Goal: Task Accomplishment & Management: Use online tool/utility

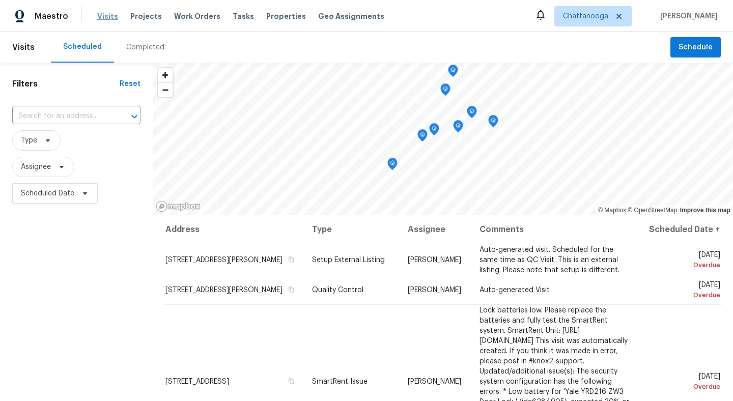
click at [100, 12] on span "Visits" at bounding box center [107, 16] width 21 height 10
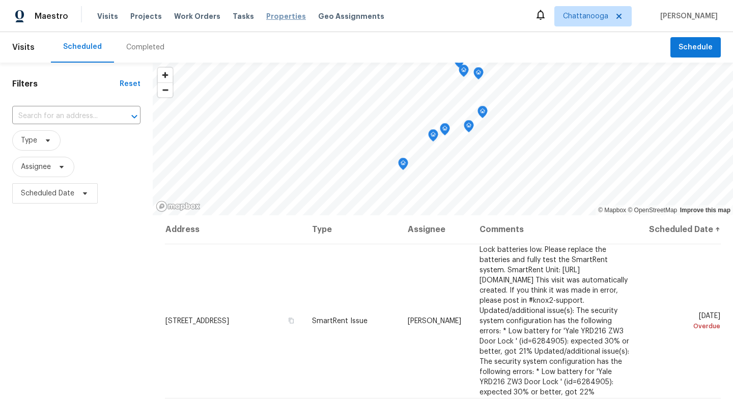
click at [266, 13] on span "Properties" at bounding box center [286, 16] width 40 height 10
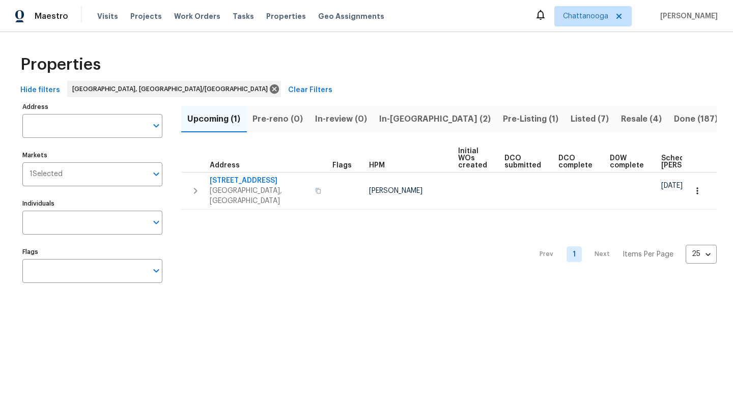
click at [571, 120] on span "Listed (7)" at bounding box center [590, 119] width 38 height 14
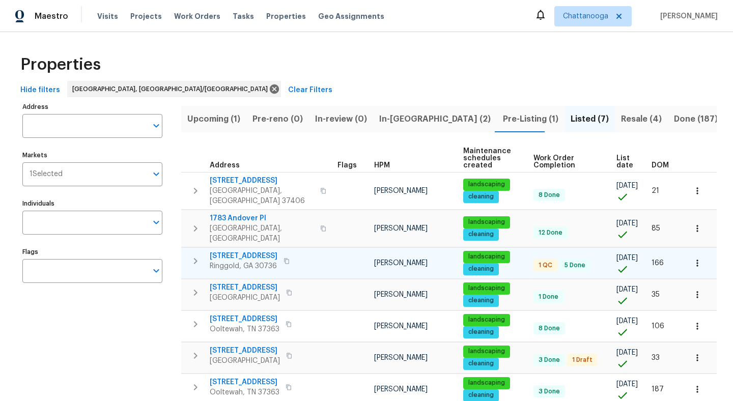
click at [257, 251] on span "[STREET_ADDRESS]" at bounding box center [244, 256] width 68 height 10
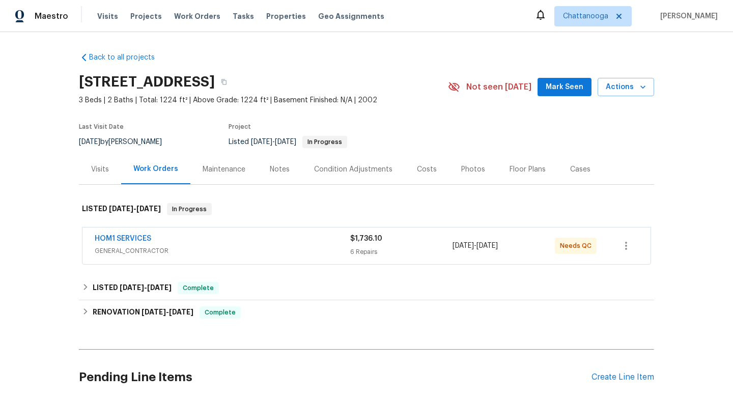
click at [413, 176] on div "Costs" at bounding box center [427, 169] width 44 height 30
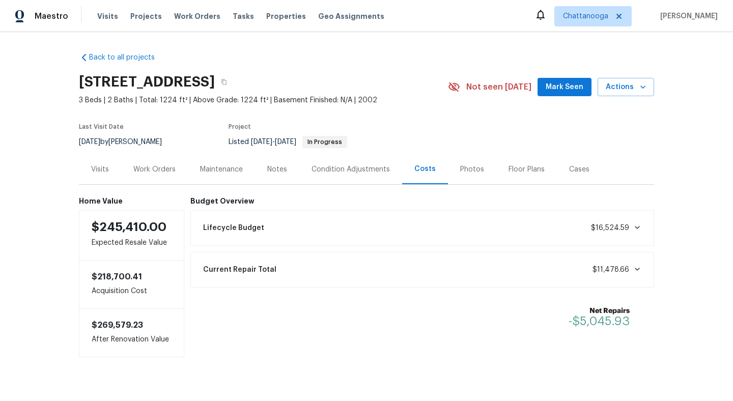
click at [153, 164] on div "Work Orders" at bounding box center [154, 169] width 42 height 10
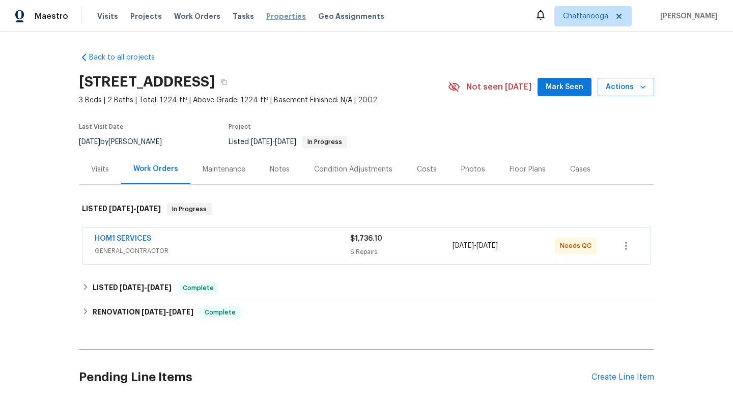
click at [277, 13] on span "Properties" at bounding box center [286, 16] width 40 height 10
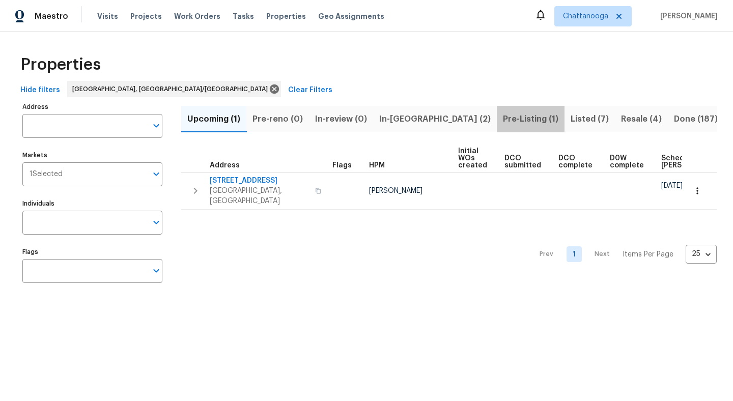
click at [503, 118] on span "Pre-Listing (1)" at bounding box center [530, 119] width 55 height 14
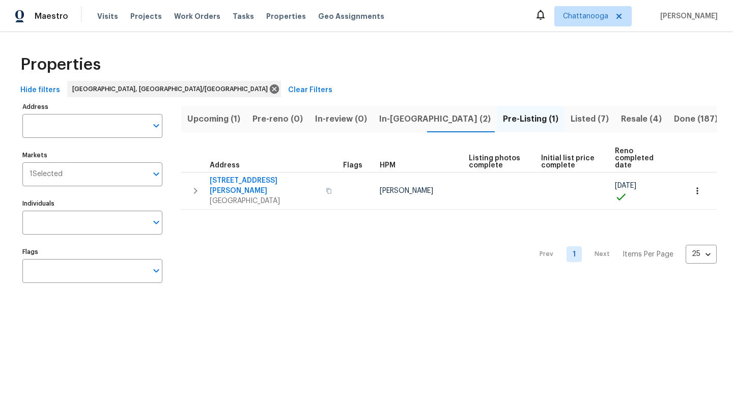
click at [571, 119] on span "Listed (7)" at bounding box center [590, 119] width 38 height 14
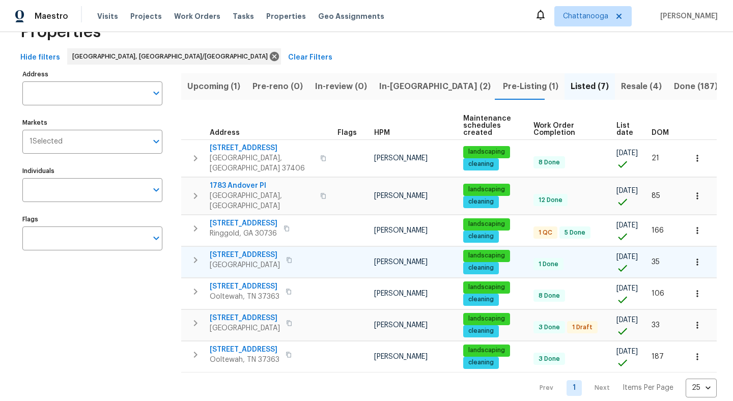
scroll to position [32, 0]
click at [242, 250] on span "232 Greenfield Dr" at bounding box center [245, 255] width 70 height 10
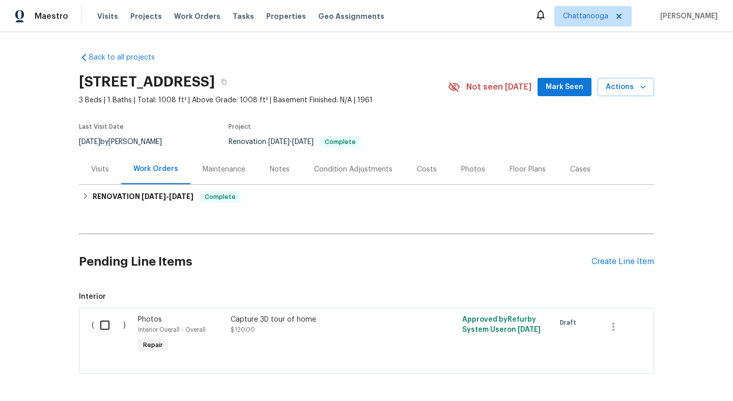
scroll to position [42, 0]
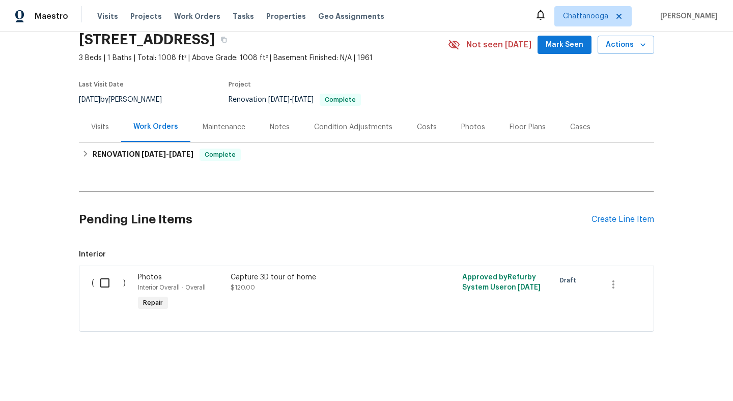
click at [102, 286] on input "checkbox" at bounding box center [108, 282] width 29 height 21
checkbox input "true"
click at [617, 286] on icon "button" at bounding box center [613, 284] width 12 height 12
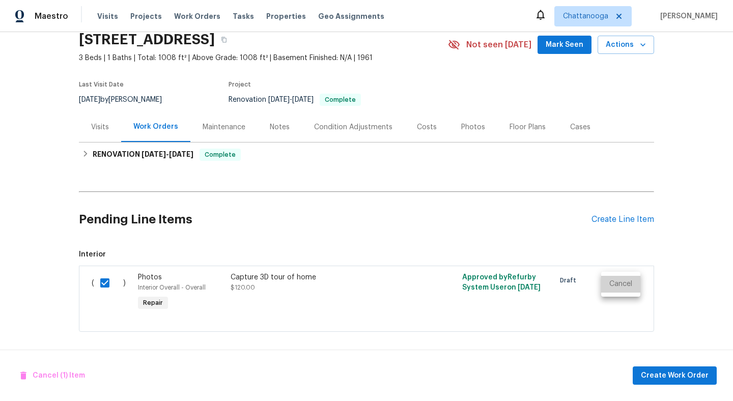
click at [617, 286] on li "Cancel" at bounding box center [620, 284] width 39 height 17
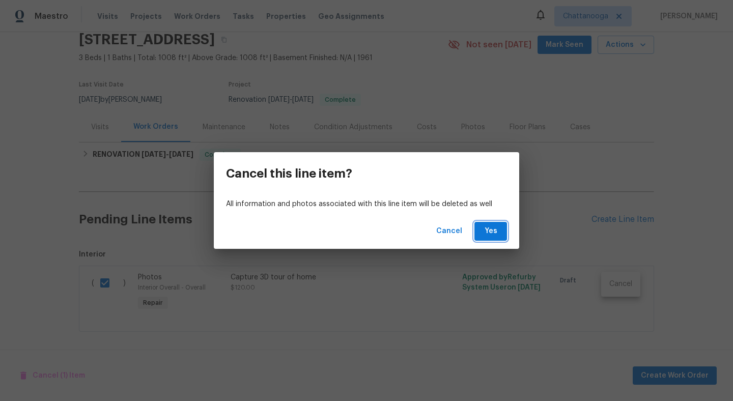
click at [491, 229] on span "Yes" at bounding box center [491, 231] width 16 height 13
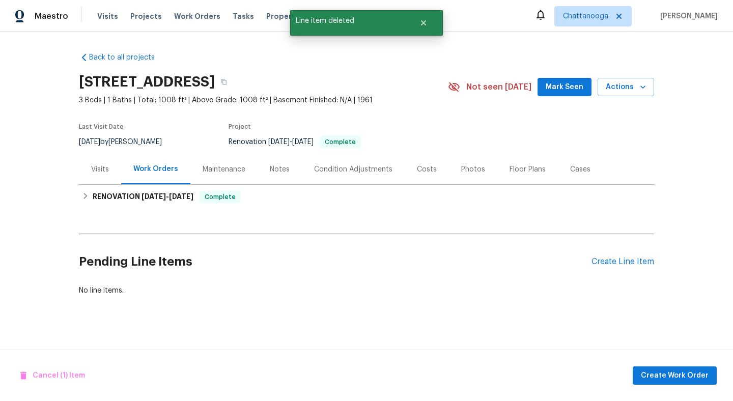
click at [622, 254] on div "Pending Line Items Create Line Item" at bounding box center [366, 261] width 575 height 47
click at [620, 261] on div "Create Line Item" at bounding box center [623, 262] width 63 height 10
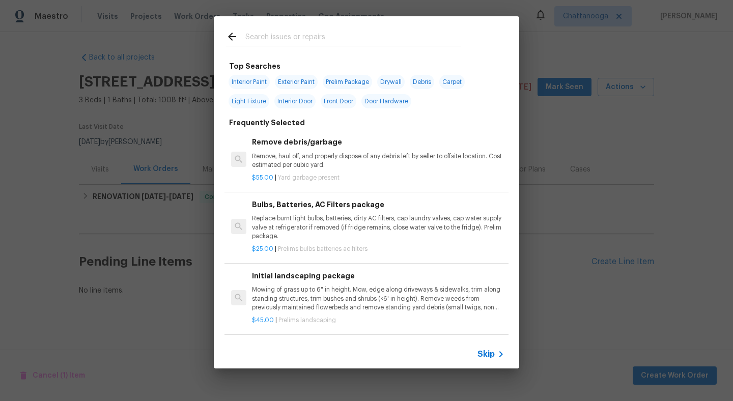
click at [331, 39] on input "text" at bounding box center [353, 38] width 216 height 15
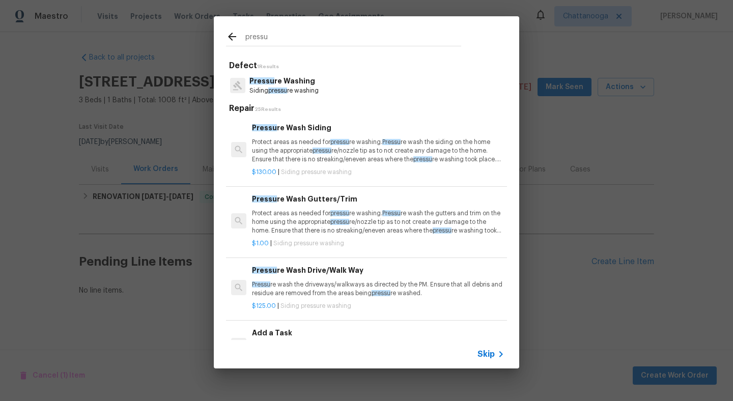
type input "pressu"
click at [291, 146] on p "Protect areas as needed for pressu re washing. Pressu re wash the siding on the…" at bounding box center [378, 151] width 253 height 26
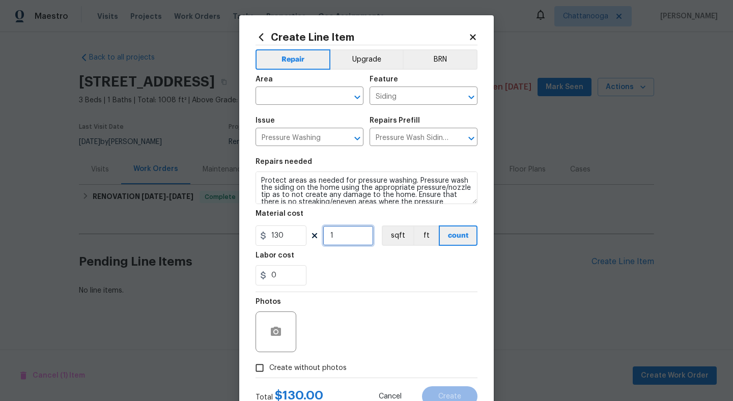
click at [345, 241] on input "1" at bounding box center [348, 236] width 51 height 20
type input "3"
click at [308, 92] on input "text" at bounding box center [295, 97] width 79 height 16
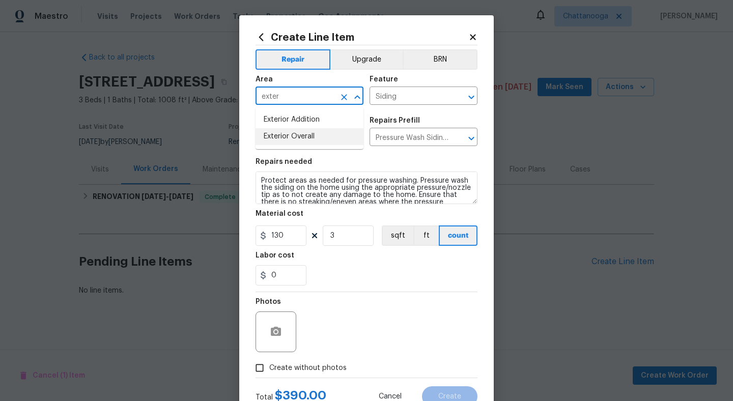
click at [302, 137] on li "Exterior Overall" at bounding box center [310, 136] width 108 height 17
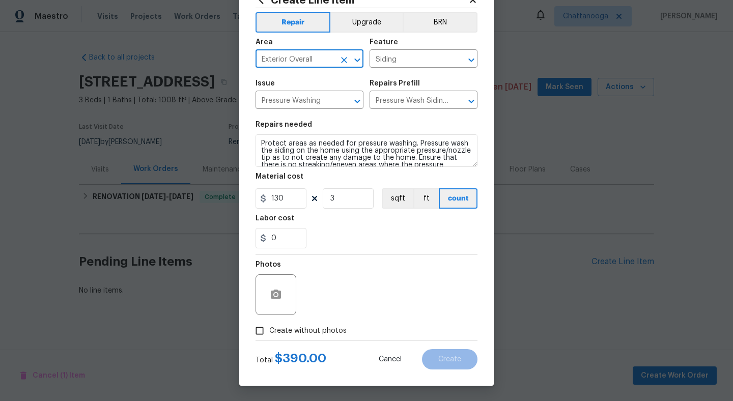
type input "Exterior Overall"
click at [266, 328] on input "Create without photos" at bounding box center [259, 330] width 19 height 19
checkbox input "true"
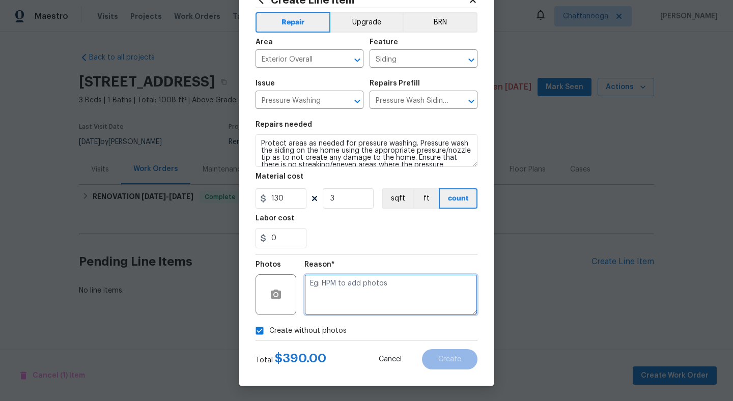
click at [380, 288] on textarea at bounding box center [390, 294] width 173 height 41
type textarea "."
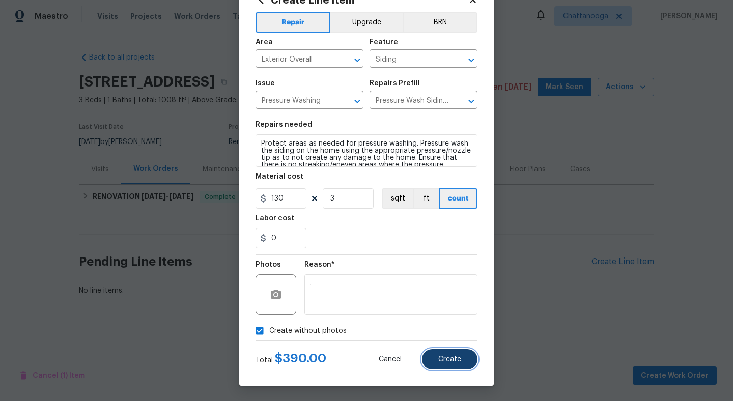
click at [466, 361] on button "Create" at bounding box center [449, 359] width 55 height 20
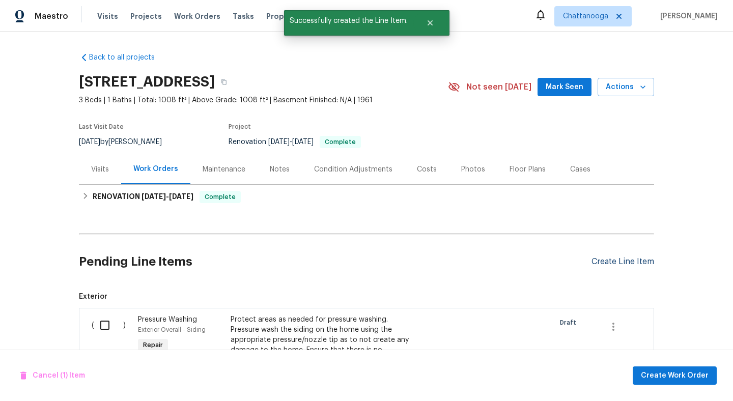
click at [643, 261] on div "Create Line Item" at bounding box center [623, 262] width 63 height 10
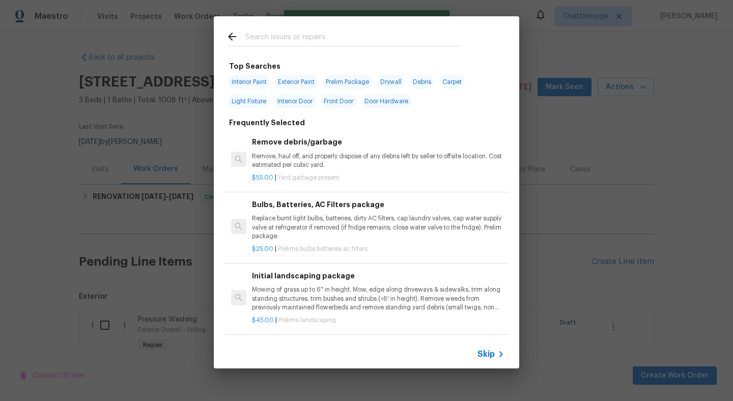
click at [281, 40] on input "text" at bounding box center [353, 38] width 216 height 15
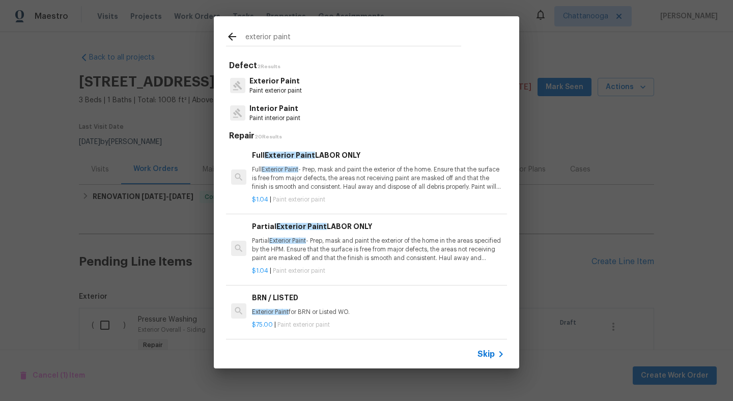
type input "exterior paint"
click at [283, 95] on p "Paint exterior paint" at bounding box center [275, 91] width 52 height 9
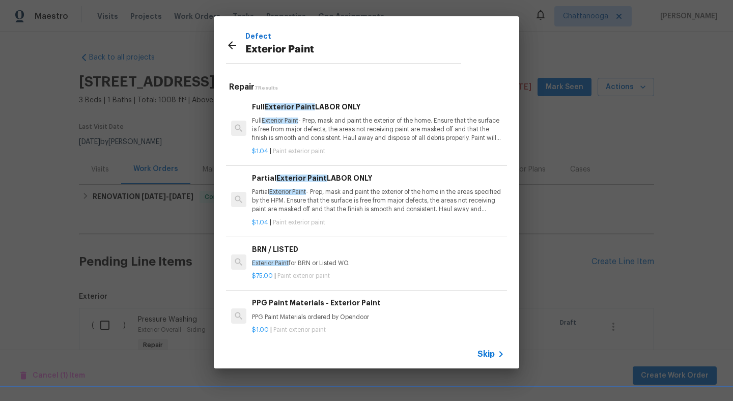
click at [347, 196] on p "Partial Exterior Paint - Prep, mask and paint the exterior of the home in the a…" at bounding box center [378, 201] width 253 height 26
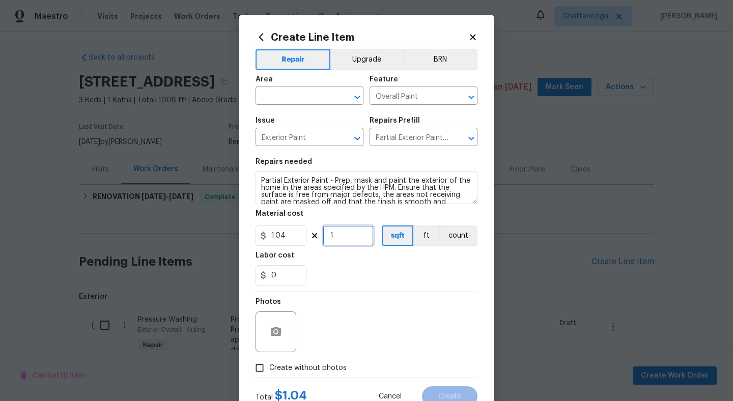
click at [341, 238] on input "1" at bounding box center [348, 236] width 51 height 20
type input "250"
click at [286, 232] on input "1.04" at bounding box center [281, 236] width 51 height 20
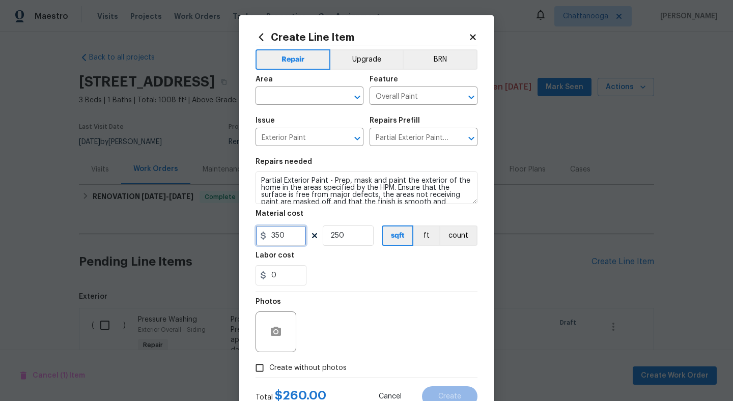
type input "350"
click at [350, 238] on input "250" at bounding box center [348, 236] width 51 height 20
type input "1"
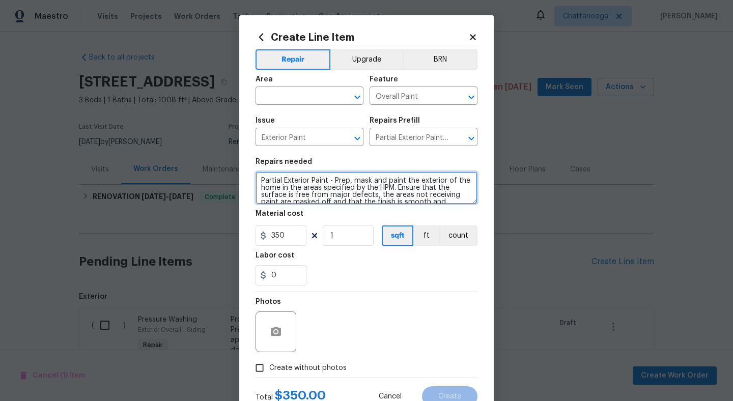
click at [372, 178] on textarea "Partial Exterior Paint - Prep, mask and paint the exterior of the home in the a…" at bounding box center [367, 188] width 222 height 33
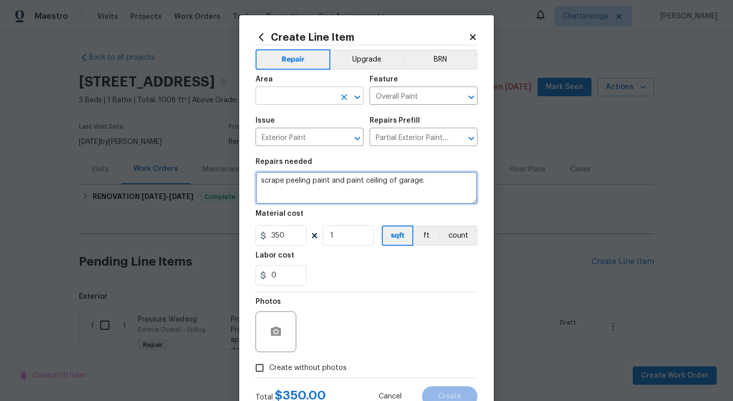
type textarea "scrape peeling paint and paint ceiling of garage."
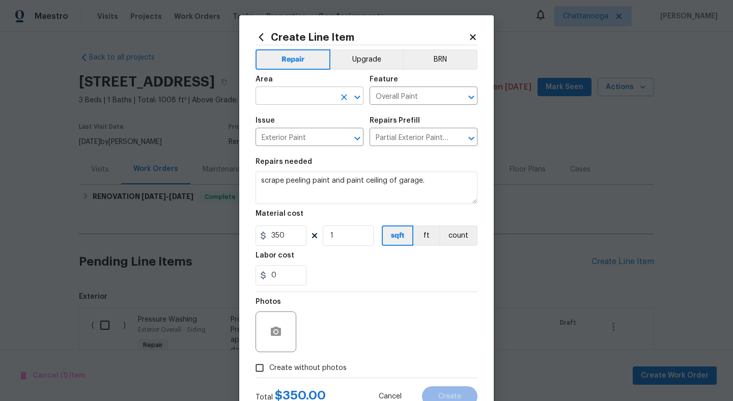
click at [299, 101] on input "text" at bounding box center [295, 97] width 79 height 16
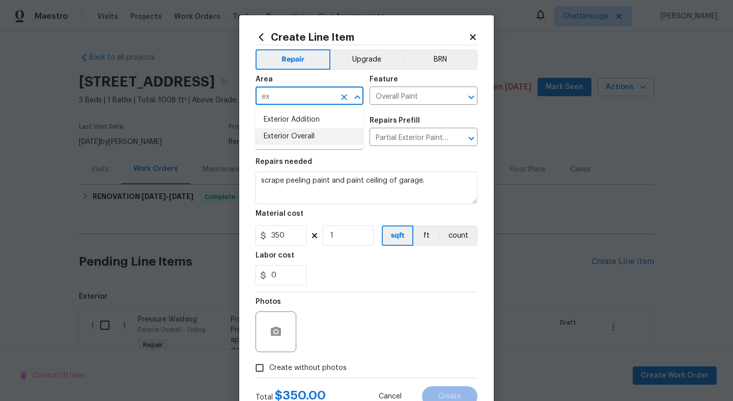
click at [308, 135] on li "Exterior Overall" at bounding box center [310, 136] width 108 height 17
type input "Exterior Overall"
click at [259, 367] on input "Create without photos" at bounding box center [259, 367] width 19 height 19
checkbox input "true"
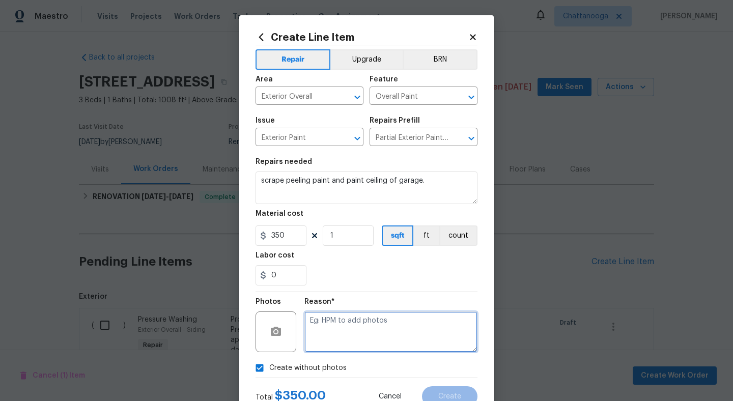
click at [343, 336] on textarea at bounding box center [390, 332] width 173 height 41
type textarea "."
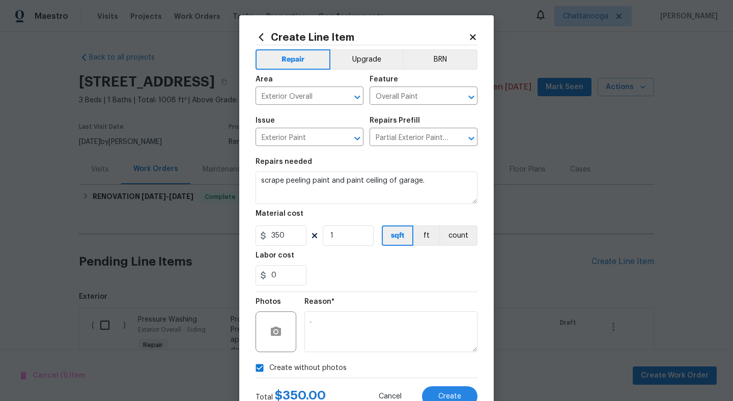
click at [391, 278] on div "0" at bounding box center [367, 275] width 222 height 20
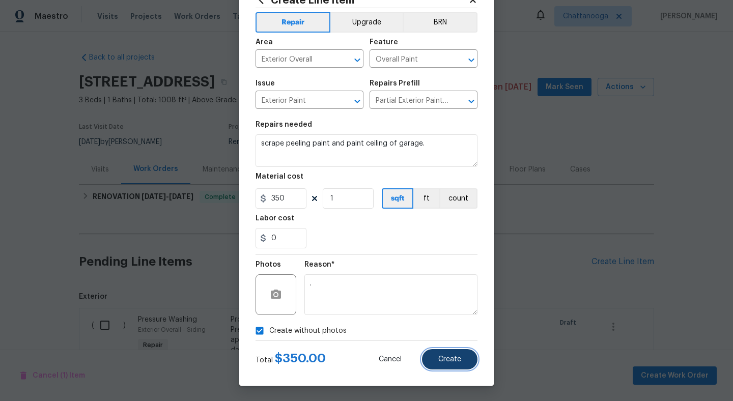
click at [449, 351] on button "Create" at bounding box center [449, 359] width 55 height 20
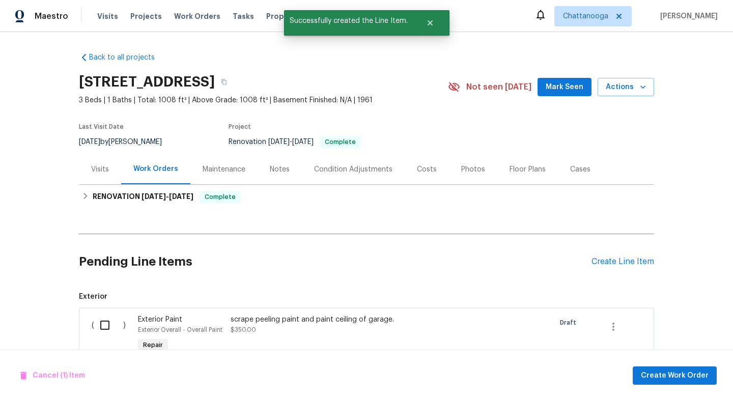
click at [635, 271] on div "Pending Line Items Create Line Item" at bounding box center [366, 261] width 575 height 47
click at [425, 169] on div "Costs" at bounding box center [427, 169] width 20 height 10
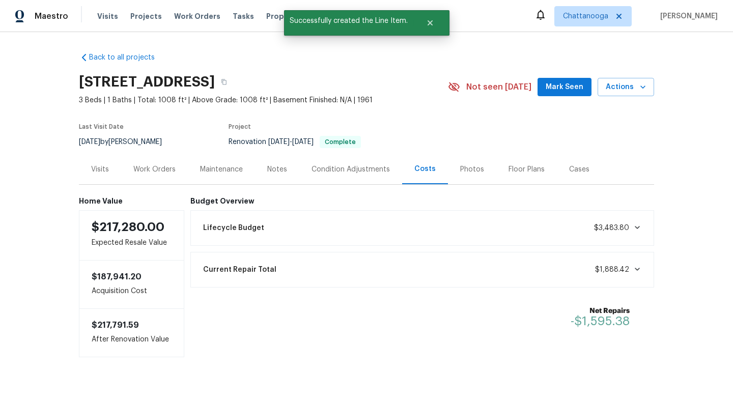
click at [100, 169] on div "Visits" at bounding box center [100, 169] width 18 height 10
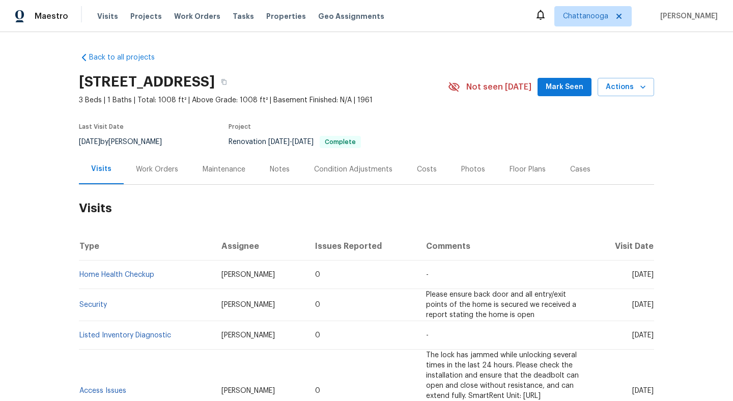
click at [157, 168] on div "Work Orders" at bounding box center [157, 169] width 42 height 10
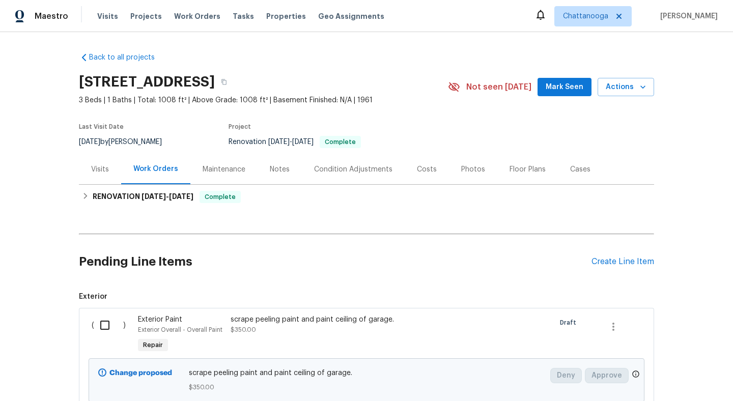
click at [618, 267] on div "Pending Line Items Create Line Item" at bounding box center [366, 261] width 575 height 47
click at [627, 261] on div "Create Line Item" at bounding box center [623, 262] width 63 height 10
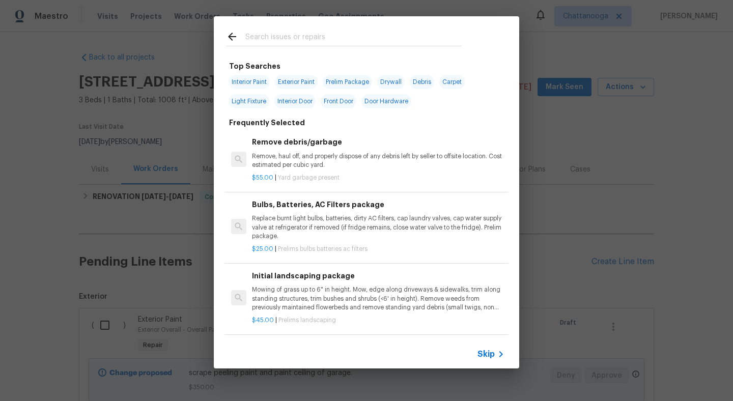
click at [359, 34] on input "text" at bounding box center [353, 38] width 216 height 15
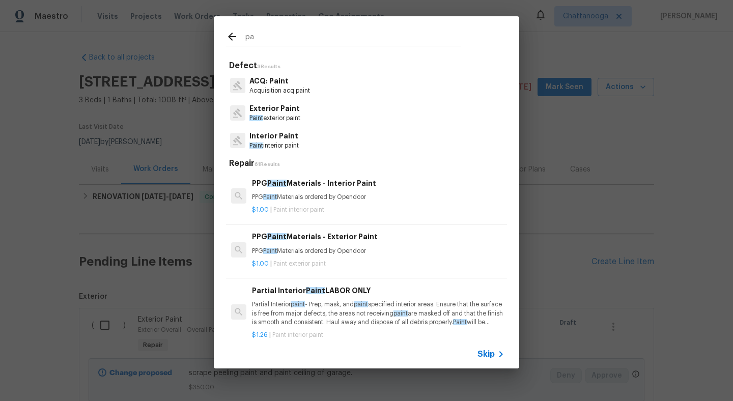
type input "p"
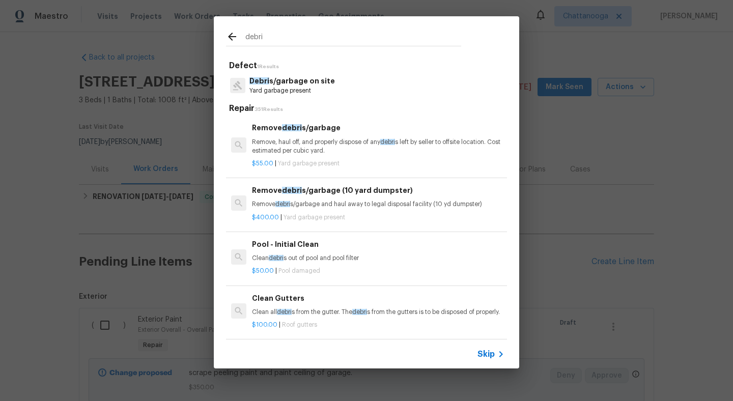
type input "debri"
click at [319, 156] on div "$55.00 | Yard garbage present" at bounding box center [378, 161] width 253 height 13
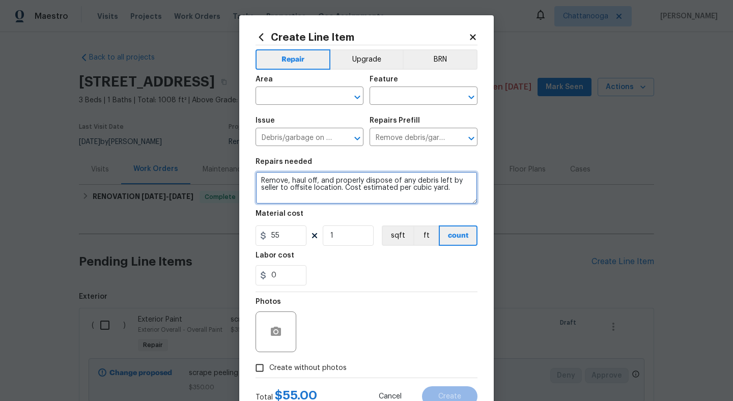
click at [334, 181] on textarea "Remove, haul off, and properly dispose of any debris left by seller to offsite …" at bounding box center [367, 188] width 222 height 33
type textarea "remove electrical lines attached to back of house. clean debris out of crawlspa…"
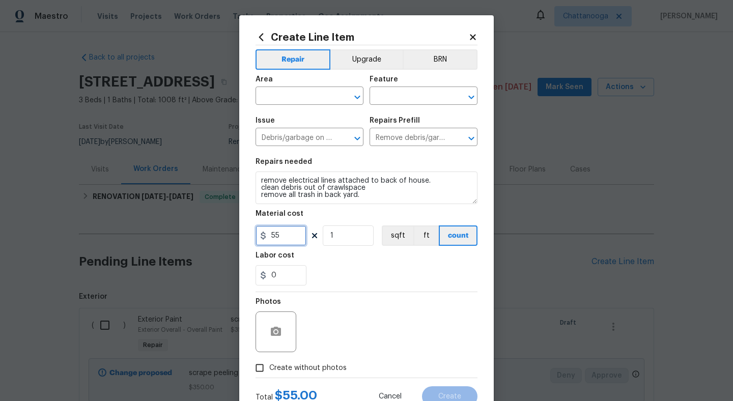
click at [283, 230] on input "55" at bounding box center [281, 236] width 51 height 20
type input "300"
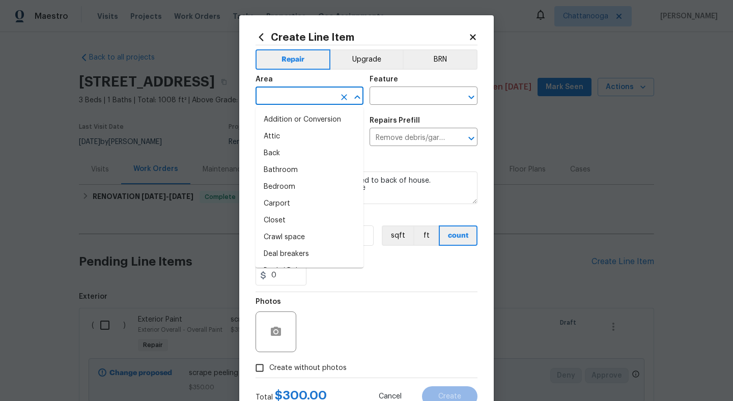
click at [308, 97] on input "text" at bounding box center [295, 97] width 79 height 16
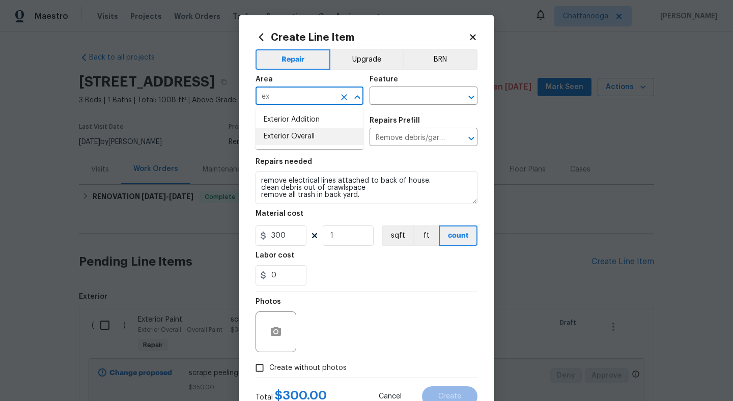
click at [319, 137] on li "Exterior Overall" at bounding box center [310, 136] width 108 height 17
type input "Exterior Overall"
click at [405, 84] on div "Feature" at bounding box center [424, 82] width 108 height 13
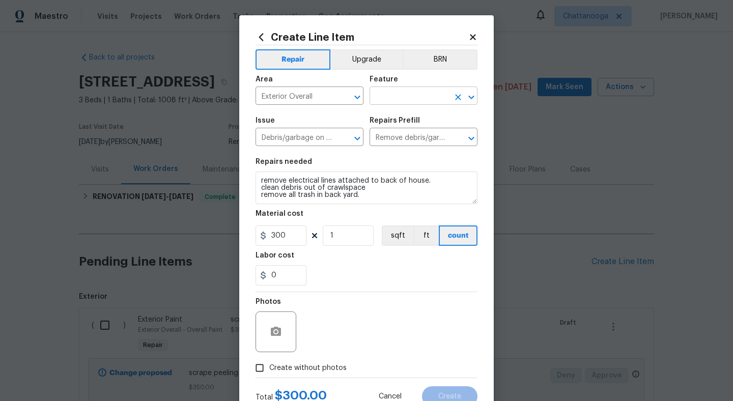
click at [405, 91] on input "text" at bounding box center [409, 97] width 79 height 16
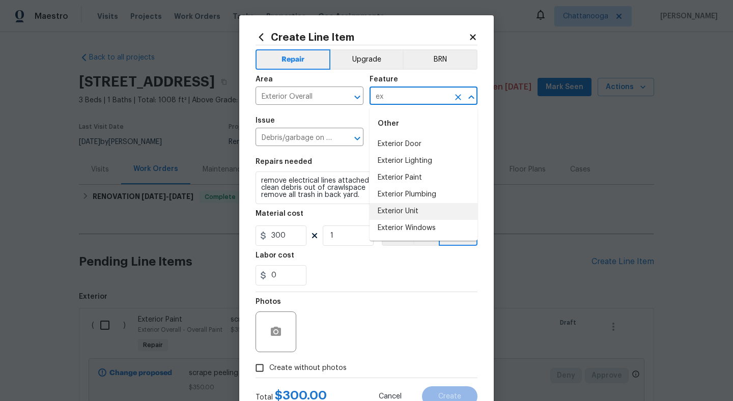
click at [410, 210] on li "Exterior Unit" at bounding box center [424, 211] width 108 height 17
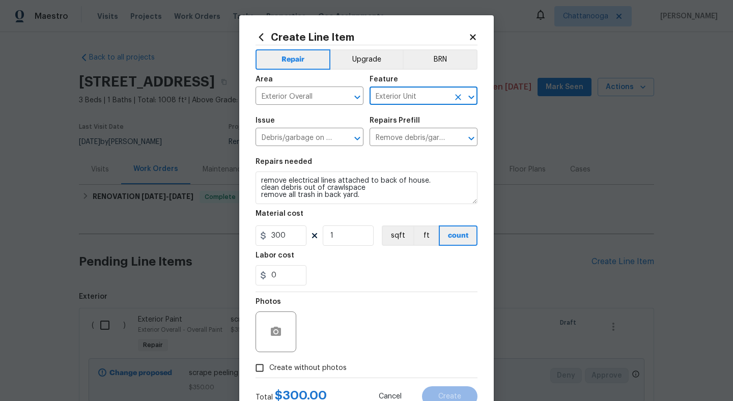
type input "Exterior Unit"
click at [407, 343] on div "Photos" at bounding box center [367, 325] width 222 height 66
click at [298, 370] on span "Create without photos" at bounding box center [307, 368] width 77 height 11
click at [269, 370] on input "Create without photos" at bounding box center [259, 367] width 19 height 19
checkbox input "true"
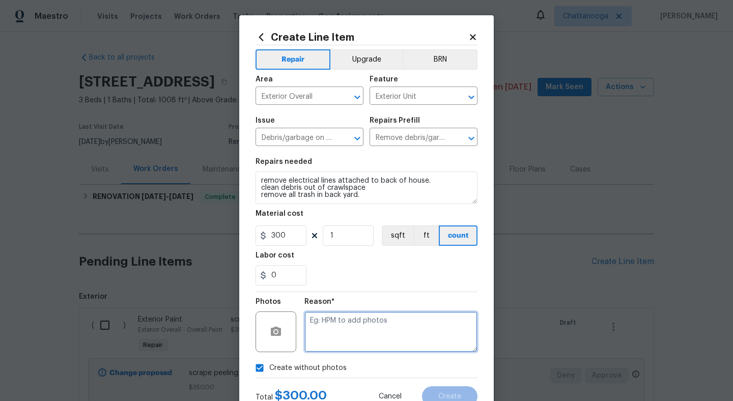
click at [348, 333] on textarea at bounding box center [390, 332] width 173 height 41
type textarea "."
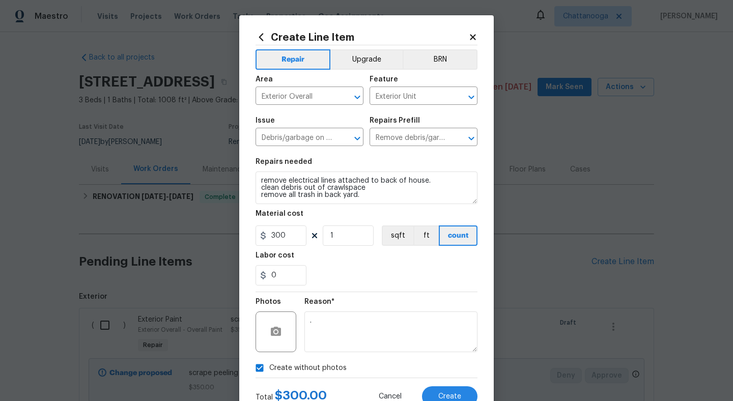
click at [419, 304] on div "Reason*" at bounding box center [390, 304] width 173 height 13
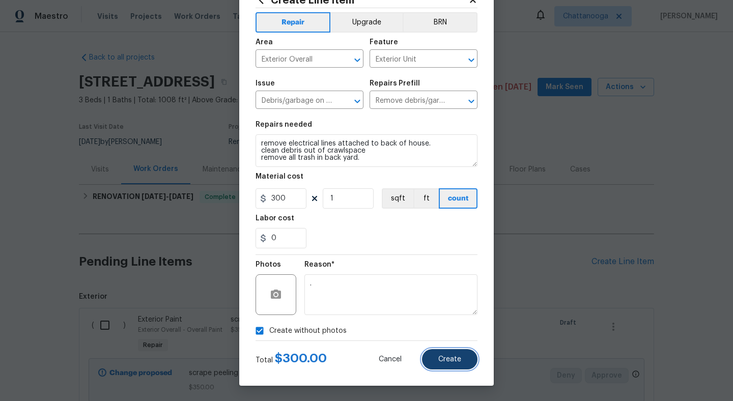
click at [460, 358] on span "Create" at bounding box center [449, 360] width 23 height 8
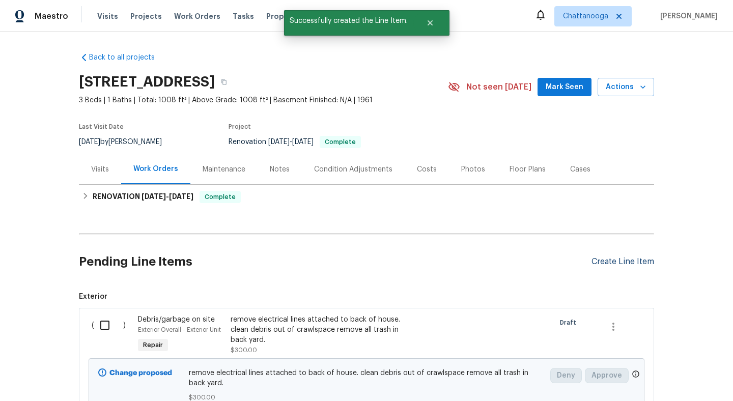
click at [623, 264] on div "Create Line Item" at bounding box center [623, 262] width 63 height 10
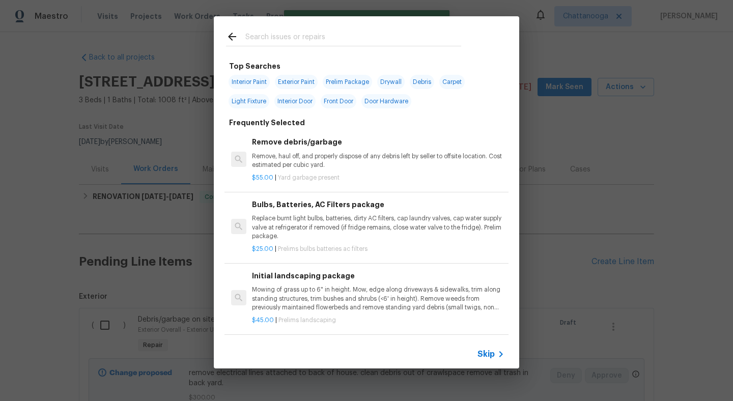
click at [295, 40] on input "text" at bounding box center [353, 38] width 216 height 15
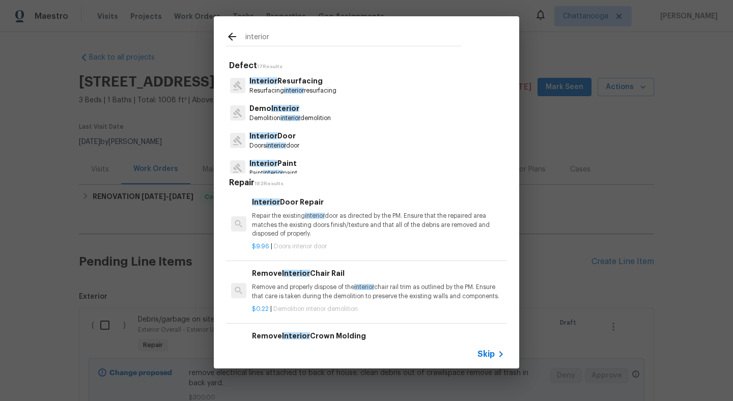
type input "interior"
click at [297, 168] on p "Interior Paint" at bounding box center [273, 163] width 48 height 11
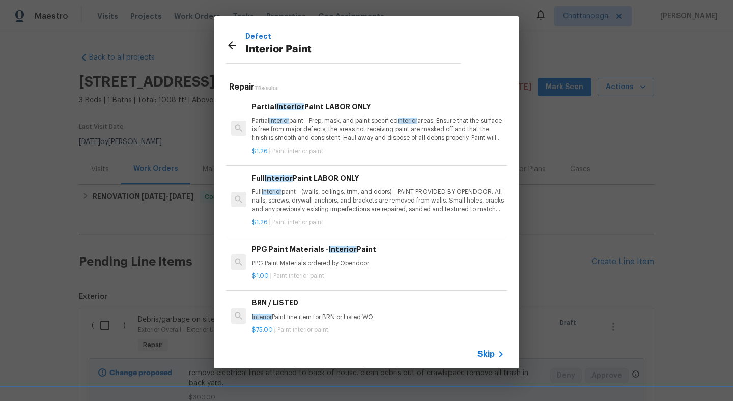
click at [324, 126] on p "Partial Interior paint - Prep, mask, and paint specified interior areas. Ensure…" at bounding box center [378, 130] width 253 height 26
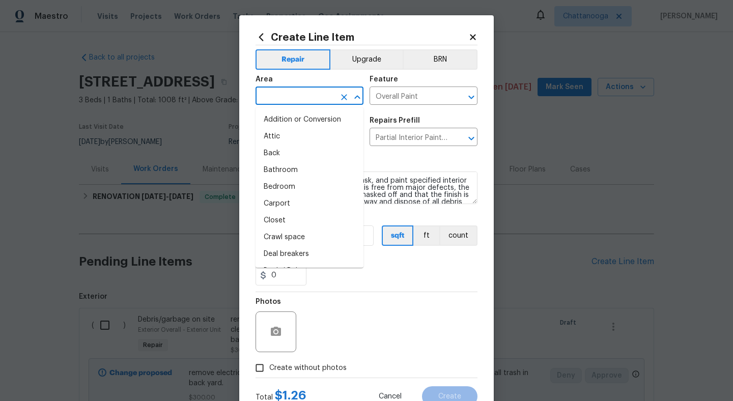
click at [280, 104] on input "text" at bounding box center [295, 97] width 79 height 16
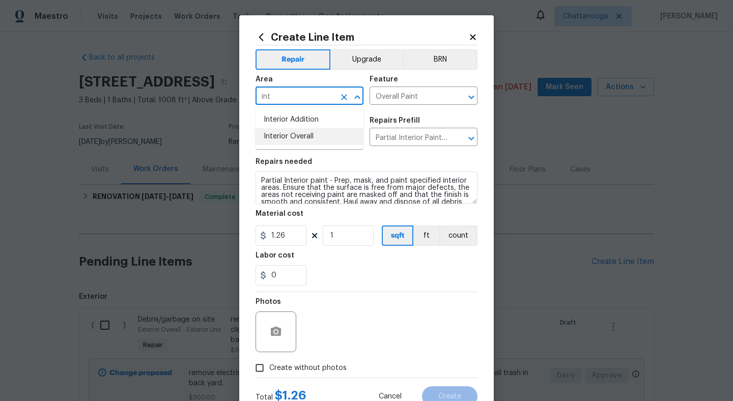
click at [289, 136] on li "Interior Overall" at bounding box center [310, 136] width 108 height 17
type input "Interior Overall"
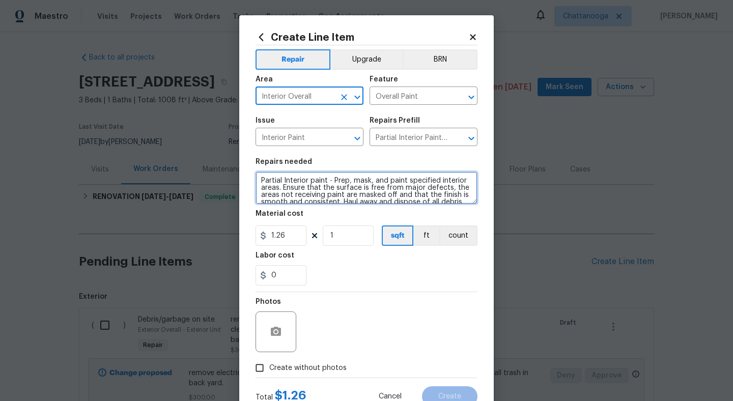
click at [303, 198] on textarea "Partial Interior paint - Prep, mask, and paint specified interior areas. Ensure…" at bounding box center [367, 188] width 222 height 33
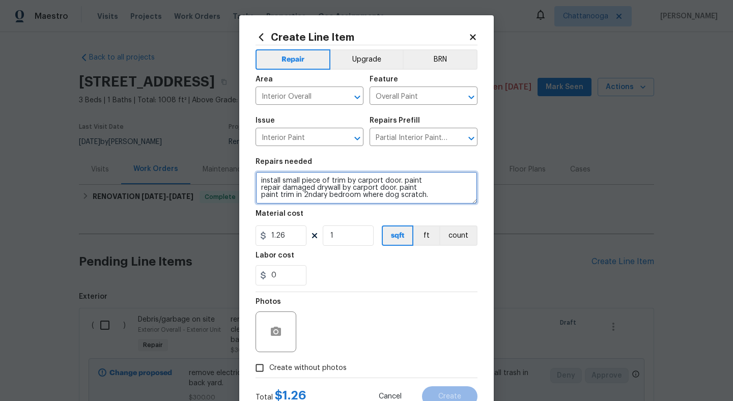
scroll to position [2, 0]
type textarea "install small piece of trim by carport door. paint repair damaged drywall by ca…"
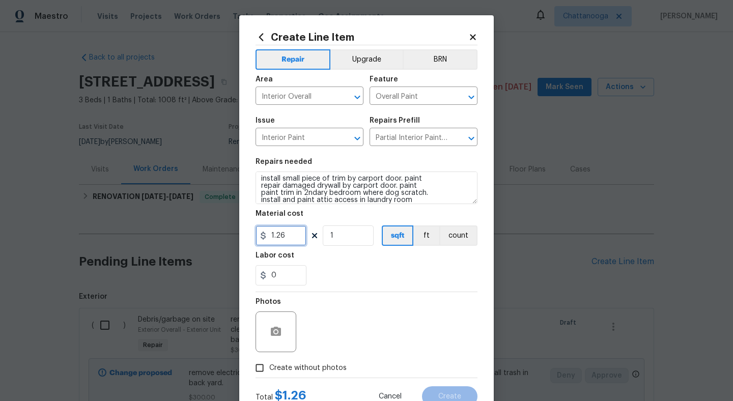
click at [296, 235] on input "1.26" at bounding box center [281, 236] width 51 height 20
type input "275"
click at [375, 271] on div "0" at bounding box center [367, 275] width 222 height 20
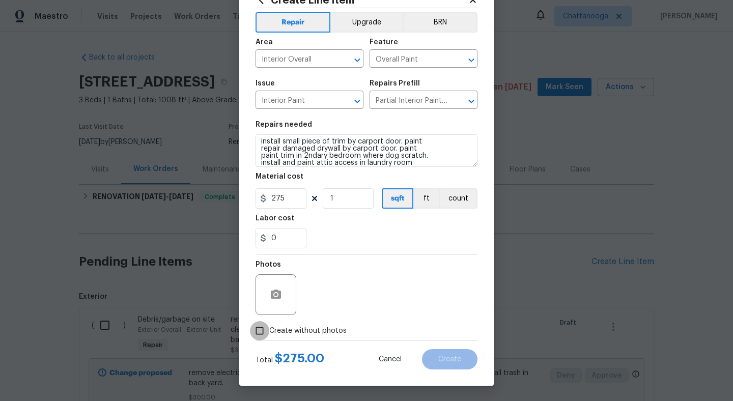
click at [261, 333] on input "Create without photos" at bounding box center [259, 330] width 19 height 19
click at [287, 291] on button "button" at bounding box center [276, 295] width 24 height 24
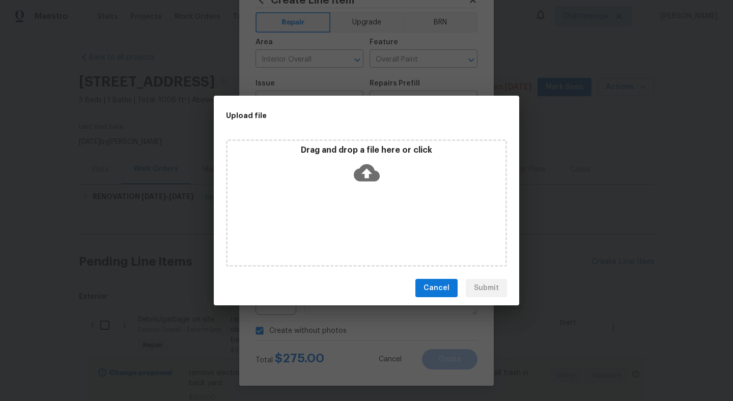
click at [439, 288] on span "Cancel" at bounding box center [437, 288] width 26 height 13
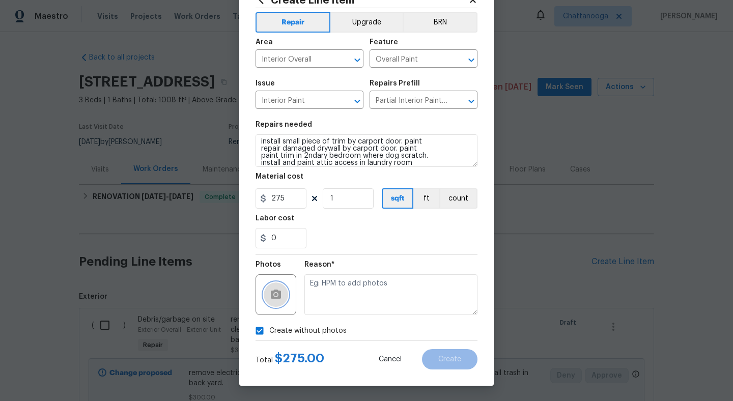
click at [285, 292] on button "button" at bounding box center [276, 295] width 24 height 24
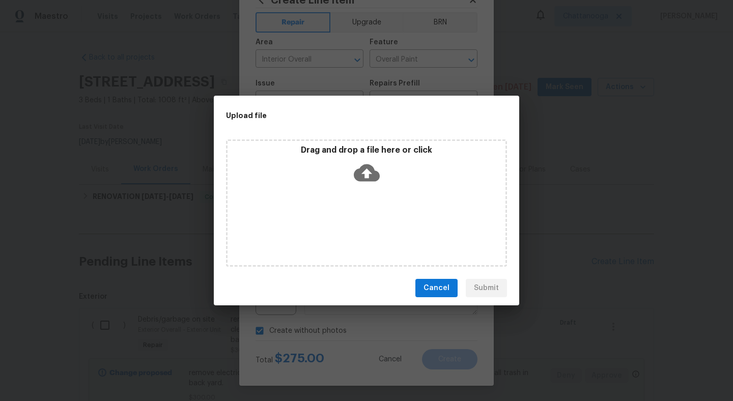
click at [370, 166] on icon at bounding box center [367, 172] width 26 height 17
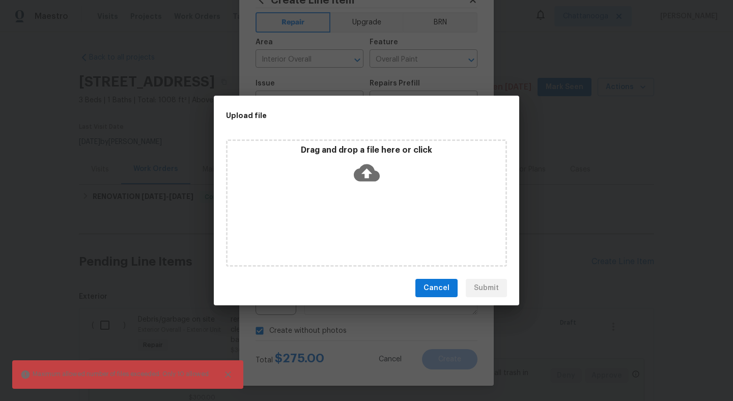
click at [443, 287] on span "Cancel" at bounding box center [437, 288] width 26 height 13
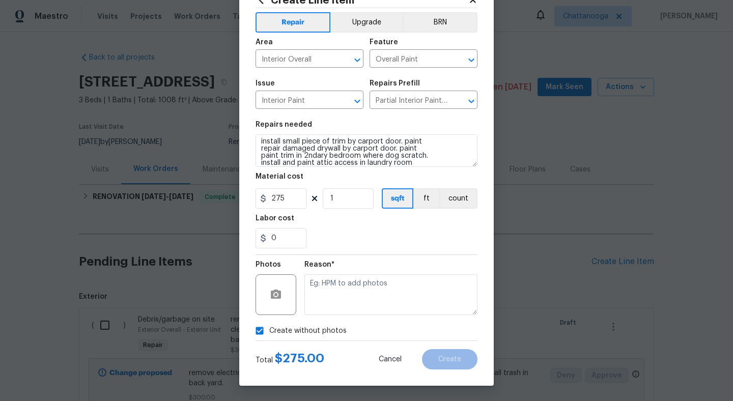
click at [264, 299] on div at bounding box center [276, 294] width 41 height 41
click at [275, 289] on icon "button" at bounding box center [276, 295] width 12 height 12
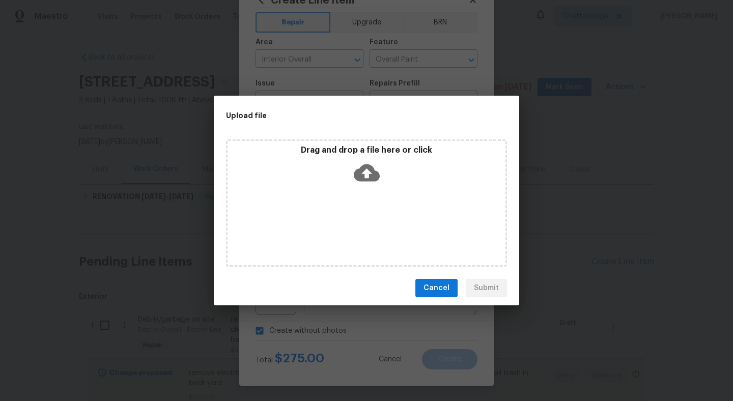
click at [365, 165] on icon at bounding box center [367, 172] width 26 height 17
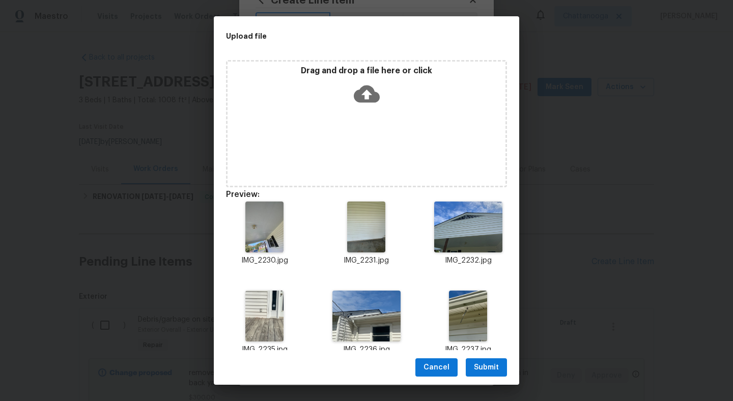
click at [489, 361] on span "Submit" at bounding box center [486, 367] width 25 height 13
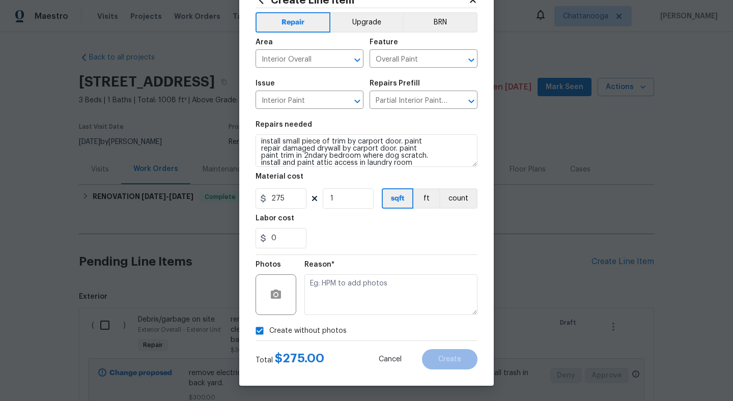
click at [262, 332] on input "Create without photos" at bounding box center [259, 330] width 19 height 19
checkbox input "false"
click at [392, 240] on div "0" at bounding box center [367, 238] width 222 height 20
click at [297, 302] on div at bounding box center [277, 294] width 43 height 41
click at [290, 300] on div at bounding box center [276, 294] width 41 height 41
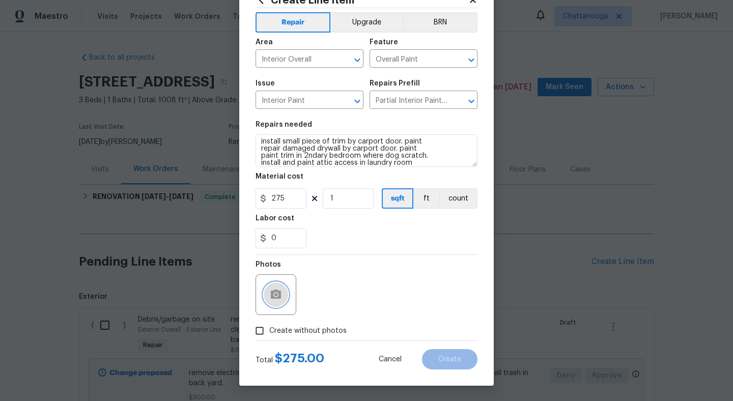
click at [272, 290] on icon "button" at bounding box center [276, 295] width 12 height 12
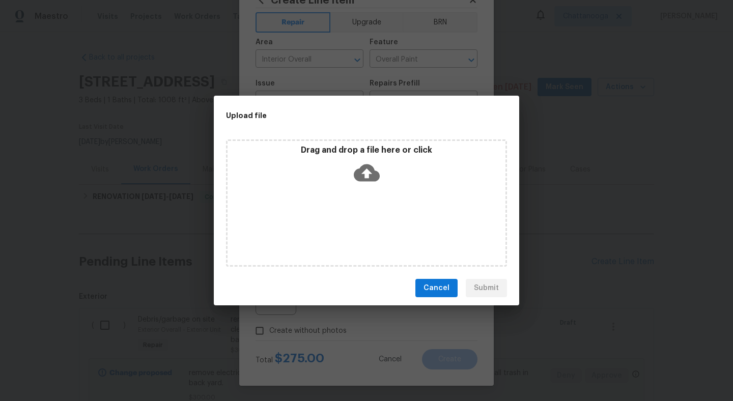
click at [364, 183] on icon at bounding box center [367, 173] width 26 height 26
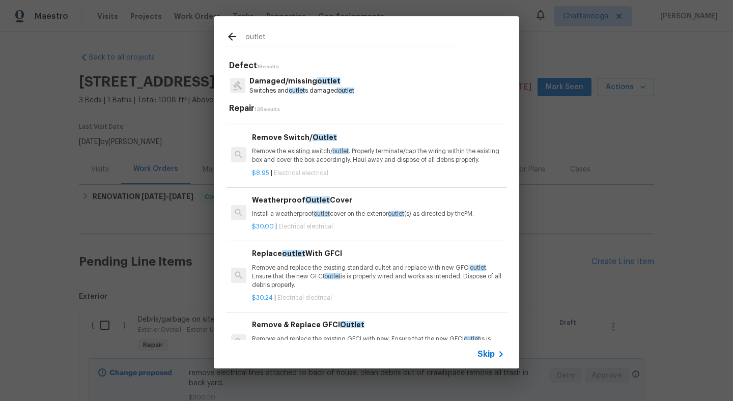
scroll to position [117, 0]
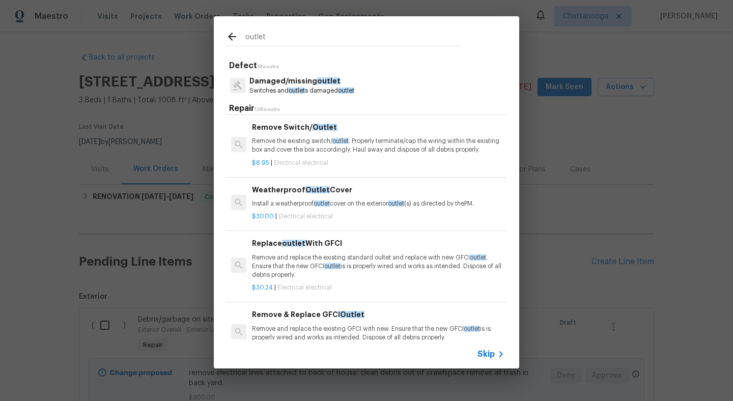
type input "outlet"
click at [357, 199] on div "Weatherproof Outlet Cover Install a weatherproof outlet cover on the exterior o…" at bounding box center [378, 196] width 253 height 24
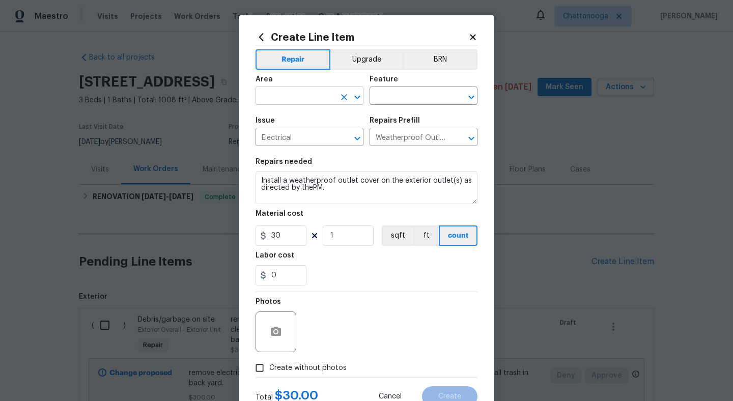
click at [293, 93] on input "text" at bounding box center [295, 97] width 79 height 16
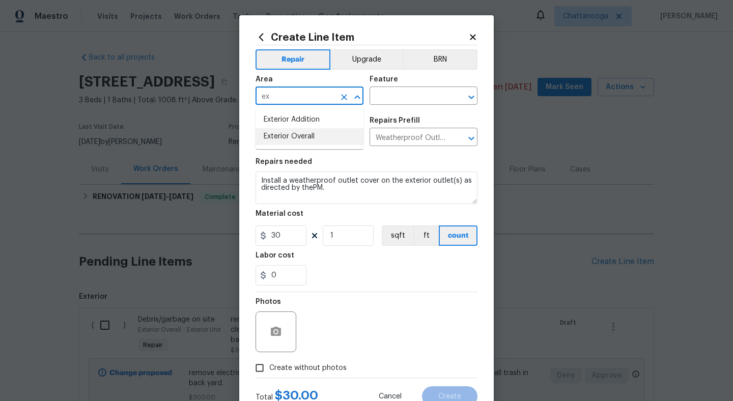
click at [305, 136] on li "Exterior Overall" at bounding box center [310, 136] width 108 height 17
type input "Exterior Overall"
click at [409, 104] on input "text" at bounding box center [409, 97] width 79 height 16
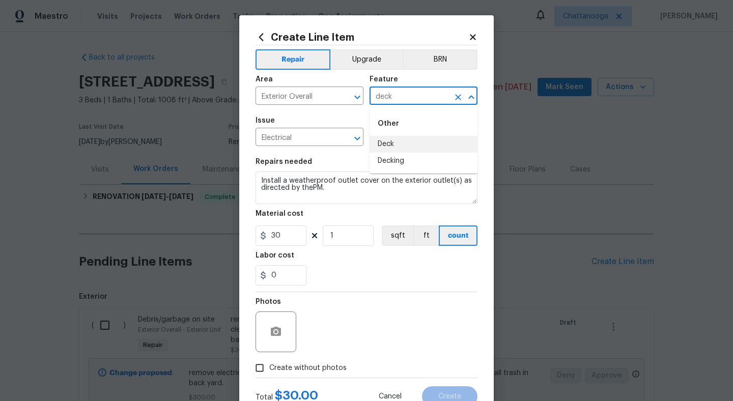
click at [415, 137] on li "Deck" at bounding box center [424, 144] width 108 height 17
type input "Deck"
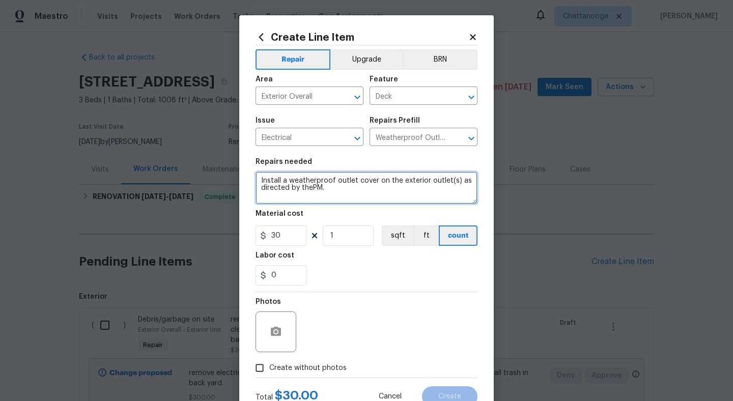
click at [338, 191] on textarea "Install a weatherproof outlet cover on the exterior outlet(s) as directed by th…" at bounding box center [367, 188] width 222 height 33
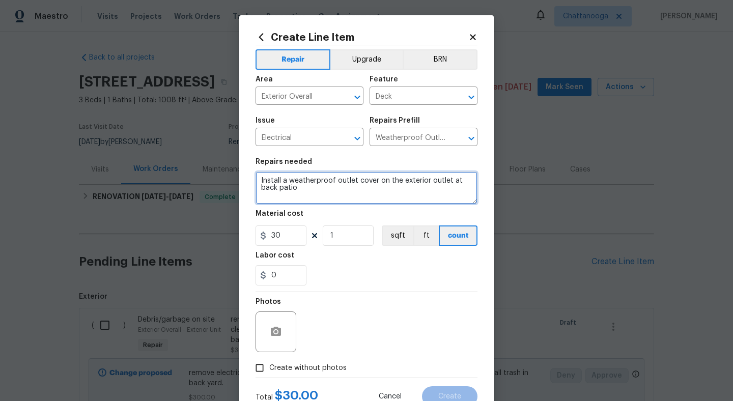
type textarea "Install a weatherproof outlet cover on the exterior outlet at back patio"
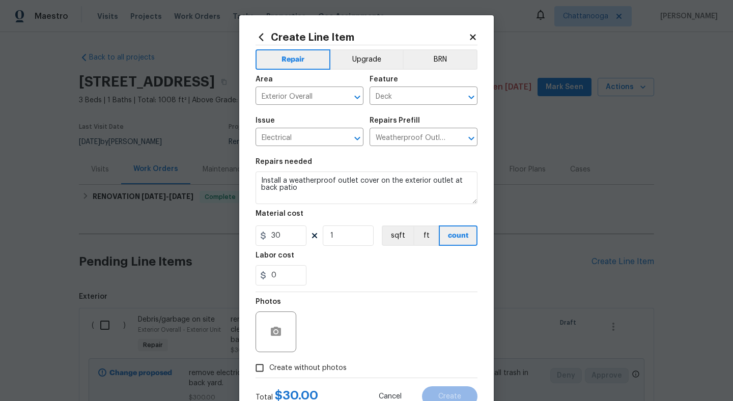
click at [309, 363] on span "Create without photos" at bounding box center [307, 368] width 77 height 11
click at [269, 363] on input "Create without photos" at bounding box center [259, 367] width 19 height 19
checkbox input "true"
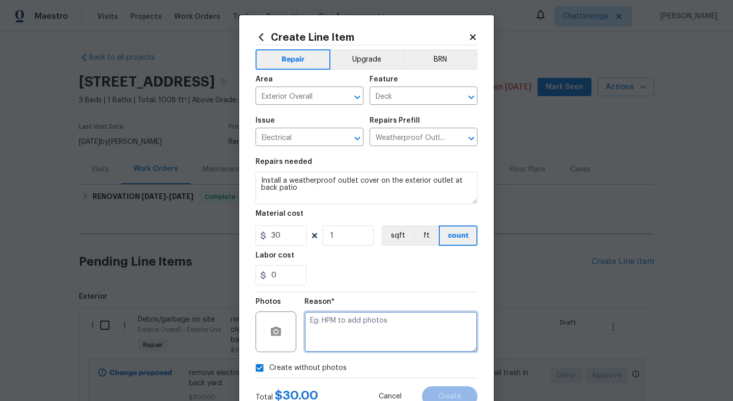
click at [338, 340] on textarea at bounding box center [390, 332] width 173 height 41
type textarea "."
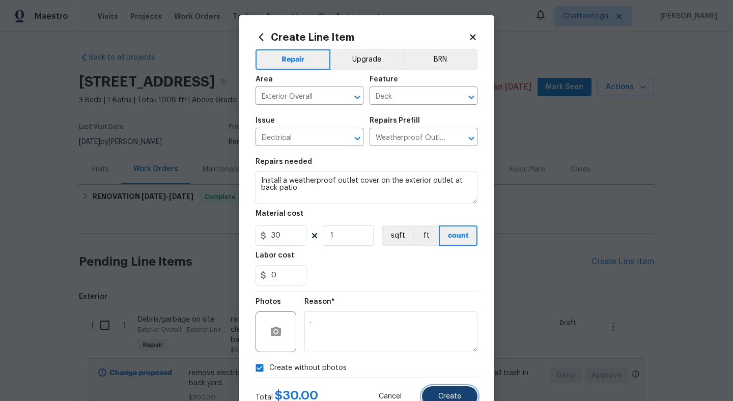
click at [440, 392] on button "Create" at bounding box center [449, 396] width 55 height 20
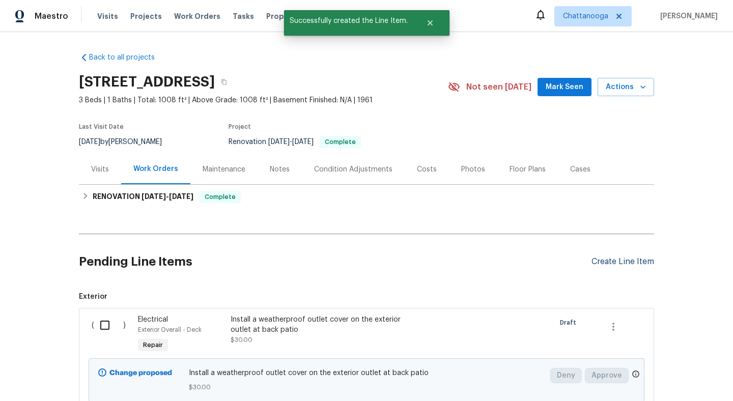
click at [614, 261] on div "Create Line Item" at bounding box center [623, 262] width 63 height 10
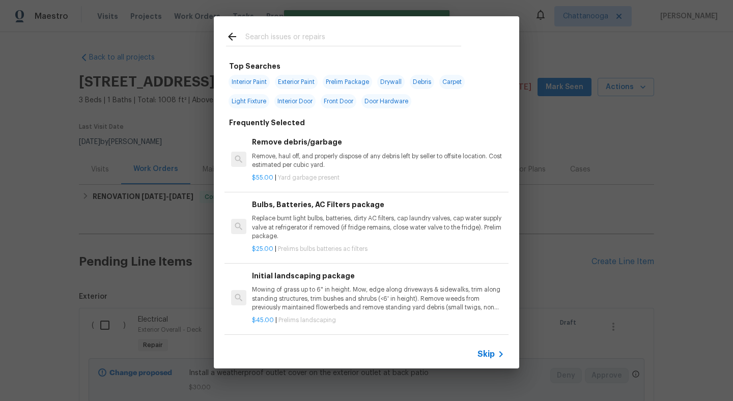
click at [268, 41] on input "text" at bounding box center [353, 38] width 216 height 15
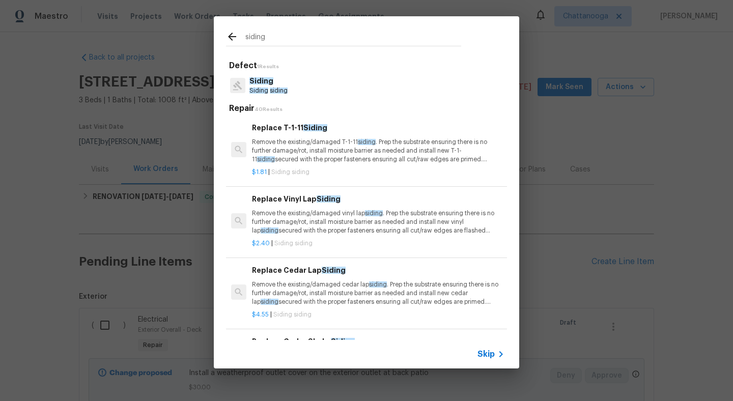
type input "siding"
click at [300, 227] on p "Remove the existing/damaged vinyl lap siding . Prep the substrate ensuring ther…" at bounding box center [378, 222] width 253 height 26
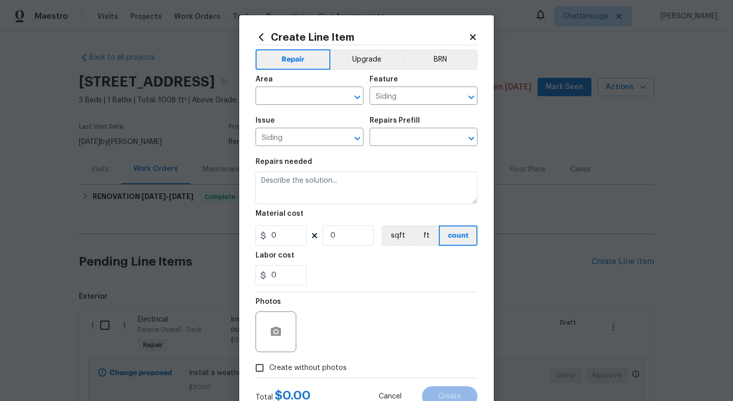
type input "Replace Vinyl Lap Siding $2.40"
type textarea "Remove the existing/damaged vinyl lap siding. Prep the substrate ensuring there…"
type input "2.4"
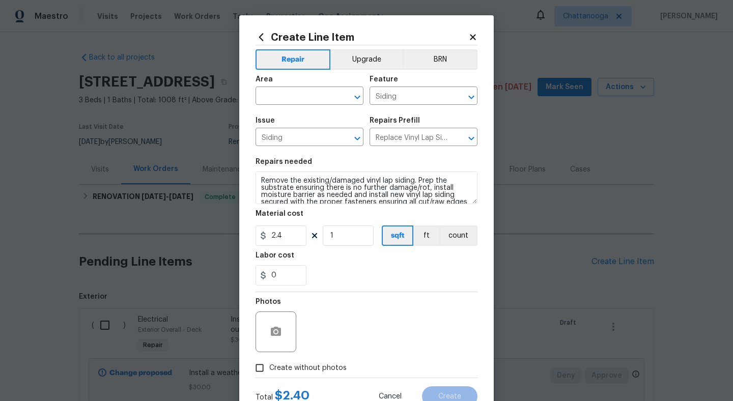
click at [333, 247] on section "Repairs needed Remove the existing/damaged vinyl lap siding. Prep the substrate…" at bounding box center [367, 222] width 222 height 140
click at [342, 238] on input "1" at bounding box center [348, 236] width 51 height 20
type input "10"
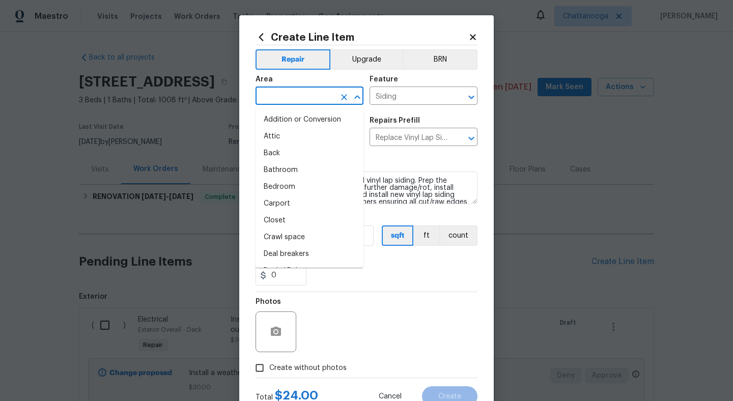
click at [300, 100] on input "text" at bounding box center [295, 97] width 79 height 16
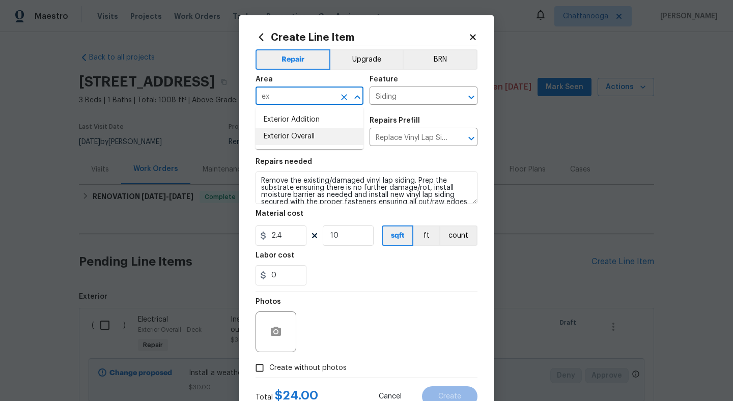
click at [316, 143] on li "Exterior Overall" at bounding box center [310, 136] width 108 height 17
type input "Exterior Overall"
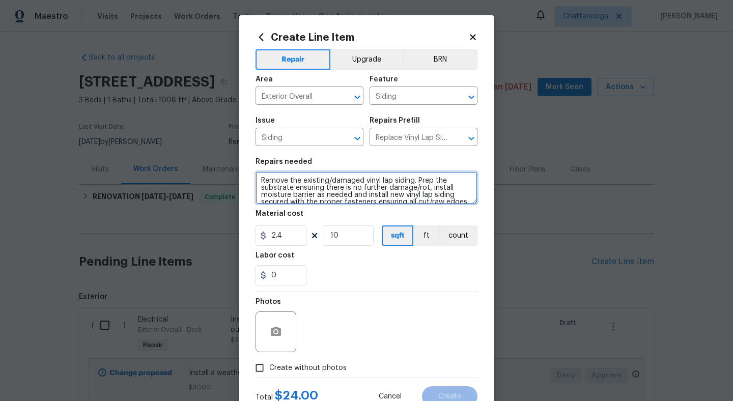
click at [317, 174] on textarea "Remove the existing/damaged vinyl lap siding. Prep the substrate ensuring there…" at bounding box center [367, 188] width 222 height 33
click at [312, 187] on textarea "Remove the existing/damaged vinyl lap siding. Prep the substrate ensuring there…" at bounding box center [367, 188] width 222 height 33
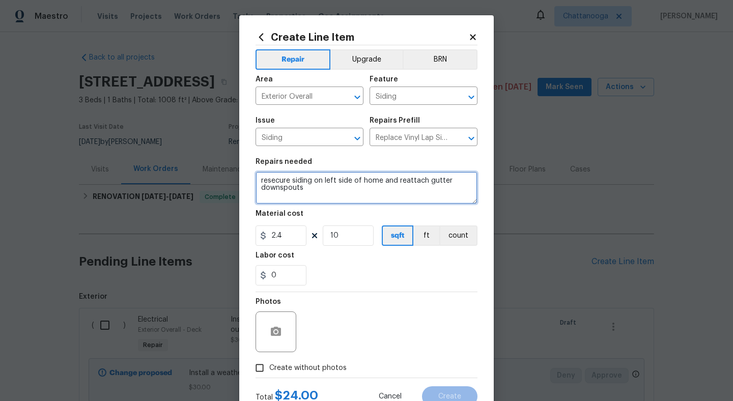
type textarea "resecure siding on left side of home and reattach gutter downspouts"
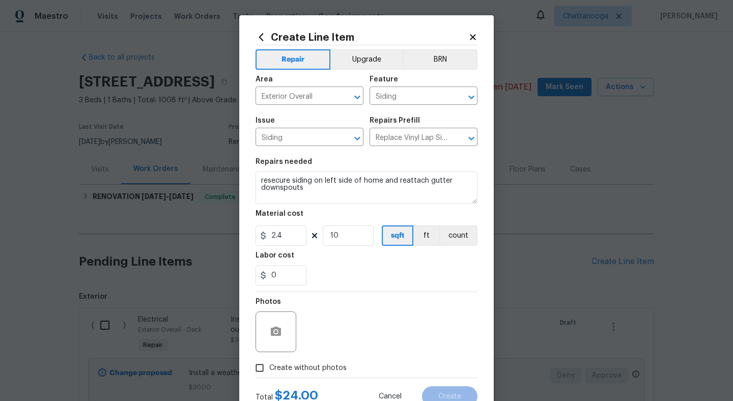
click at [304, 365] on span "Create without photos" at bounding box center [307, 368] width 77 height 11
click at [269, 365] on input "Create without photos" at bounding box center [259, 367] width 19 height 19
checkbox input "true"
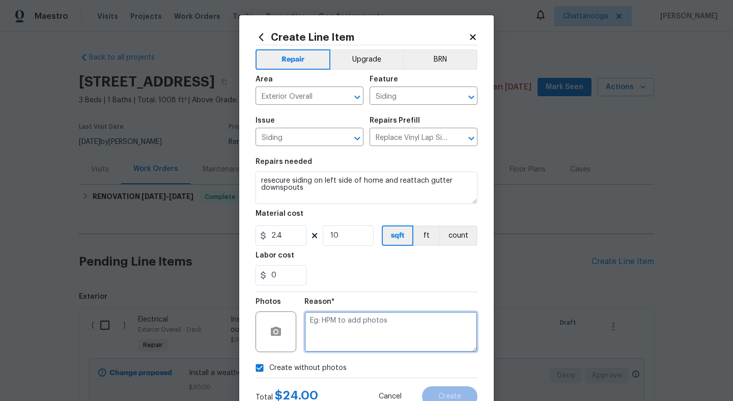
click at [339, 329] on textarea at bounding box center [390, 332] width 173 height 41
type textarea "."
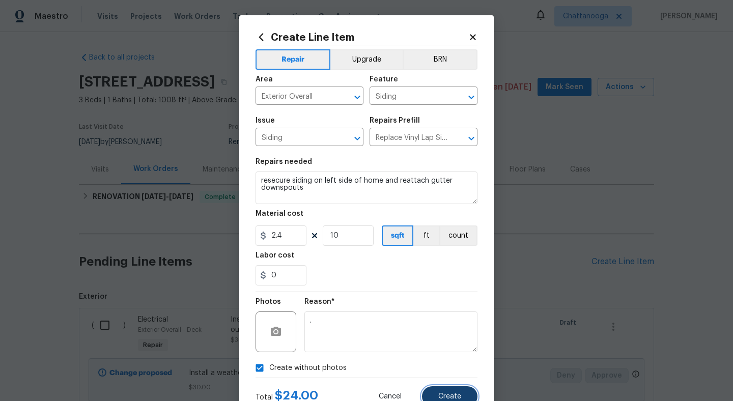
click at [441, 388] on button "Create" at bounding box center [449, 396] width 55 height 20
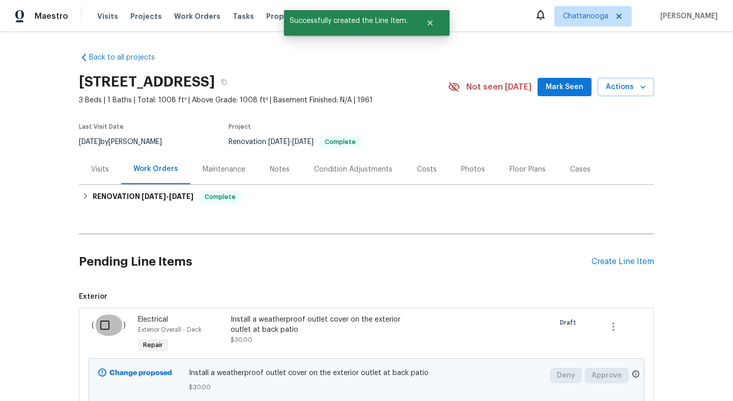
click at [109, 322] on input "checkbox" at bounding box center [108, 325] width 29 height 21
checkbox input "true"
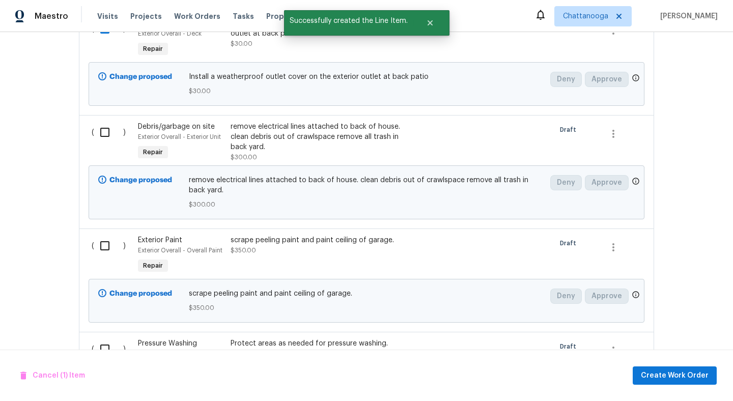
scroll to position [289, 0]
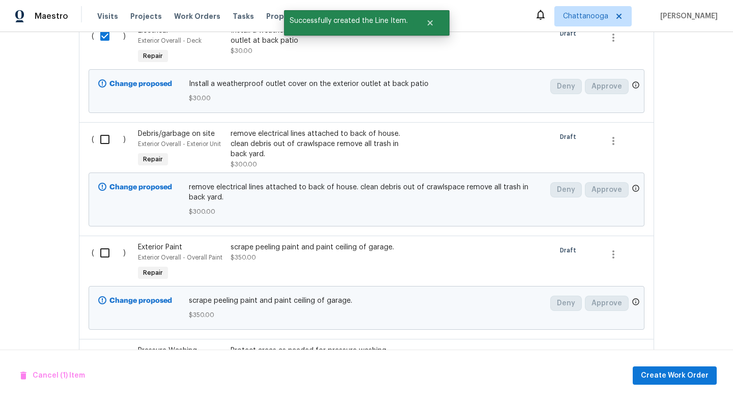
click at [105, 146] on input "checkbox" at bounding box center [108, 139] width 29 height 21
checkbox input "true"
click at [95, 254] on input "checkbox" at bounding box center [108, 252] width 29 height 21
checkbox input "true"
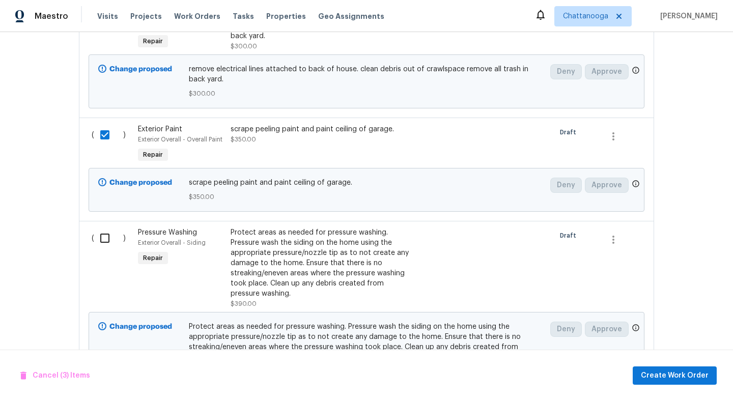
scroll to position [480, 0]
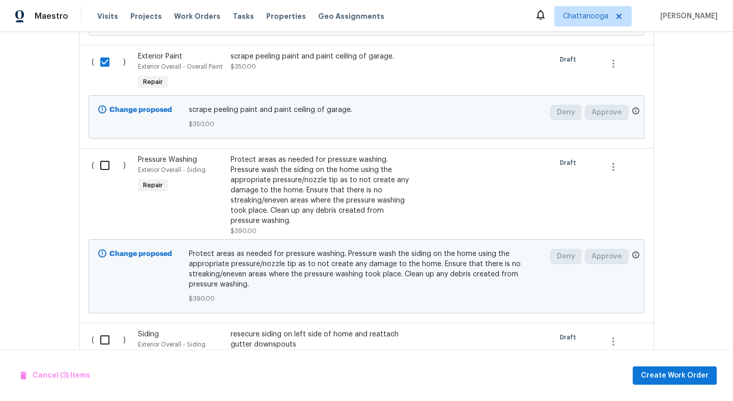
click at [108, 161] on input "checkbox" at bounding box center [108, 165] width 29 height 21
checkbox input "true"
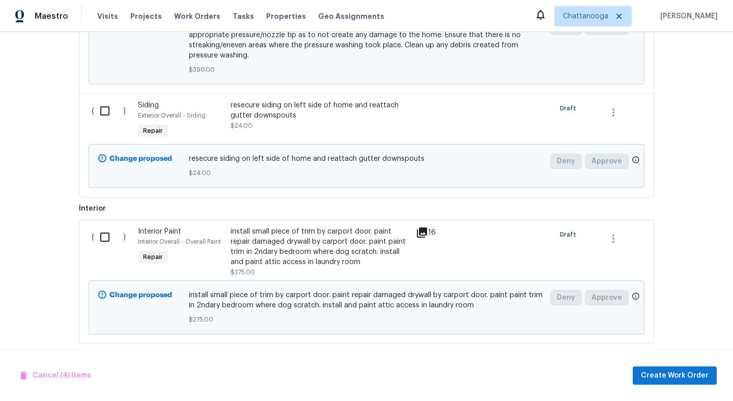
scroll to position [723, 0]
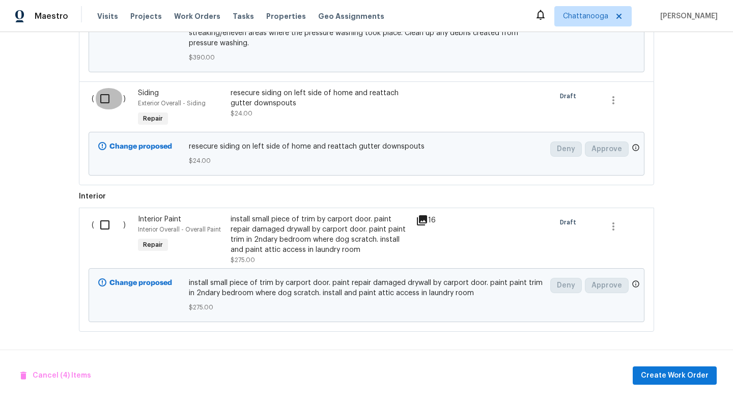
click at [106, 100] on input "checkbox" at bounding box center [108, 98] width 29 height 21
checkbox input "true"
click at [102, 235] on div "( )" at bounding box center [112, 239] width 46 height 57
click at [109, 218] on input "checkbox" at bounding box center [108, 224] width 29 height 21
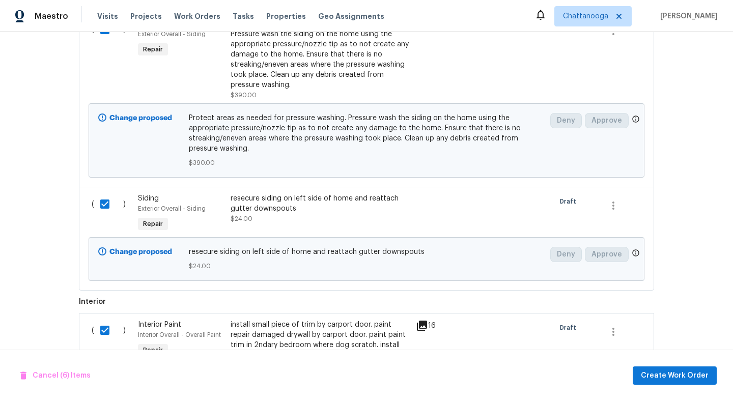
scroll to position [536, 0]
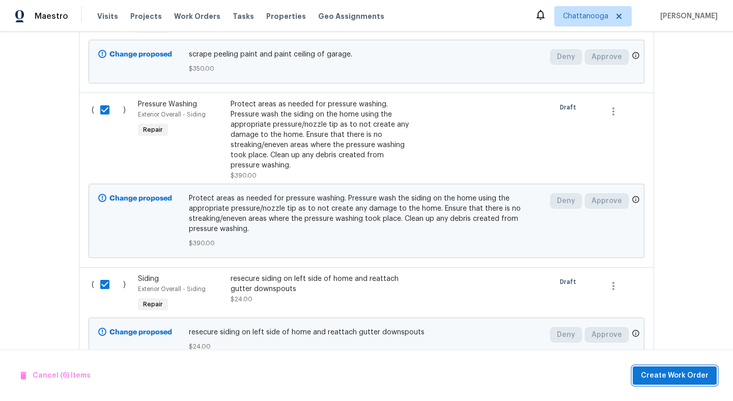
click at [693, 380] on span "Create Work Order" at bounding box center [675, 376] width 68 height 13
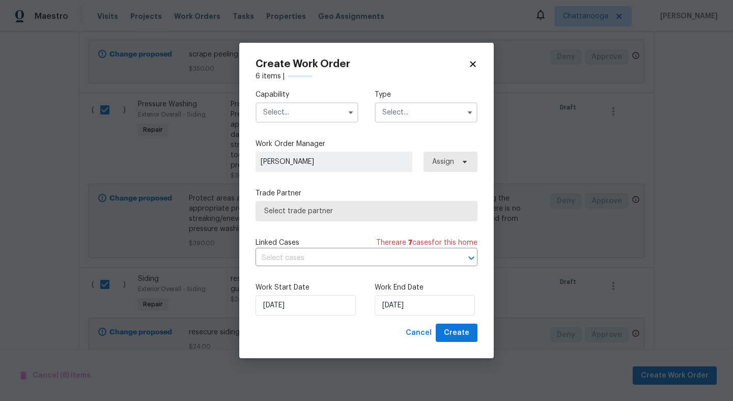
checkbox input "false"
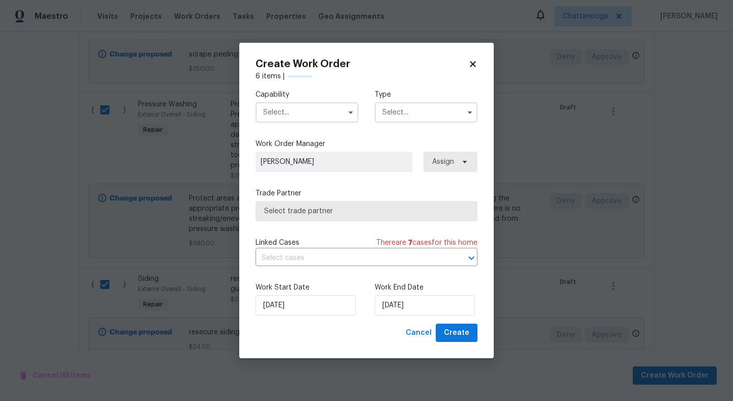
checkbox input "false"
click at [314, 110] on input "text" at bounding box center [307, 112] width 103 height 20
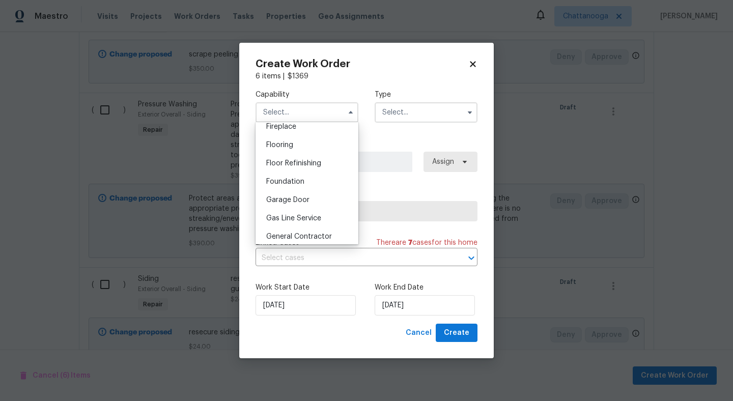
scroll to position [389, 0]
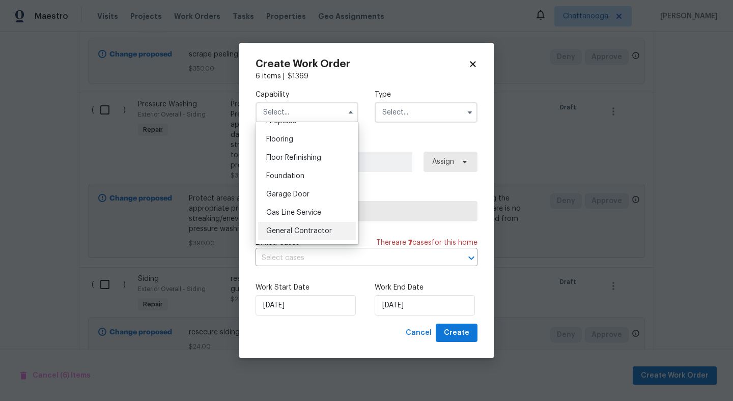
click at [303, 229] on span "General Contractor" at bounding box center [299, 231] width 66 height 7
type input "General Contractor"
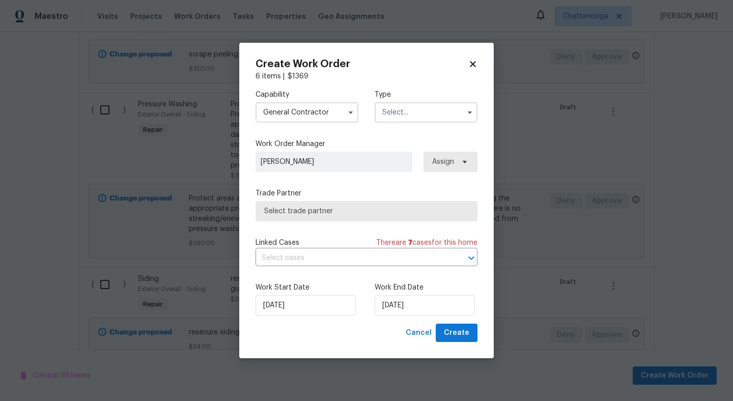
click at [423, 120] on input "text" at bounding box center [426, 112] width 103 height 20
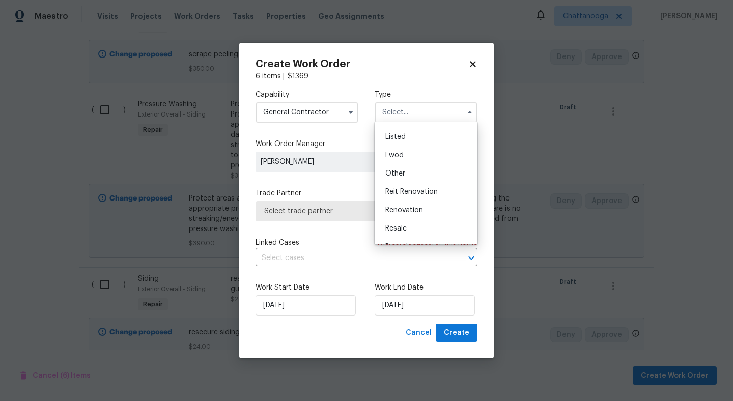
scroll to position [90, 0]
click at [416, 132] on div "Listed" at bounding box center [426, 135] width 98 height 18
type input "Listed"
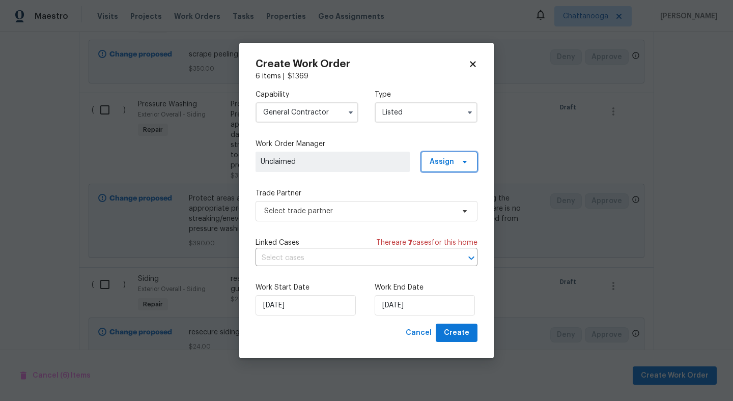
click at [471, 168] on span "Assign" at bounding box center [449, 162] width 57 height 20
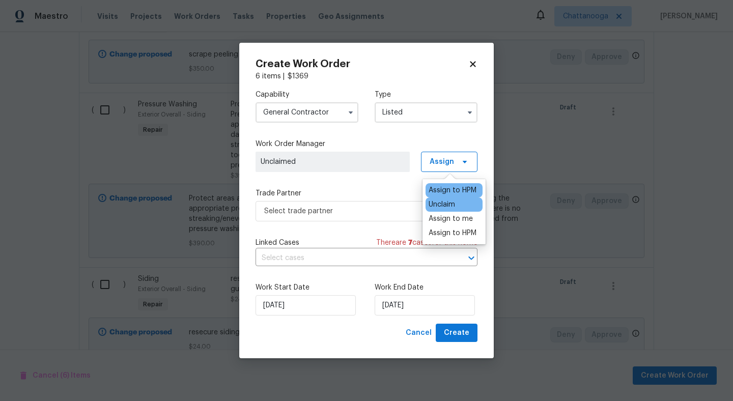
click at [465, 188] on div "Assign to HPM" at bounding box center [453, 190] width 48 height 10
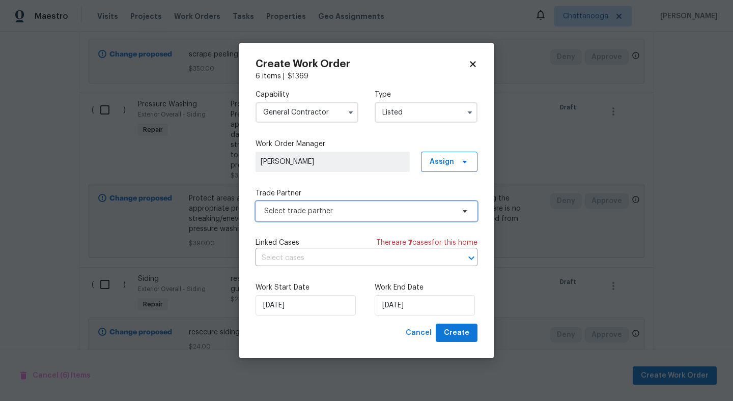
click at [331, 217] on span "Select trade partner" at bounding box center [367, 211] width 222 height 20
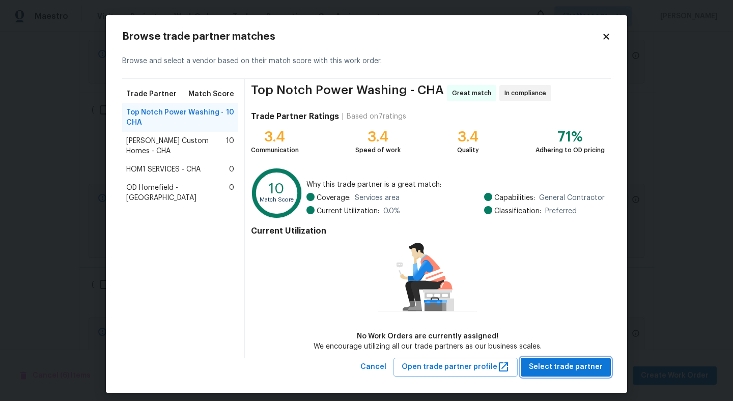
click at [567, 364] on span "Select trade partner" at bounding box center [566, 367] width 74 height 13
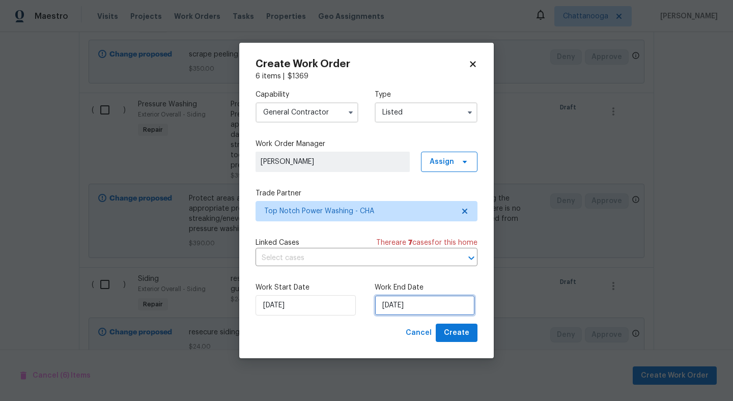
click at [432, 308] on input "[DATE]" at bounding box center [425, 305] width 100 height 20
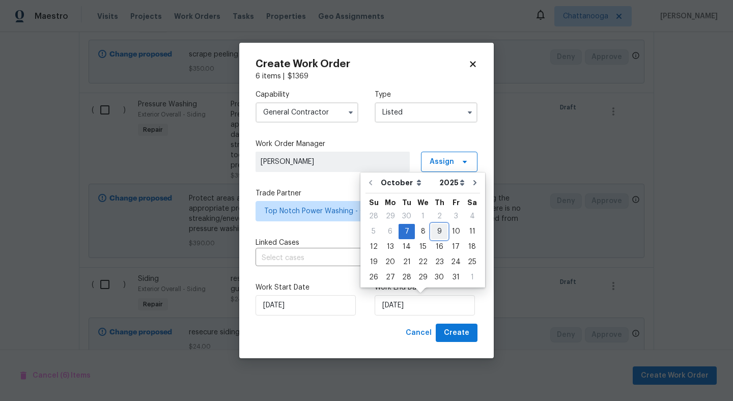
click at [437, 230] on div "9" at bounding box center [439, 232] width 16 height 14
type input "10/9/2025"
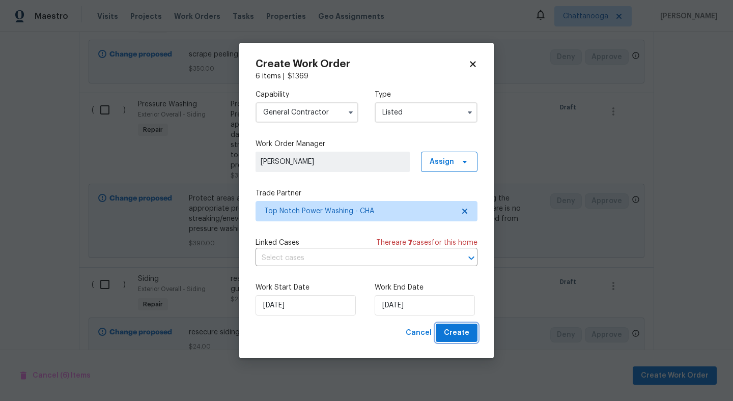
click at [456, 334] on span "Create" at bounding box center [456, 333] width 25 height 13
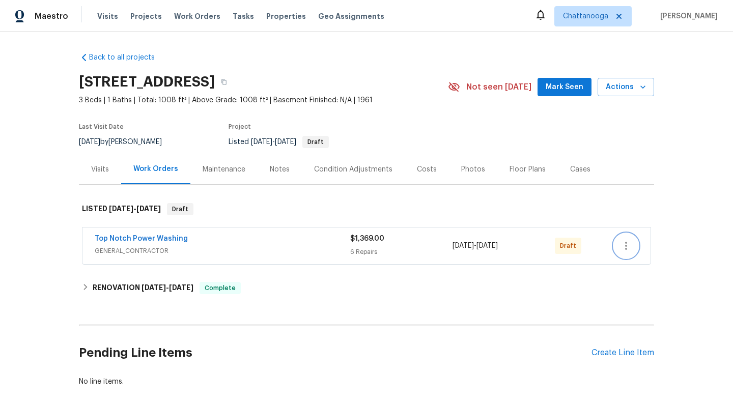
click at [629, 247] on icon "button" at bounding box center [626, 246] width 12 height 12
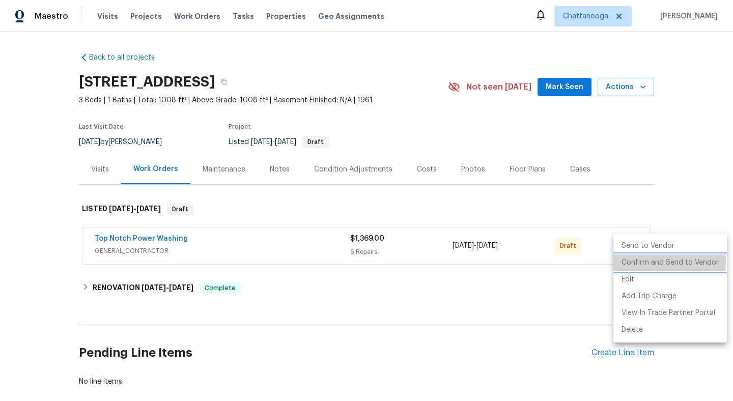
click at [640, 261] on li "Confirm and Send to Vendor" at bounding box center [671, 263] width 114 height 17
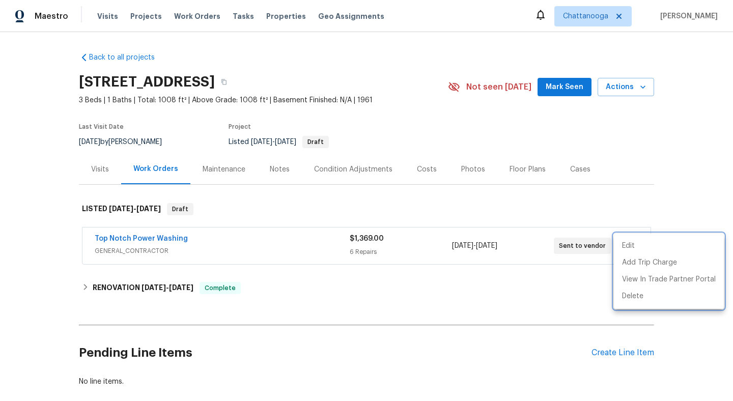
click at [260, 14] on div at bounding box center [366, 200] width 733 height 401
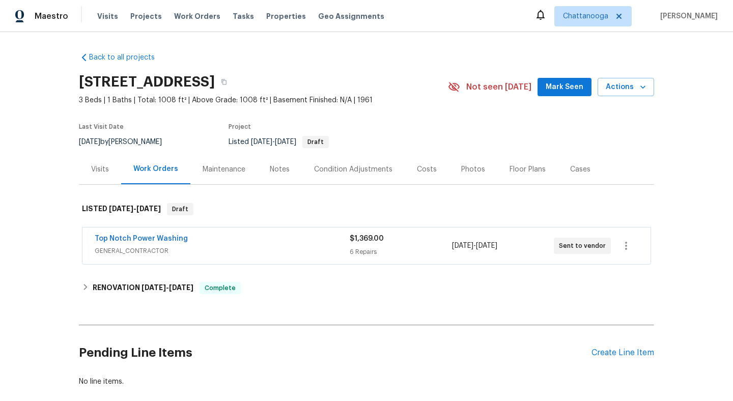
click at [266, 14] on span "Properties" at bounding box center [286, 16] width 40 height 10
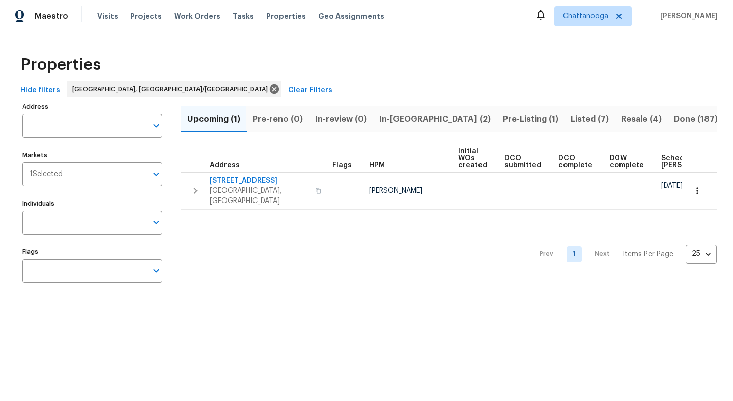
click at [571, 120] on span "Listed (7)" at bounding box center [590, 119] width 38 height 14
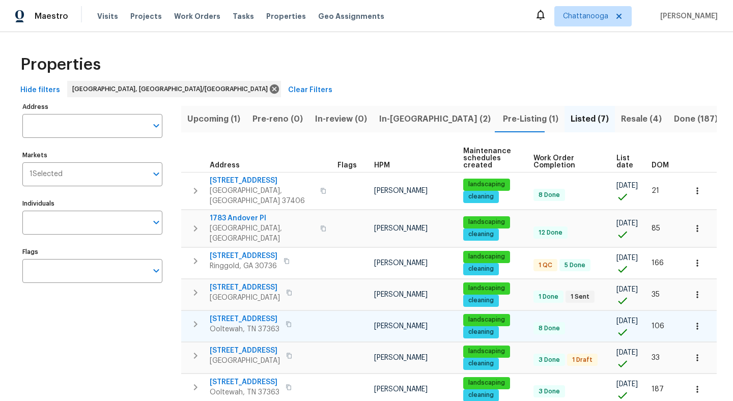
click at [249, 314] on span "6110 Hunter Crest Dr" at bounding box center [245, 319] width 70 height 10
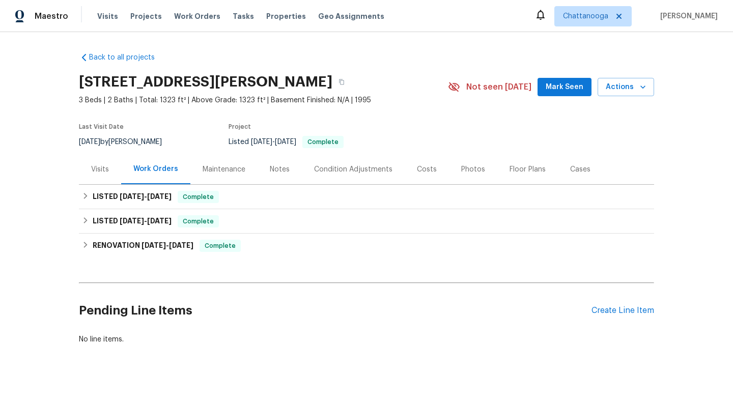
click at [627, 303] on div "Pending Line Items Create Line Item" at bounding box center [366, 310] width 575 height 47
click at [625, 308] on div "Create Line Item" at bounding box center [623, 311] width 63 height 10
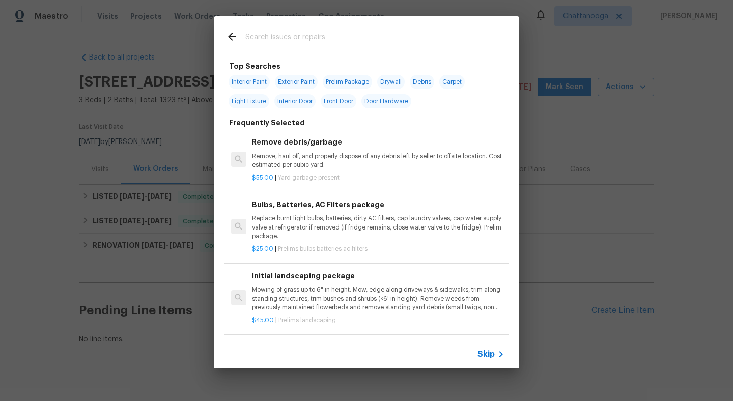
click at [274, 37] on input "text" at bounding box center [353, 38] width 216 height 15
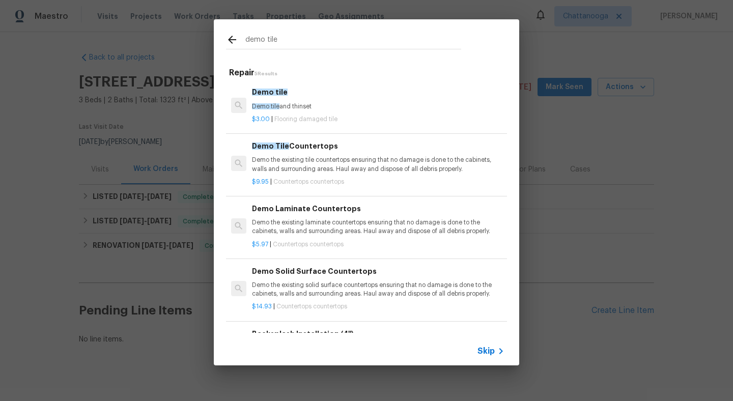
type input "demo tile"
click at [304, 108] on p "Demo tile and thinset" at bounding box center [378, 106] width 253 height 9
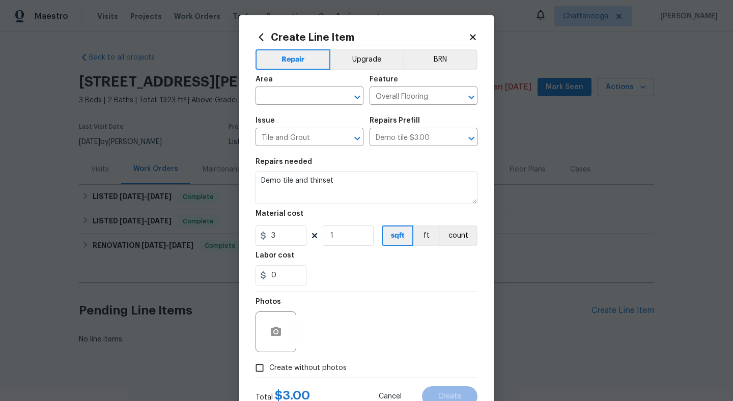
click at [472, 36] on icon at bounding box center [473, 37] width 6 height 6
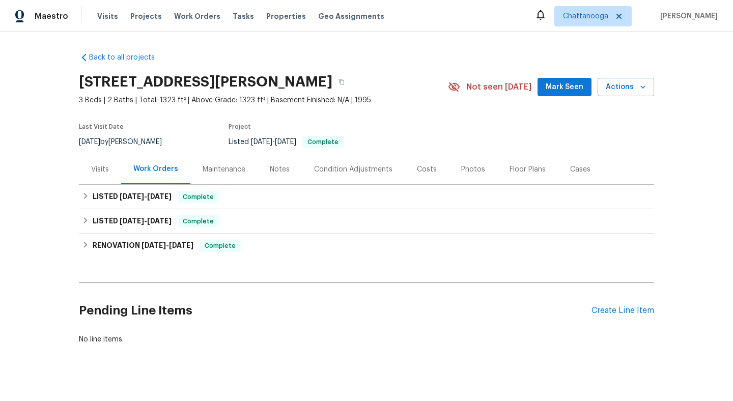
click at [600, 301] on div "Pending Line Items Create Line Item" at bounding box center [366, 310] width 575 height 47
click at [606, 310] on div "Create Line Item" at bounding box center [623, 311] width 63 height 10
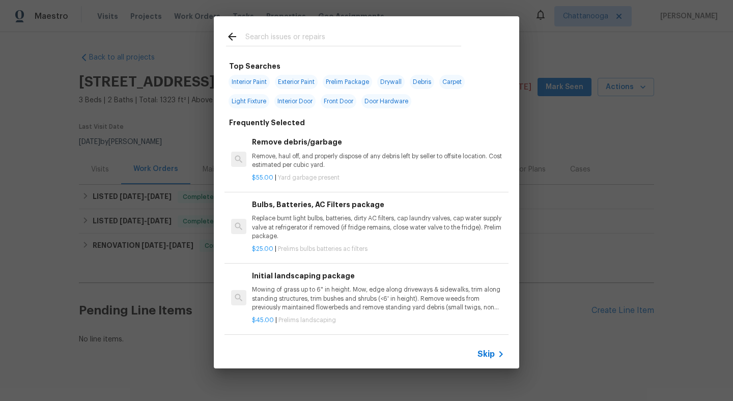
click at [280, 34] on input "text" at bounding box center [353, 38] width 216 height 15
type input "tile"
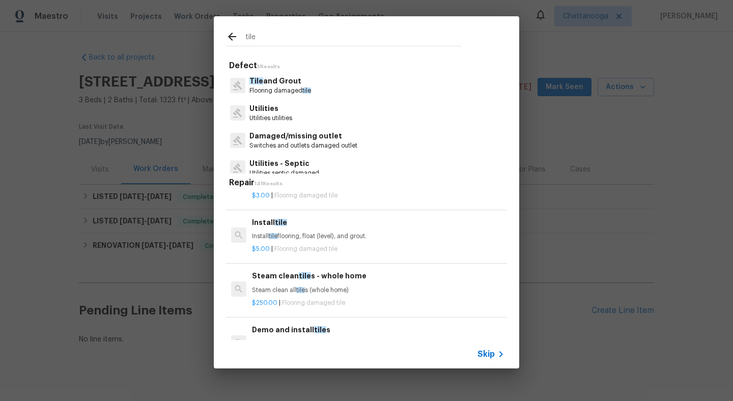
scroll to position [33, 0]
click at [293, 37] on input "tile" at bounding box center [353, 38] width 216 height 15
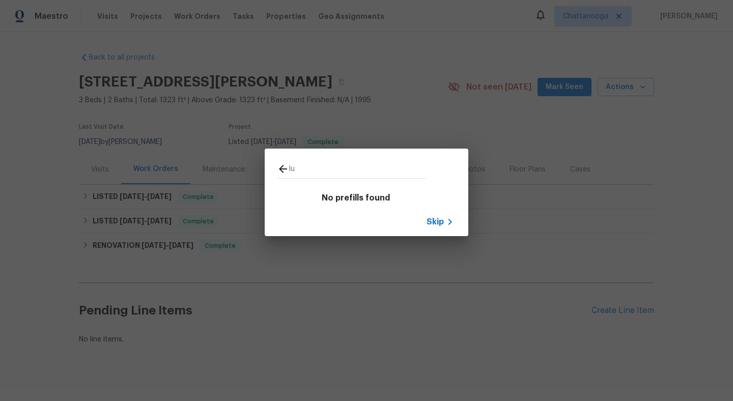
type input "l"
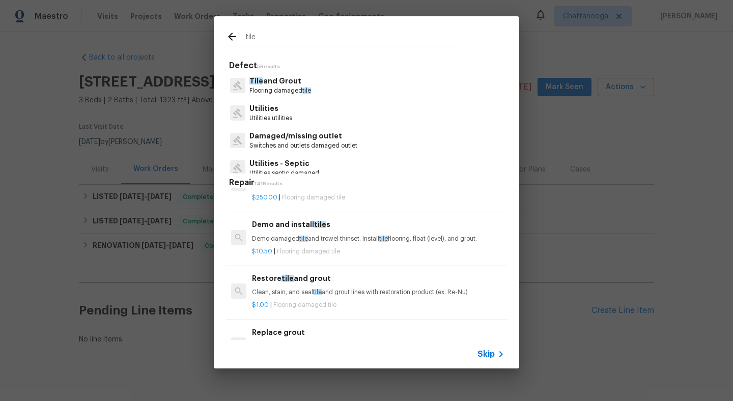
scroll to position [131, 0]
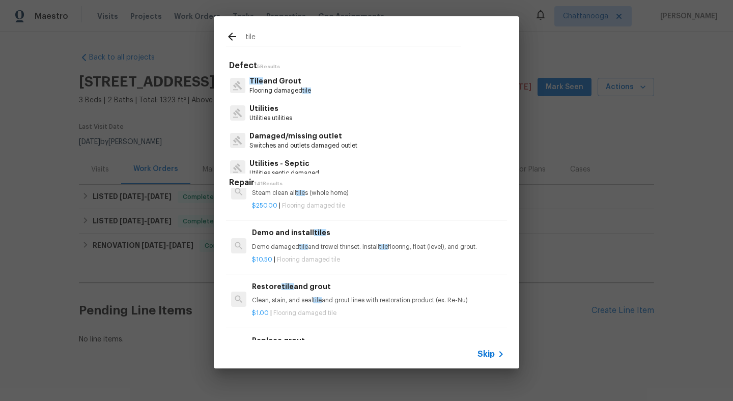
type input "tile"
click at [336, 244] on p "Demo damaged tile and trowel thinset. Install tile flooring, float (level), and…" at bounding box center [378, 247] width 253 height 9
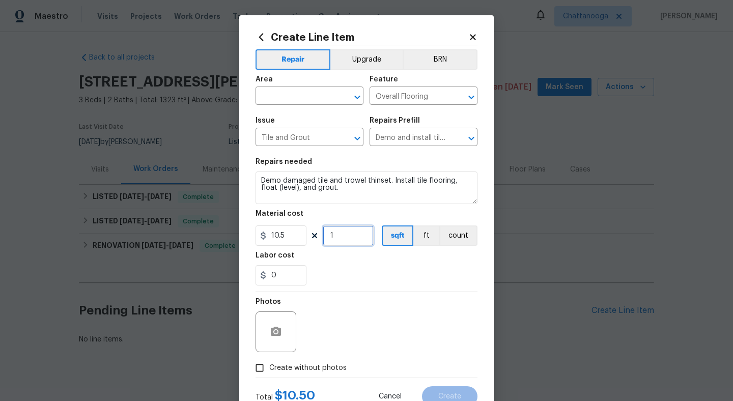
click at [361, 239] on input "1" at bounding box center [348, 236] width 51 height 20
type input "250"
click at [295, 239] on input "10.5" at bounding box center [281, 236] width 51 height 20
type input "7"
click at [349, 280] on div "0" at bounding box center [367, 275] width 222 height 20
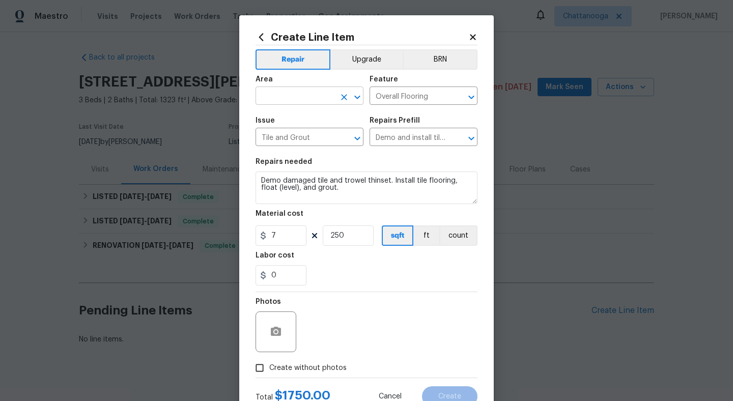
click at [289, 97] on input "text" at bounding box center [295, 97] width 79 height 16
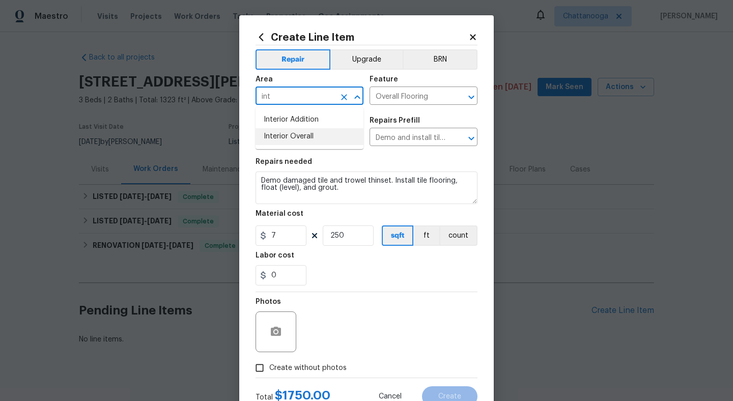
click at [303, 133] on li "Interior Overall" at bounding box center [310, 136] width 108 height 17
type input "Interior Overall"
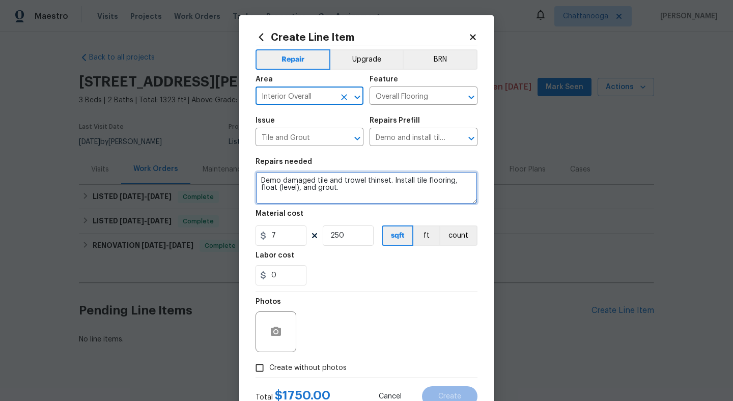
click at [327, 193] on textarea "Demo damaged tile and trowel thinset. Install tile flooring, float (level), and…" at bounding box center [367, 188] width 222 height 33
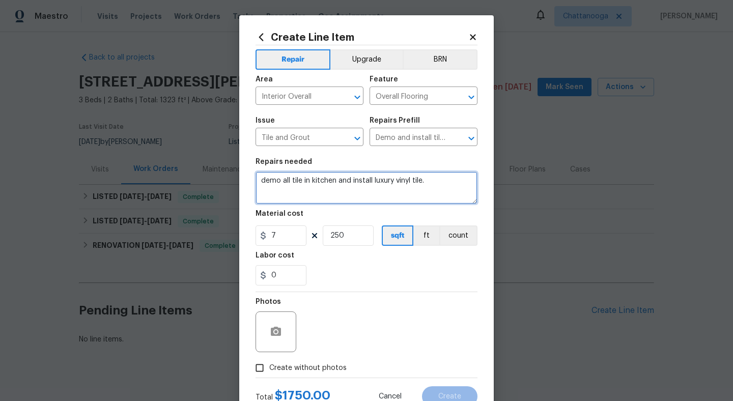
type textarea "demo all tile in kitchen and install luxury vinyl tile."
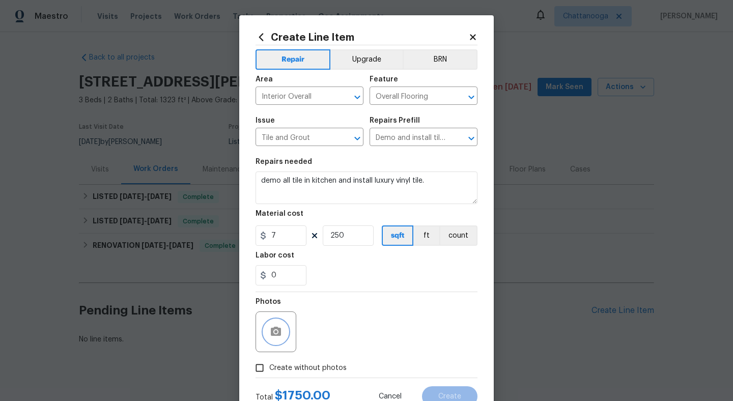
click at [281, 329] on icon "button" at bounding box center [276, 331] width 10 height 9
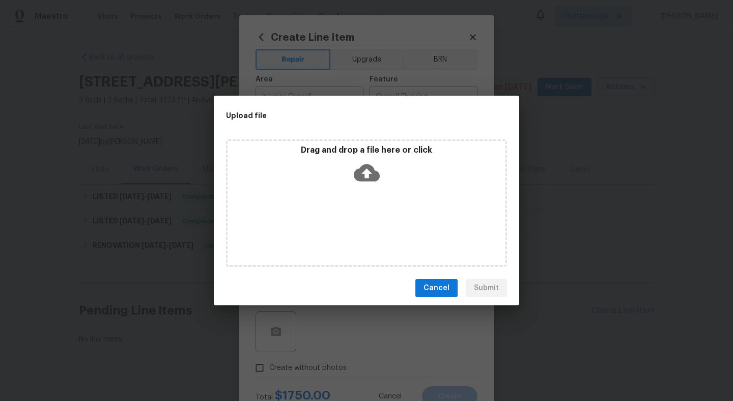
click at [361, 160] on icon at bounding box center [367, 173] width 26 height 26
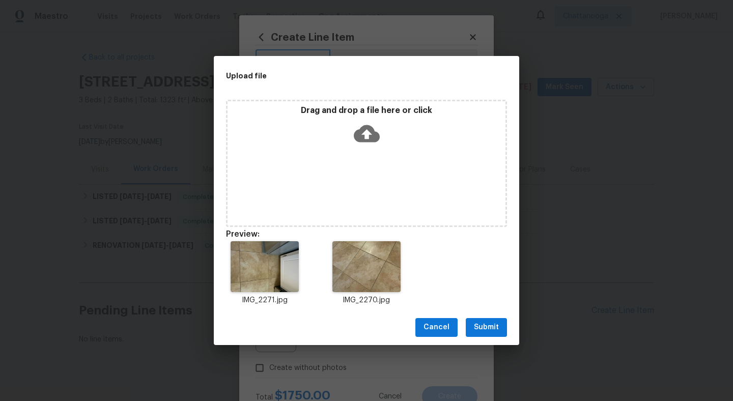
click at [462, 326] on div "Cancel Submit" at bounding box center [366, 327] width 305 height 35
click at [475, 330] on span "Submit" at bounding box center [486, 327] width 25 height 13
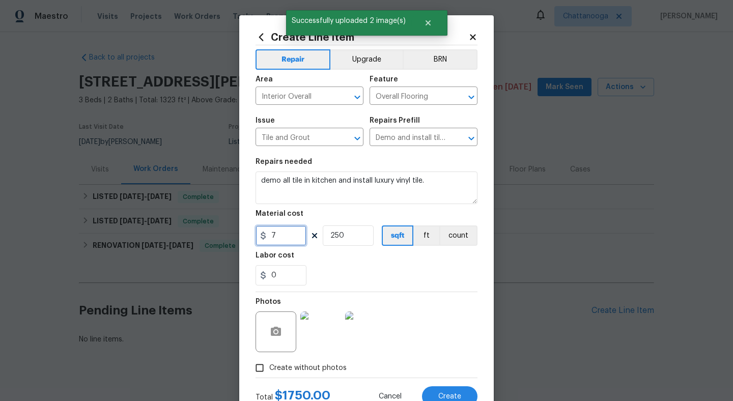
click at [292, 233] on input "7" at bounding box center [281, 236] width 51 height 20
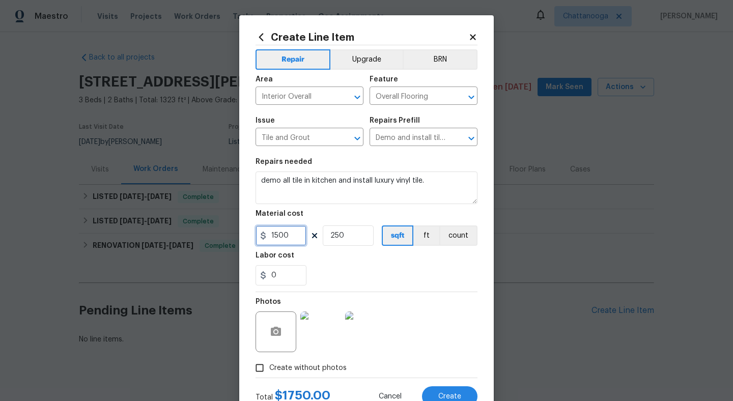
type input "1500"
click at [349, 237] on input "250" at bounding box center [348, 236] width 51 height 20
type input "1"
click at [451, 241] on button "count" at bounding box center [458, 236] width 38 height 20
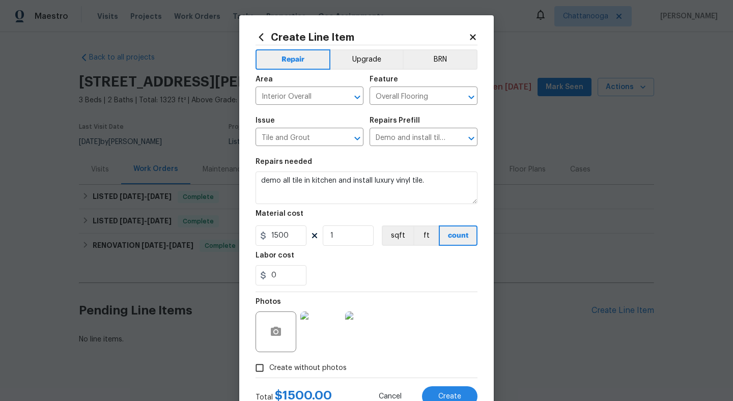
click at [440, 270] on div "0" at bounding box center [367, 275] width 222 height 20
click at [454, 397] on span "Create" at bounding box center [449, 397] width 23 height 8
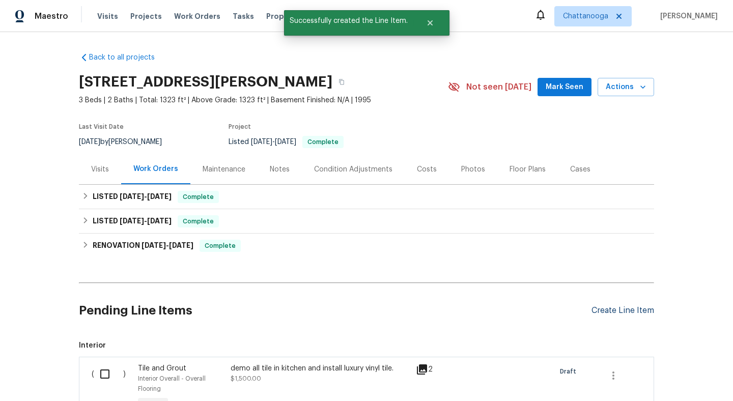
click at [621, 310] on div "Create Line Item" at bounding box center [623, 311] width 63 height 10
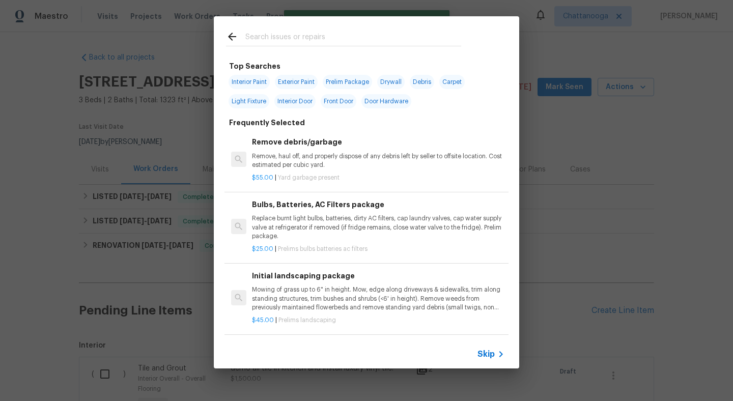
click at [310, 36] on input "text" at bounding box center [353, 38] width 216 height 15
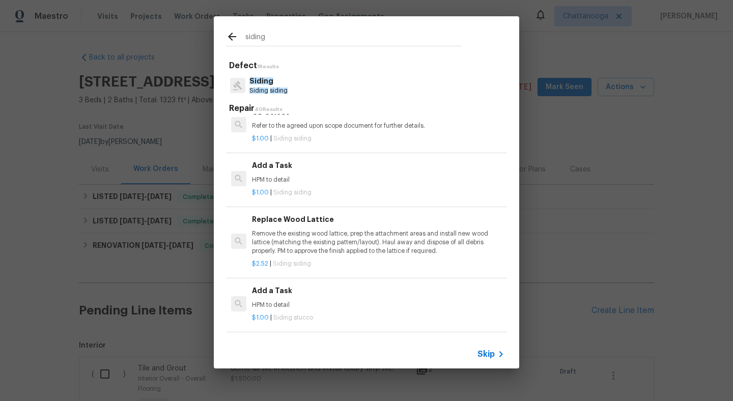
scroll to position [781, 0]
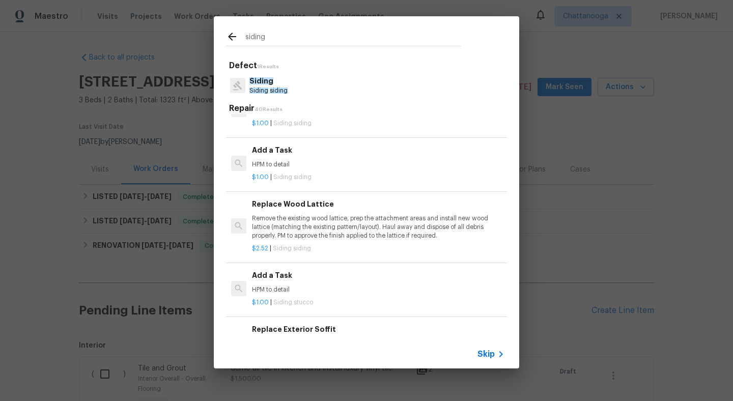
type input "siding"
click at [277, 173] on div "$1.00 | Siding siding" at bounding box center [378, 175] width 253 height 13
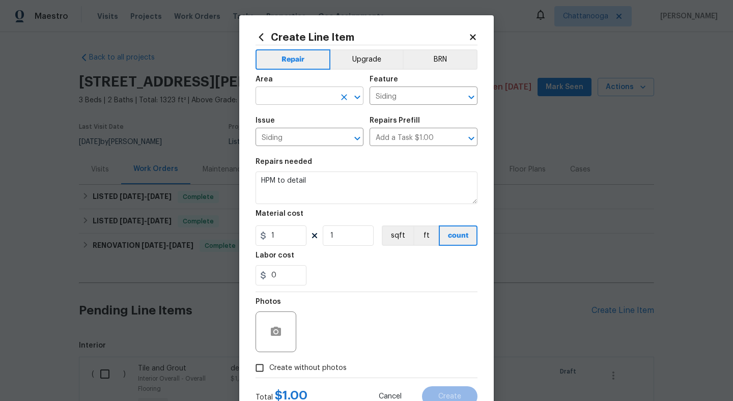
click at [290, 98] on input "text" at bounding box center [295, 97] width 79 height 16
type input "s"
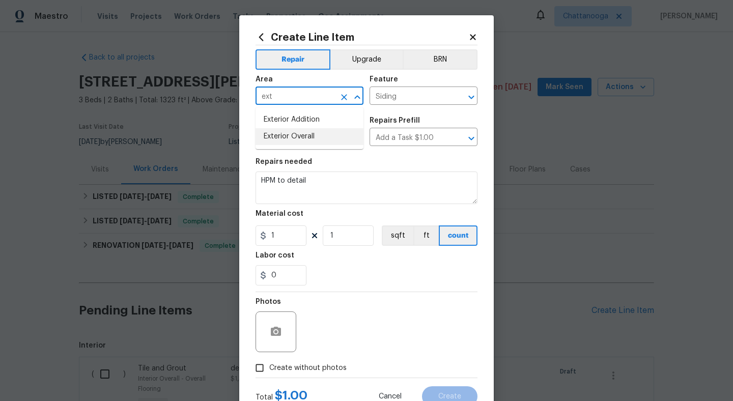
click at [312, 137] on li "Exterior Overall" at bounding box center [310, 136] width 108 height 17
type input "Exterior Overall"
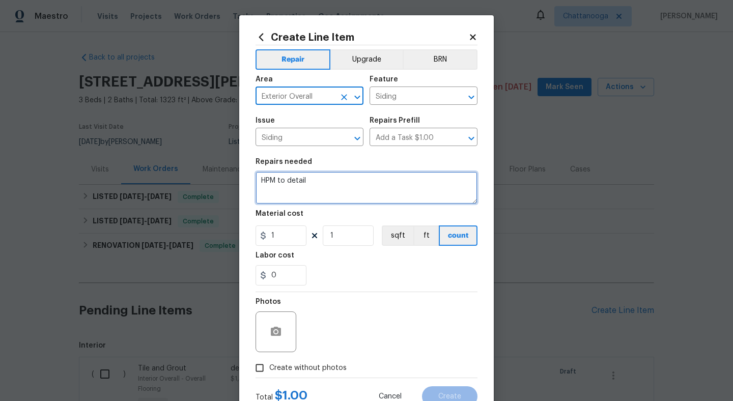
click at [321, 180] on textarea "HPM to detail" at bounding box center [367, 188] width 222 height 33
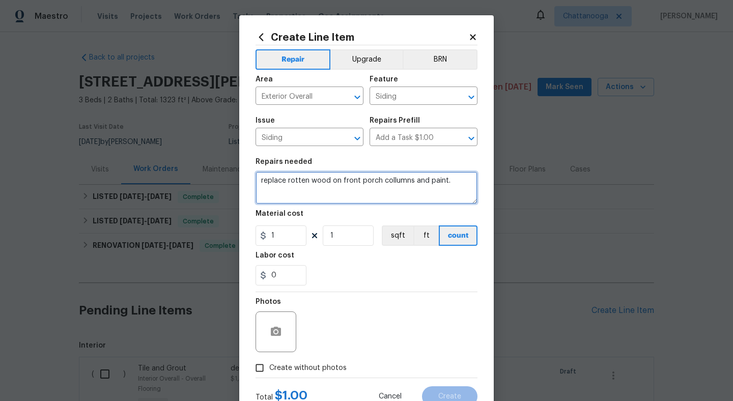
click at [404, 181] on textarea "replace rotten wood on front porch collumns and paint." at bounding box center [367, 188] width 222 height 33
type textarea "replace rotten wood on front porch columns and paint."
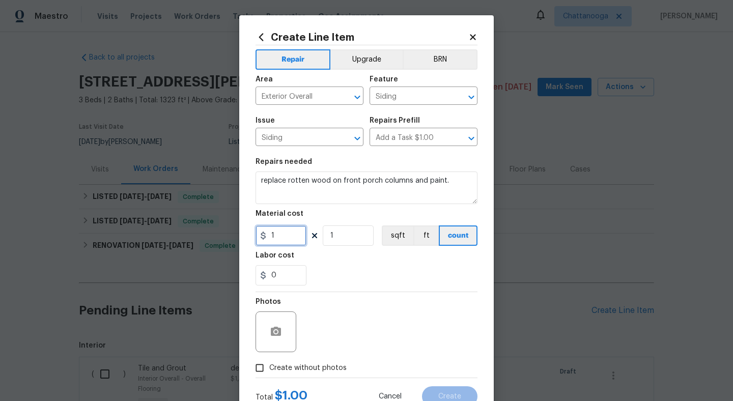
click at [295, 228] on input "1" at bounding box center [281, 236] width 51 height 20
type input "450"
click at [278, 342] on button "button" at bounding box center [276, 332] width 24 height 24
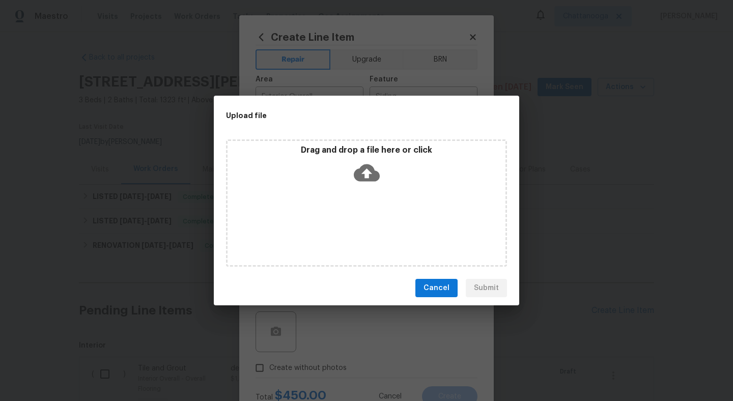
click at [363, 174] on icon at bounding box center [367, 172] width 26 height 17
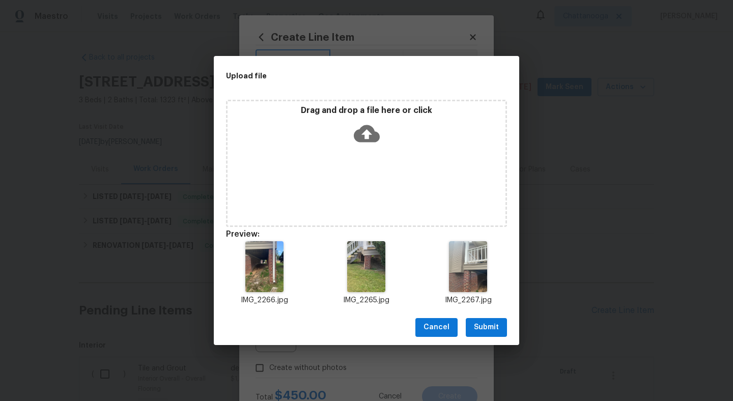
click at [491, 322] on span "Submit" at bounding box center [486, 327] width 25 height 13
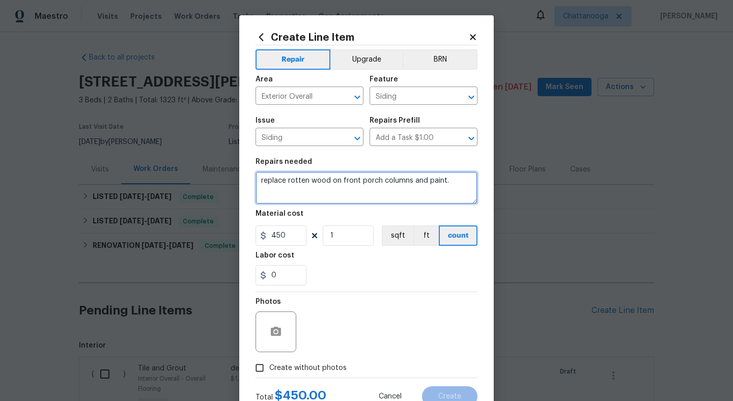
click at [457, 185] on textarea "replace rotten wood on front porch columns and paint." at bounding box center [367, 188] width 222 height 33
type textarea "replace rotten wood on front porch columns and paint. CHECK ALL"
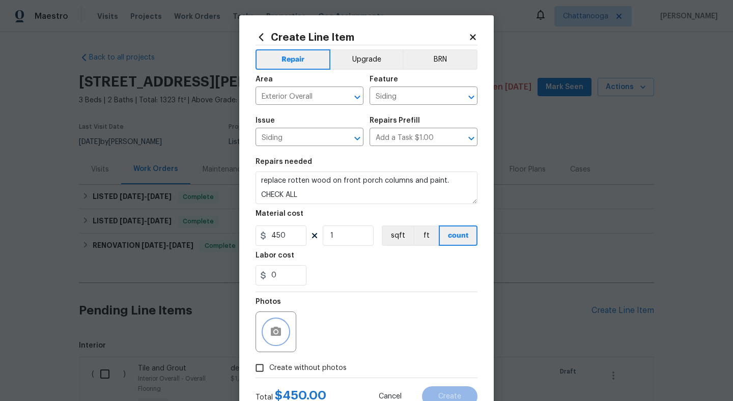
click at [281, 337] on icon "button" at bounding box center [276, 332] width 12 height 12
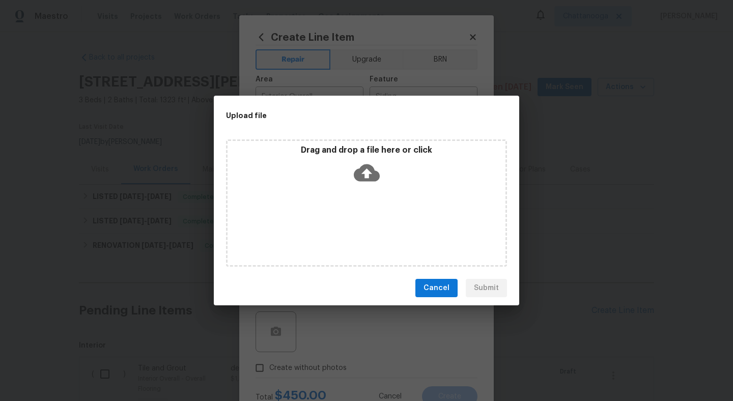
click at [446, 294] on span "Cancel" at bounding box center [437, 288] width 26 height 13
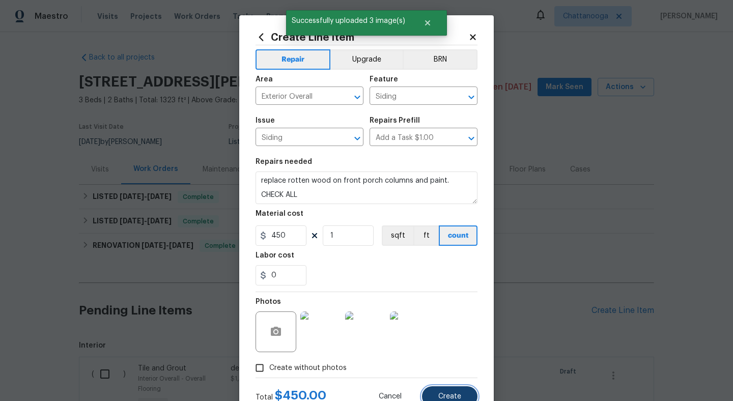
click at [451, 396] on span "Create" at bounding box center [449, 397] width 23 height 8
type input "0"
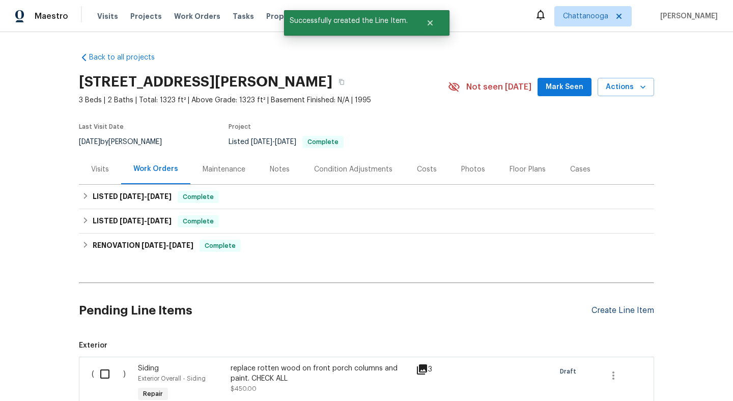
click at [622, 312] on div "Create Line Item" at bounding box center [623, 311] width 63 height 10
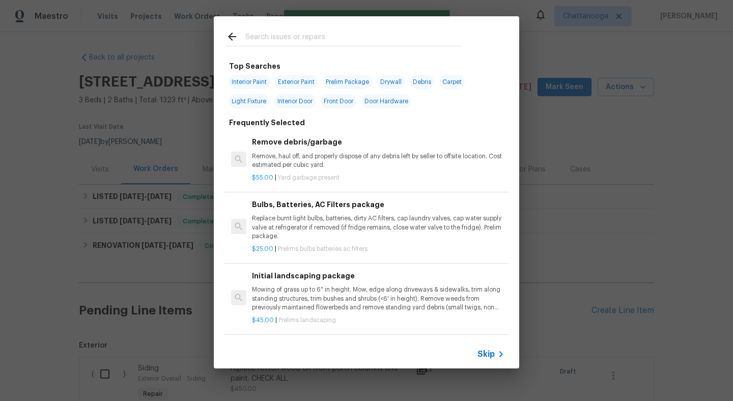
click at [280, 31] on input "text" at bounding box center [353, 38] width 216 height 15
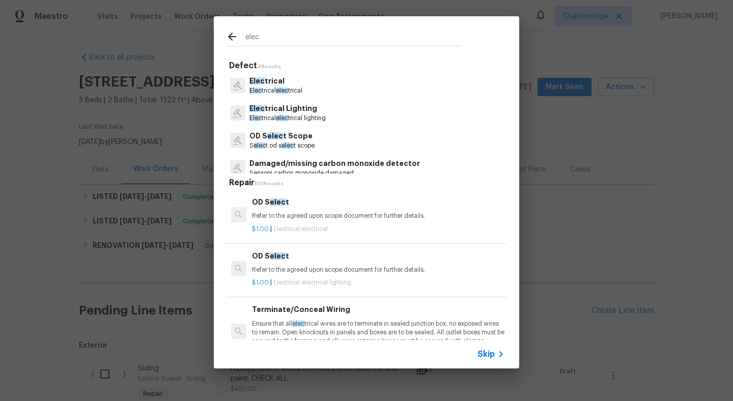
type input "elec"
click at [290, 76] on p "Elec trical" at bounding box center [275, 81] width 53 height 11
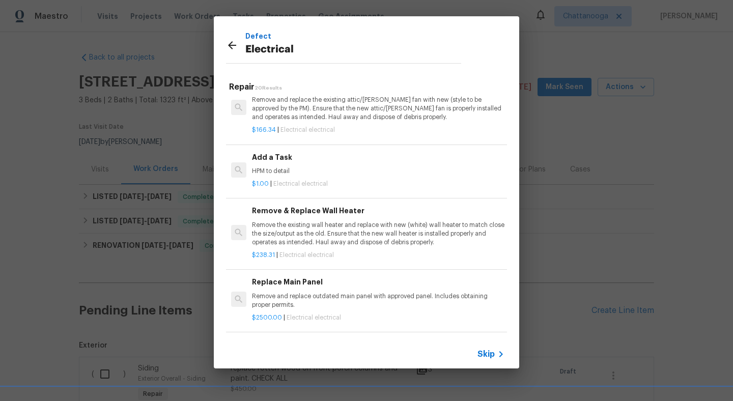
scroll to position [794, 0]
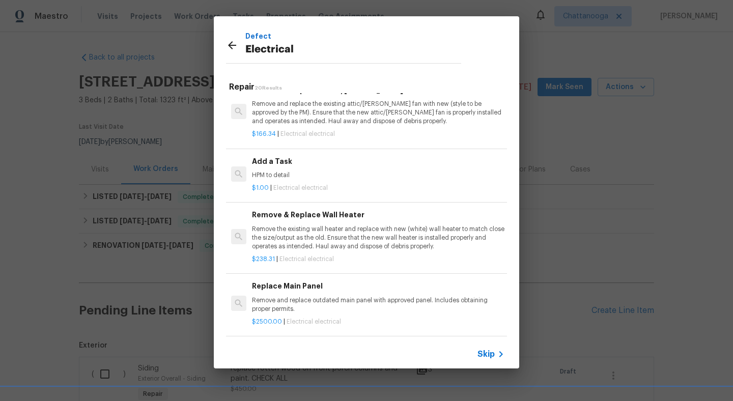
click at [293, 162] on h6 "Add a Task" at bounding box center [378, 161] width 253 height 11
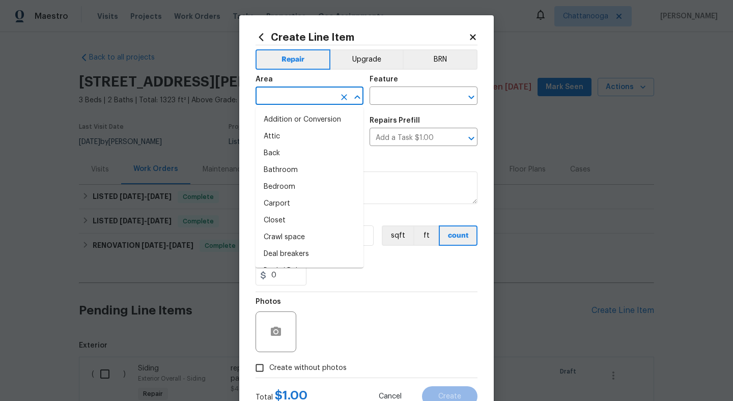
click at [309, 95] on input "text" at bounding box center [295, 97] width 79 height 16
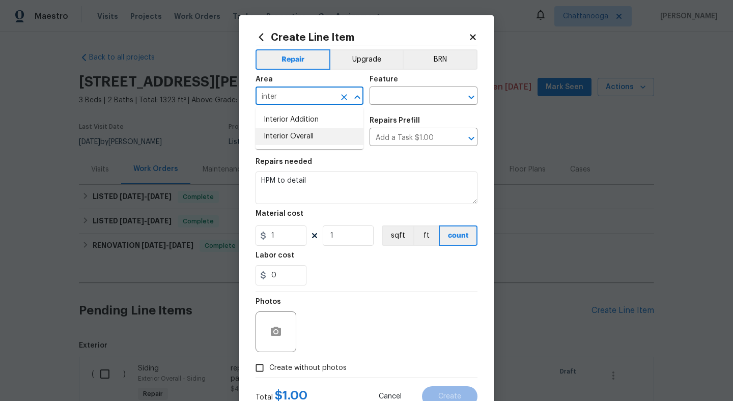
click at [327, 145] on ul "Interior Addition Interior Overall" at bounding box center [310, 128] width 108 height 42
click at [321, 132] on li "Interior Overall" at bounding box center [310, 136] width 108 height 17
type input "Interior Overall"
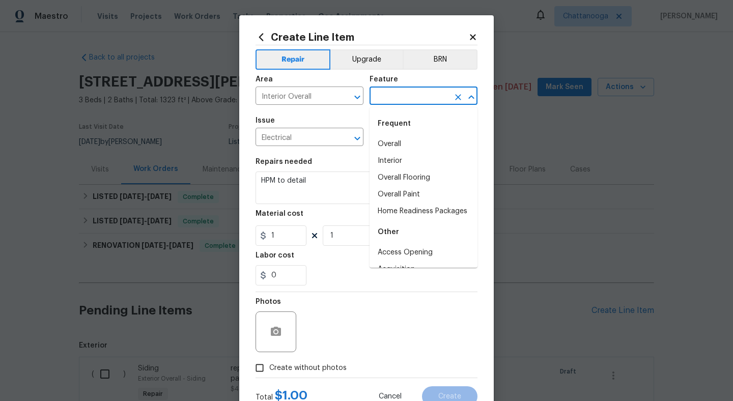
click at [409, 101] on input "text" at bounding box center [409, 97] width 79 height 16
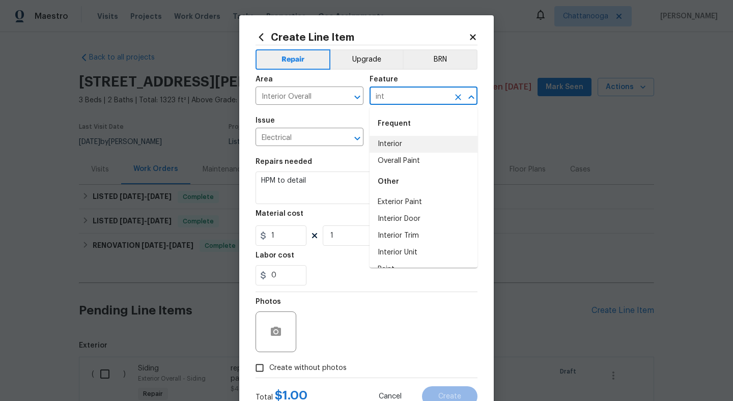
click at [422, 145] on li "Interior" at bounding box center [424, 144] width 108 height 17
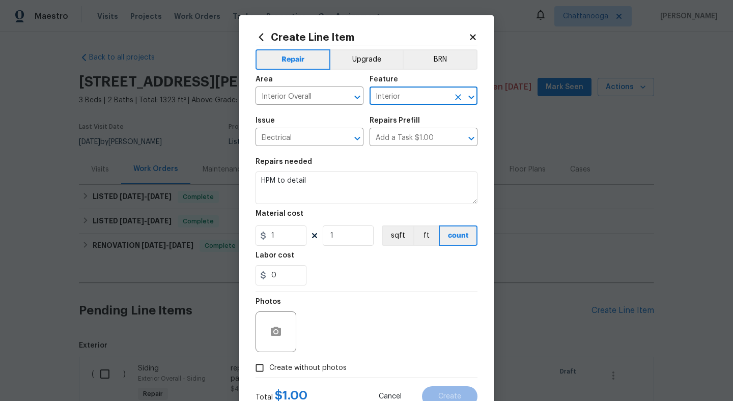
type input "Interior"
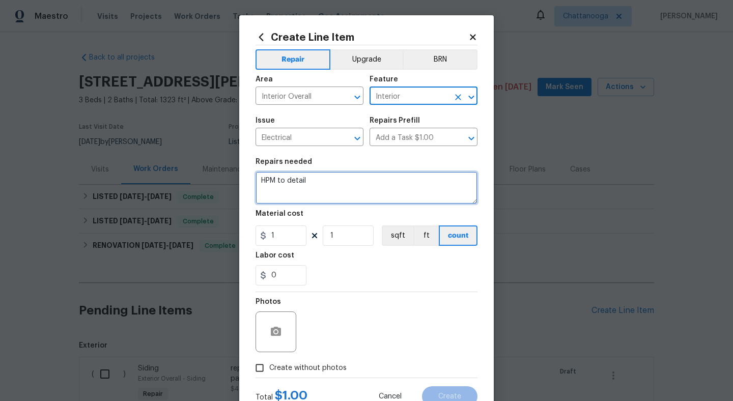
click at [331, 188] on textarea "HPM to detail" at bounding box center [367, 188] width 222 height 33
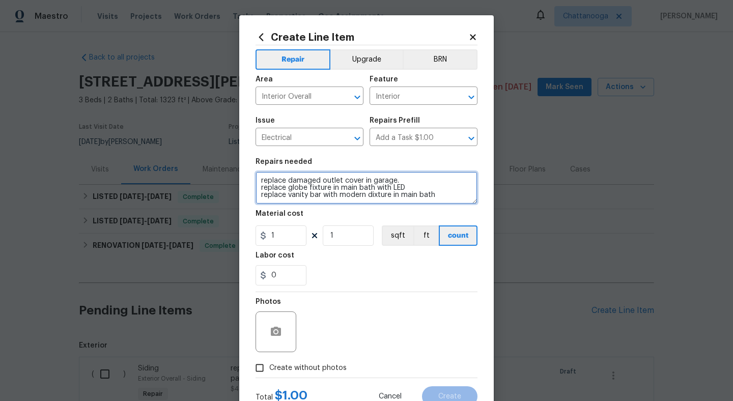
click at [383, 200] on textarea "replace damaged outlet cover in garage. replace globe fixture in main bath with…" at bounding box center [367, 188] width 222 height 33
click at [383, 194] on textarea "replace damaged outlet cover in garage. replace globe fixture in main bath with…" at bounding box center [367, 188] width 222 height 33
type textarea "replace damaged outlet cover in garage. replace globe fixture in main bath with…"
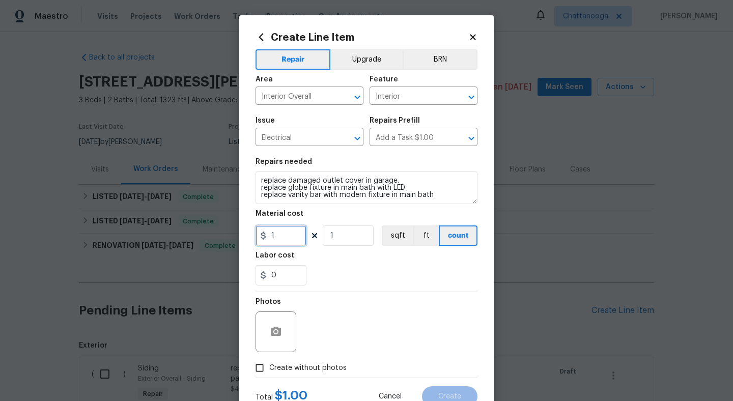
click at [278, 239] on input "1" at bounding box center [281, 236] width 51 height 20
type input "275"
click at [342, 291] on section "Repairs needed replace damaged outlet cover in garage. replace globe fixture in…" at bounding box center [367, 222] width 222 height 140
click at [273, 366] on span "Create without photos" at bounding box center [307, 368] width 77 height 11
click at [269, 366] on input "Create without photos" at bounding box center [259, 367] width 19 height 19
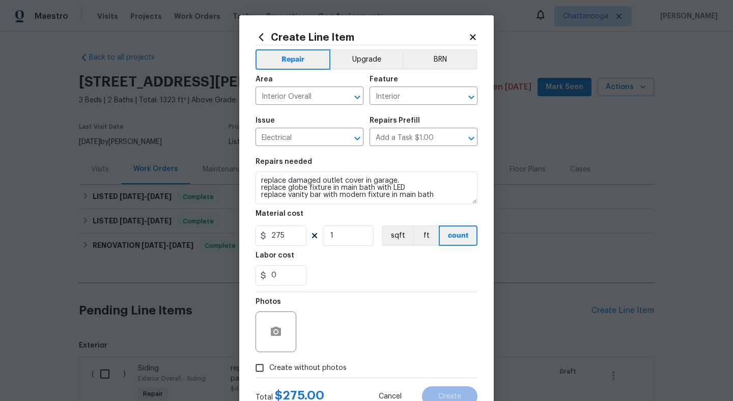
checkbox input "true"
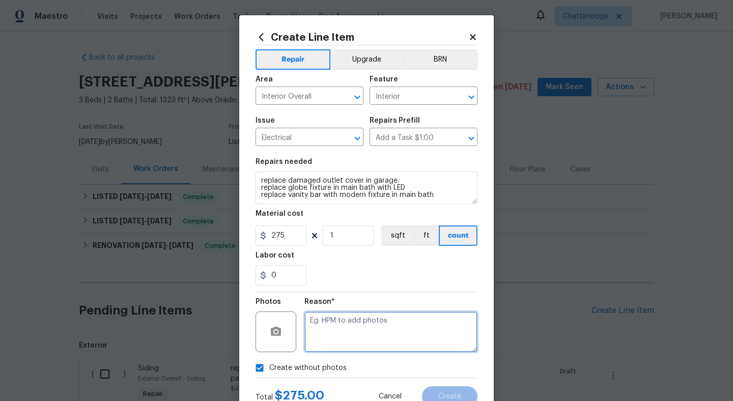
click at [349, 328] on textarea at bounding box center [390, 332] width 173 height 41
type textarea "."
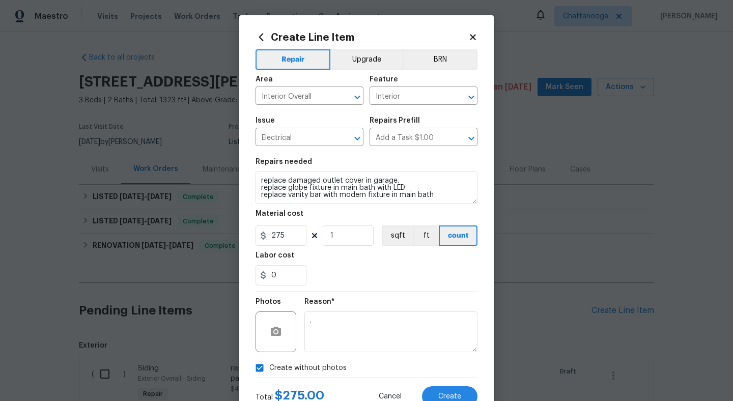
click at [400, 276] on div "0" at bounding box center [367, 275] width 222 height 20
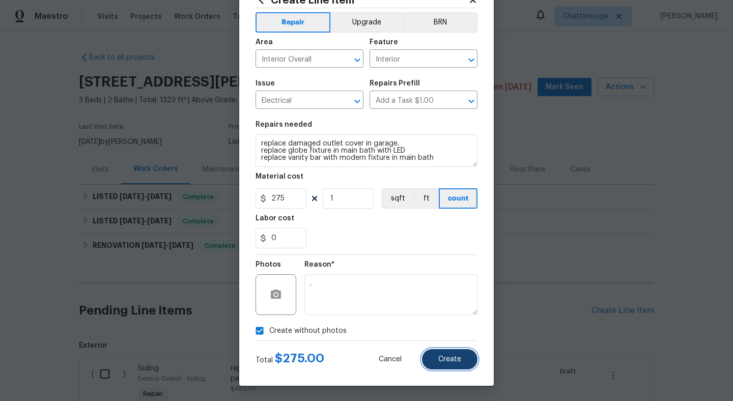
click at [458, 352] on button "Create" at bounding box center [449, 359] width 55 height 20
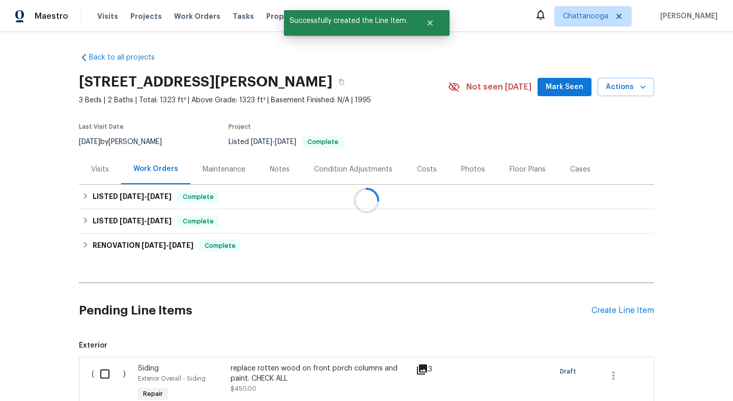
click at [637, 305] on div at bounding box center [366, 200] width 733 height 401
click at [634, 307] on div "Create Line Item" at bounding box center [623, 311] width 63 height 10
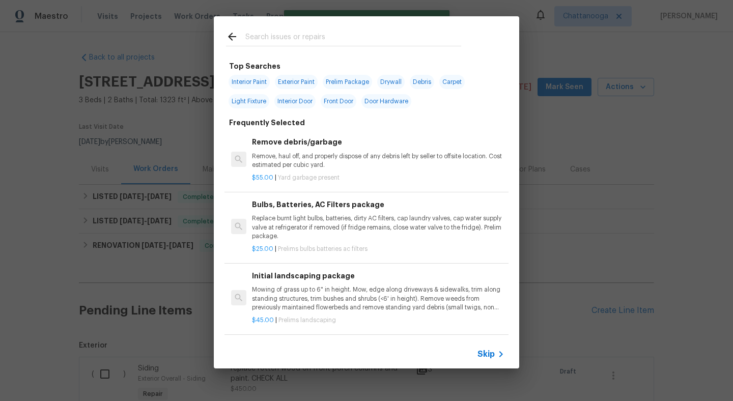
click at [270, 38] on input "text" at bounding box center [353, 38] width 216 height 15
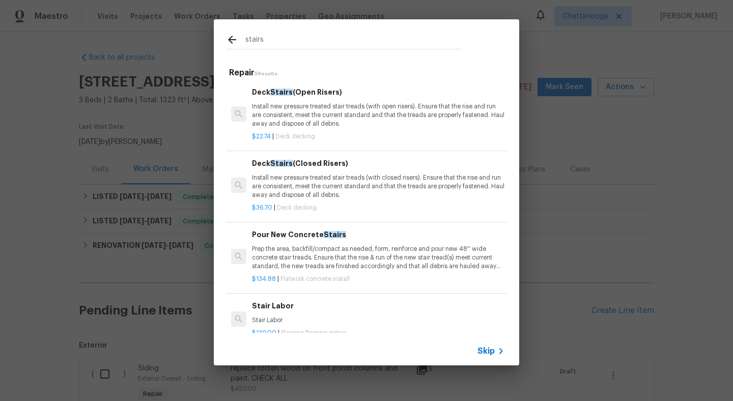
type input "stairs"
click at [304, 120] on p "Install new pressure treated stair treads (with open risers). Ensure that the r…" at bounding box center [378, 115] width 253 height 26
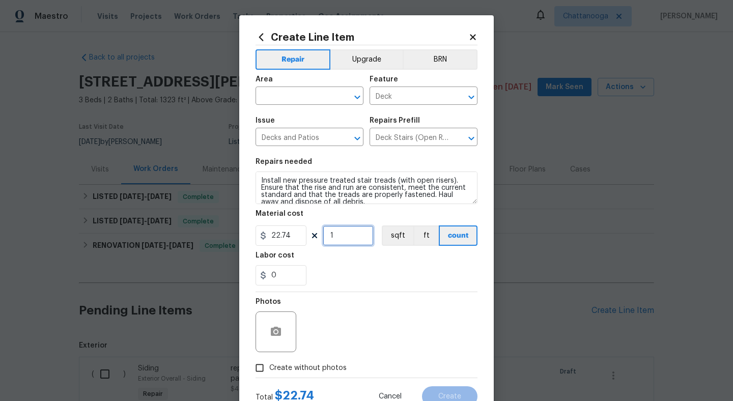
click at [354, 236] on input "1" at bounding box center [348, 236] width 51 height 20
type input "40"
click at [295, 240] on input "22.74" at bounding box center [281, 236] width 51 height 20
type input "950"
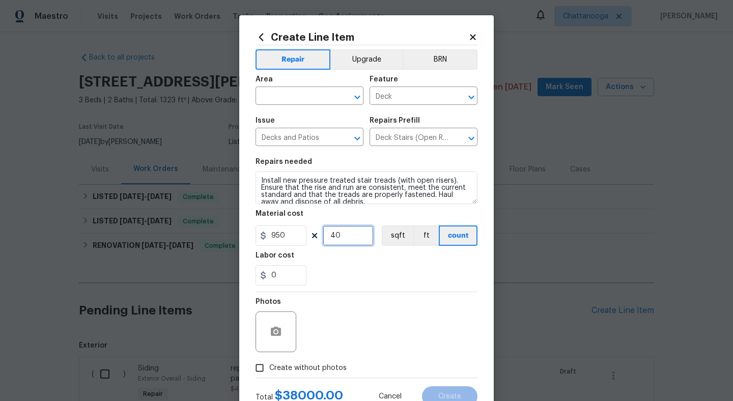
click at [352, 237] on input "40" at bounding box center [348, 236] width 51 height 20
type input "1"
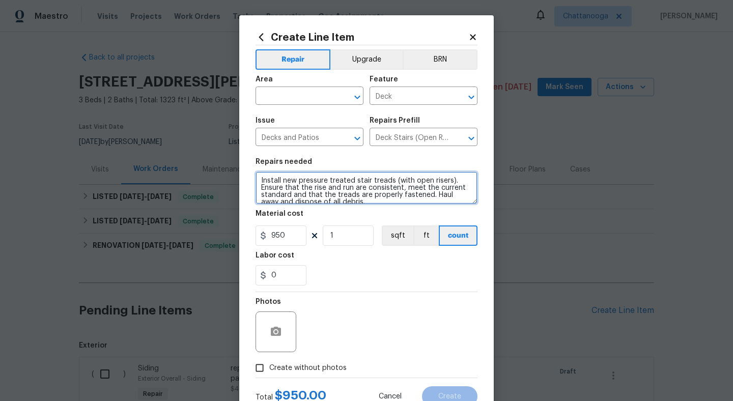
click at [333, 187] on textarea "Install new pressure treated stair treads (with open risers). Ensure that the r…" at bounding box center [367, 188] width 222 height 33
type textarea "install stairs from upper deck to lower deck. install joist hangers on deck. ch…"
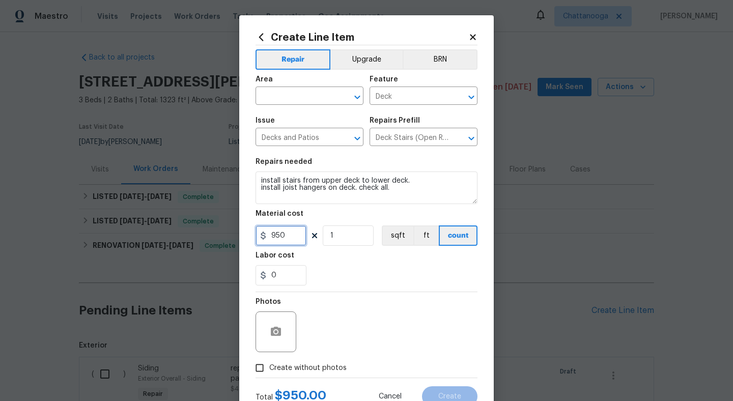
click at [288, 233] on input "950" at bounding box center [281, 236] width 51 height 20
type input "1254"
click at [358, 295] on div "Photos" at bounding box center [367, 325] width 222 height 66
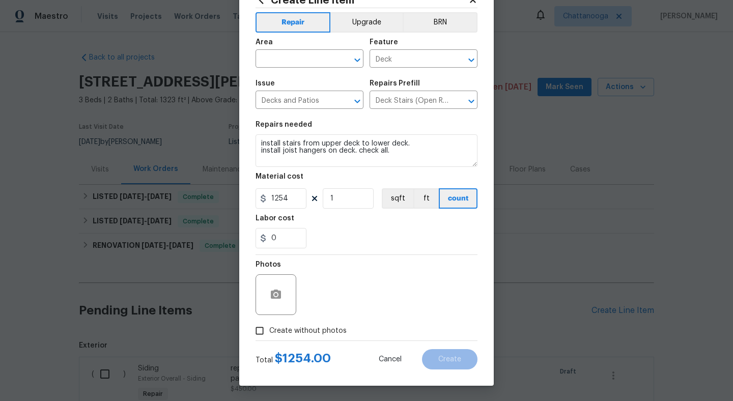
click at [298, 331] on span "Create without photos" at bounding box center [307, 331] width 77 height 11
click at [269, 331] on input "Create without photos" at bounding box center [259, 330] width 19 height 19
checkbox input "true"
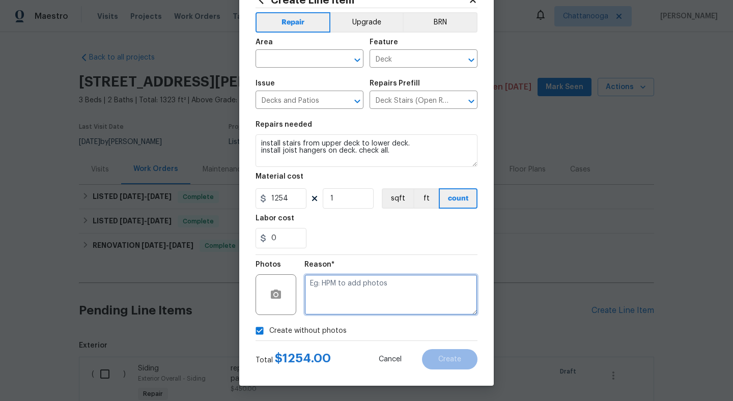
click at [343, 299] on textarea at bounding box center [390, 294] width 173 height 41
type textarea "."
click at [419, 247] on div "0" at bounding box center [367, 238] width 222 height 20
click at [307, 45] on div "Area" at bounding box center [310, 45] width 108 height 13
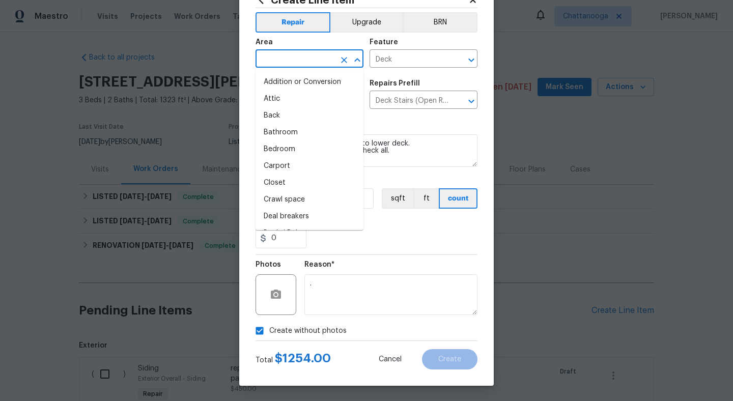
click at [303, 55] on input "text" at bounding box center [295, 60] width 79 height 16
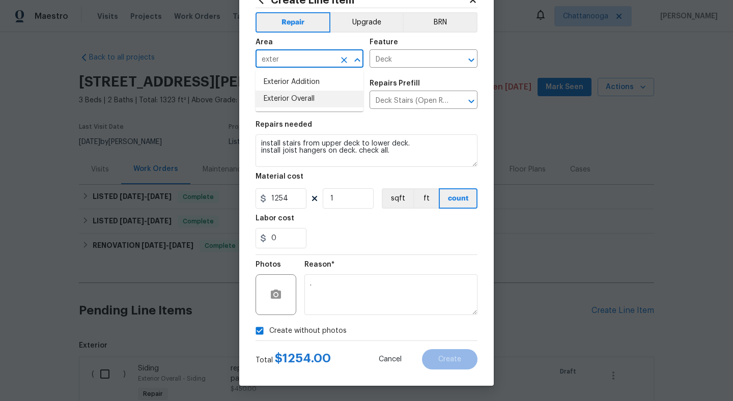
click at [309, 97] on li "Exterior Overall" at bounding box center [310, 99] width 108 height 17
type input "Exterior Overall"
click at [451, 356] on span "Create" at bounding box center [449, 360] width 23 height 8
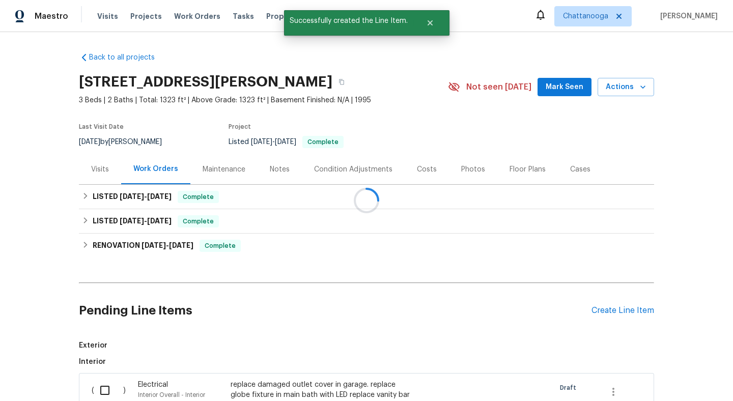
click at [634, 316] on div at bounding box center [366, 200] width 733 height 401
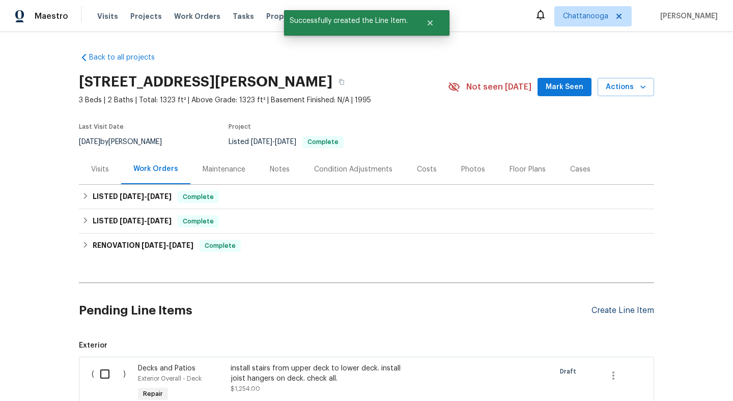
click at [632, 314] on div "Create Line Item" at bounding box center [623, 311] width 63 height 10
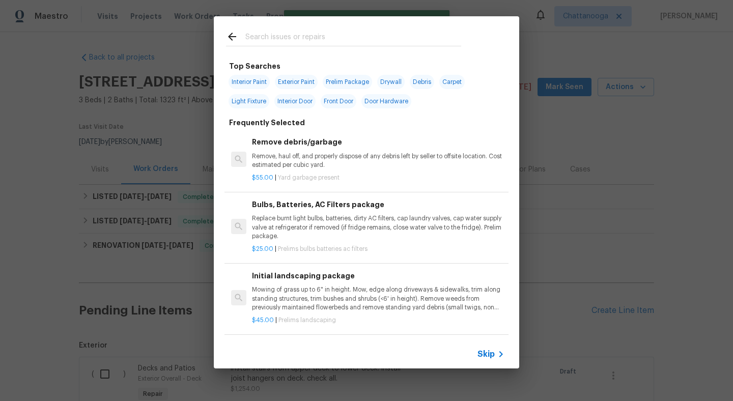
click at [293, 39] on input "text" at bounding box center [353, 38] width 216 height 15
type input "k"
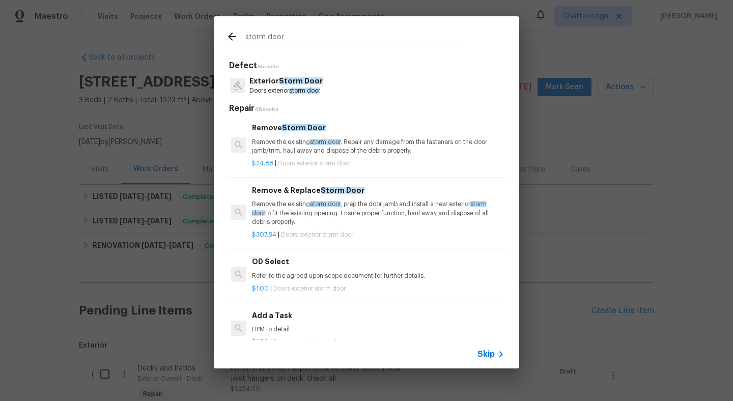
type input "storm door"
click at [280, 159] on div "$24.88 | Doors exterior storm door" at bounding box center [378, 161] width 253 height 13
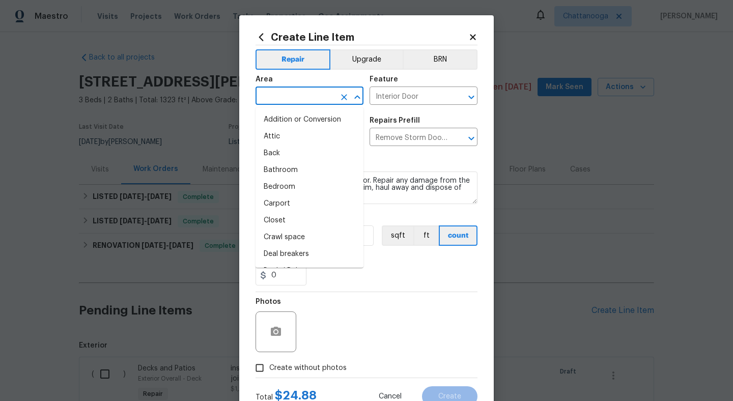
click at [292, 94] on input "text" at bounding box center [295, 97] width 79 height 16
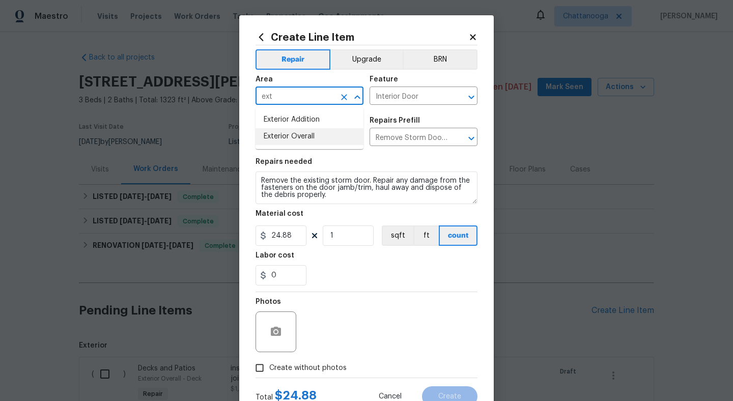
click at [303, 137] on li "Exterior Overall" at bounding box center [310, 136] width 108 height 17
type input "Exterior Overall"
click at [369, 346] on div "Photos" at bounding box center [367, 325] width 222 height 66
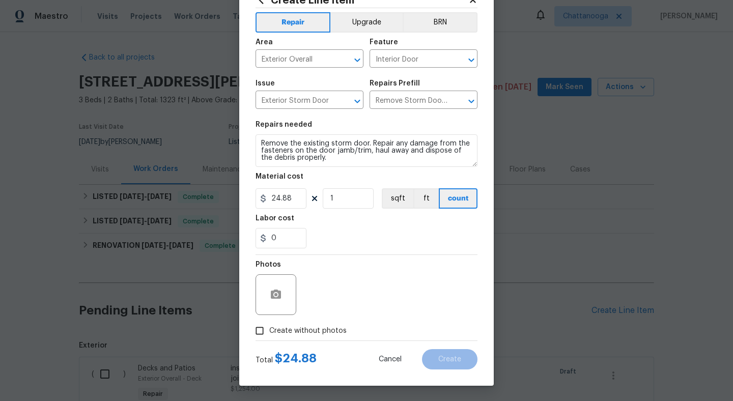
click at [297, 328] on span "Create without photos" at bounding box center [307, 331] width 77 height 11
click at [269, 328] on input "Create without photos" at bounding box center [259, 330] width 19 height 19
checkbox input "true"
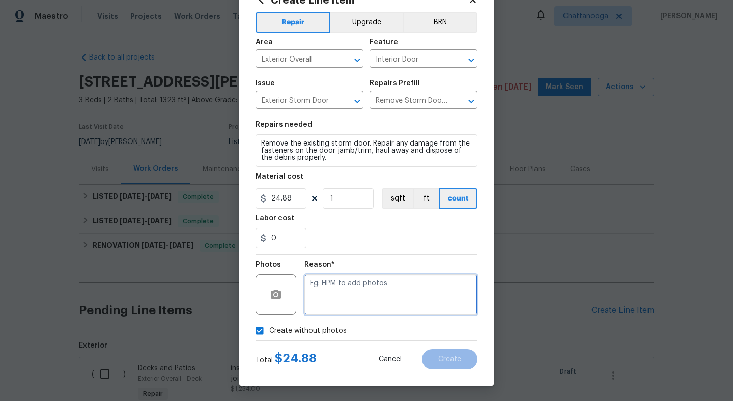
click at [335, 293] on textarea at bounding box center [390, 294] width 173 height 41
type textarea "."
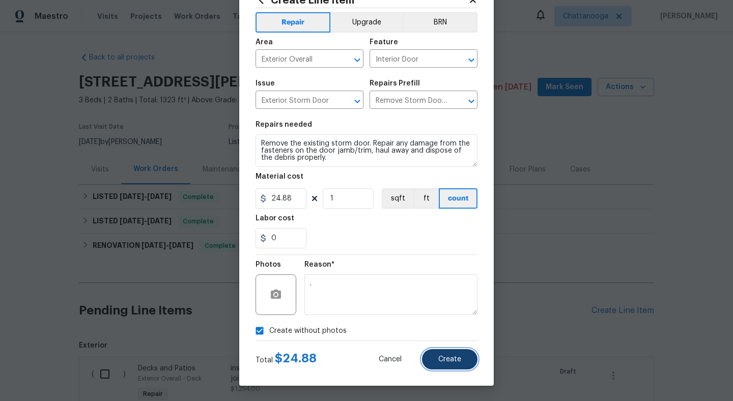
click at [451, 361] on span "Create" at bounding box center [449, 360] width 23 height 8
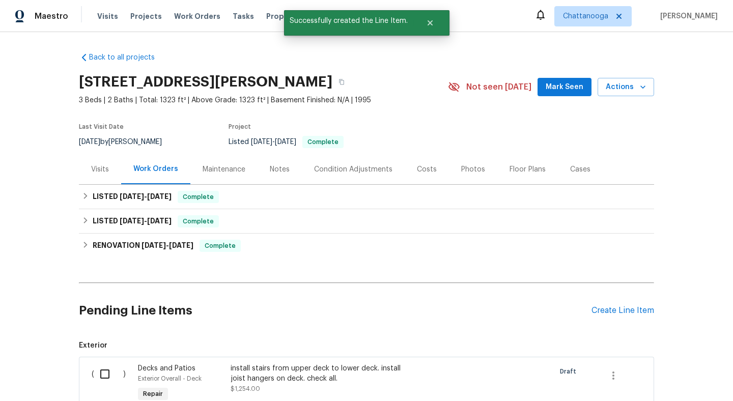
click at [642, 312] on div "Create Line Item" at bounding box center [623, 311] width 63 height 10
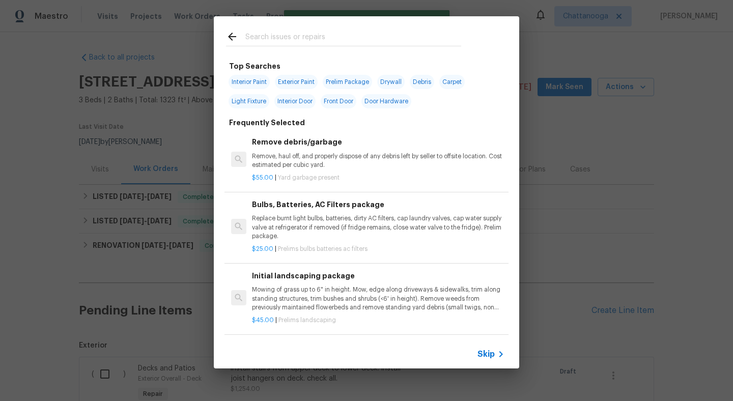
click at [343, 39] on input "text" at bounding box center [353, 38] width 216 height 15
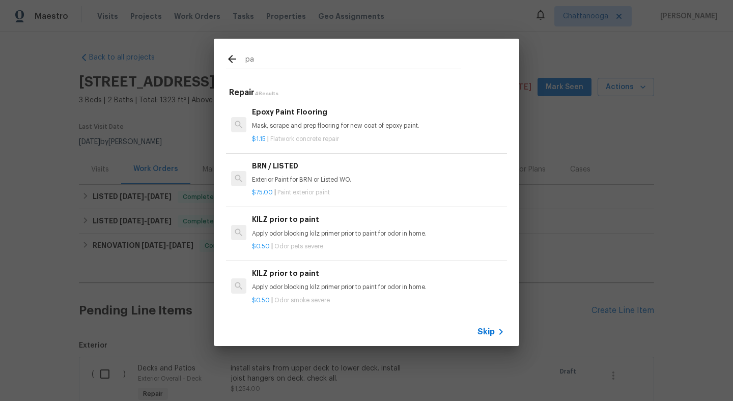
type input "p"
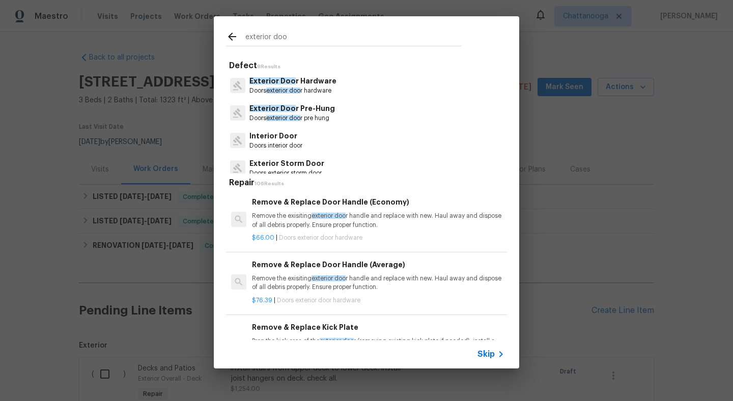
type input "exterior doo"
click at [322, 118] on p "Doors exterior doo r pre hung" at bounding box center [292, 118] width 86 height 9
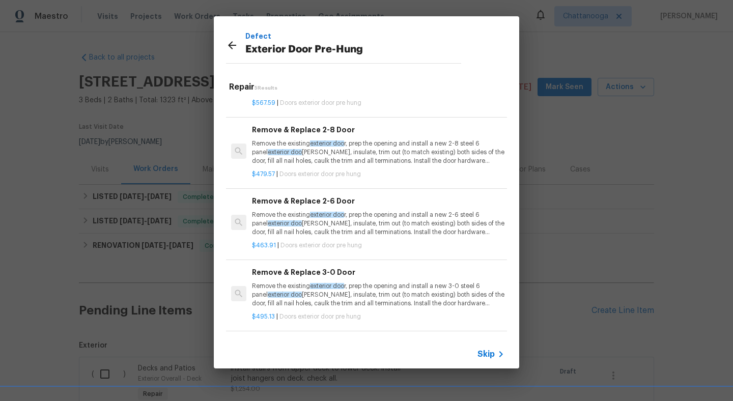
scroll to position [86, 0]
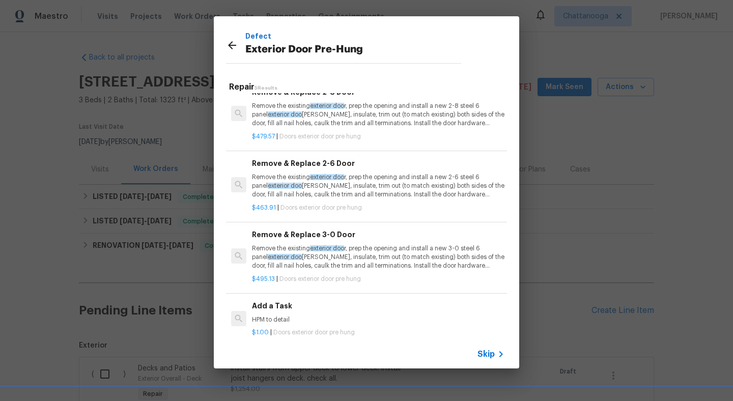
click at [279, 316] on p "HPM to detail" at bounding box center [378, 320] width 253 height 9
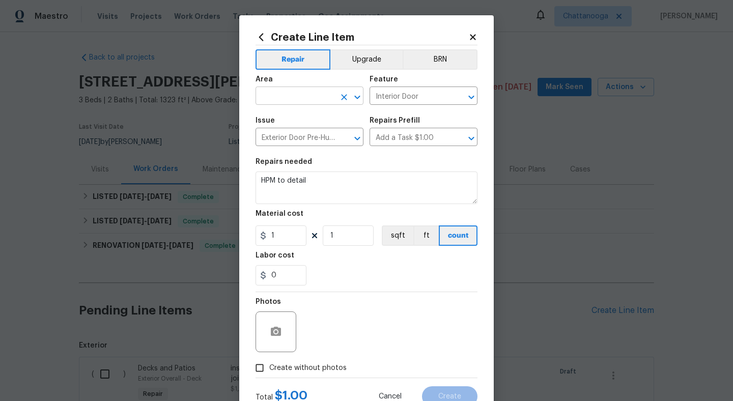
click at [312, 89] on input "text" at bounding box center [295, 97] width 79 height 16
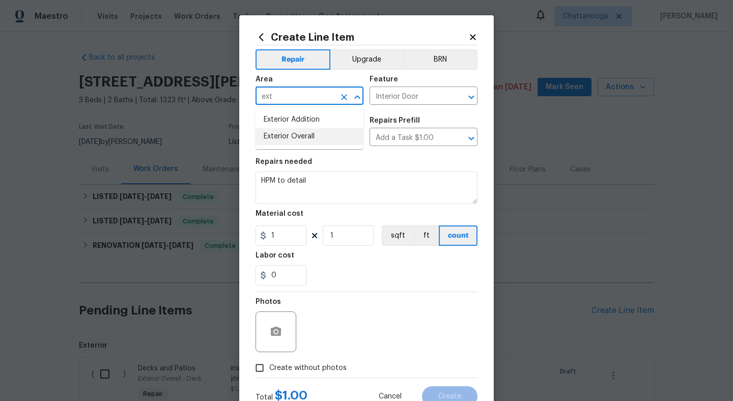
click at [313, 141] on li "Exterior Overall" at bounding box center [310, 136] width 108 height 17
type input "Exterior Overall"
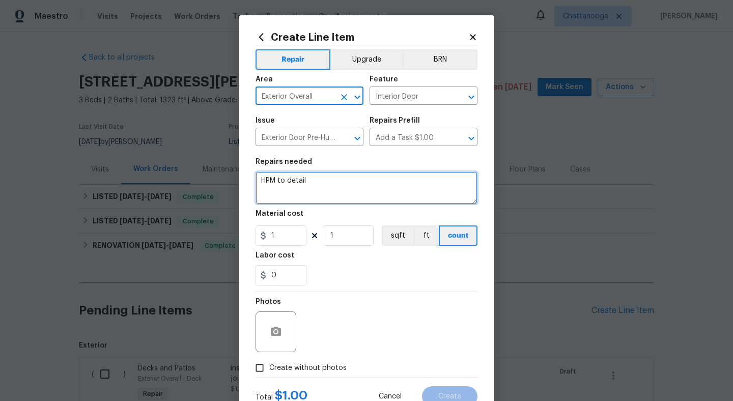
click at [319, 204] on textarea "HPM to detail" at bounding box center [367, 188] width 222 height 33
click at [320, 184] on textarea "HPM to detail" at bounding box center [367, 188] width 222 height 33
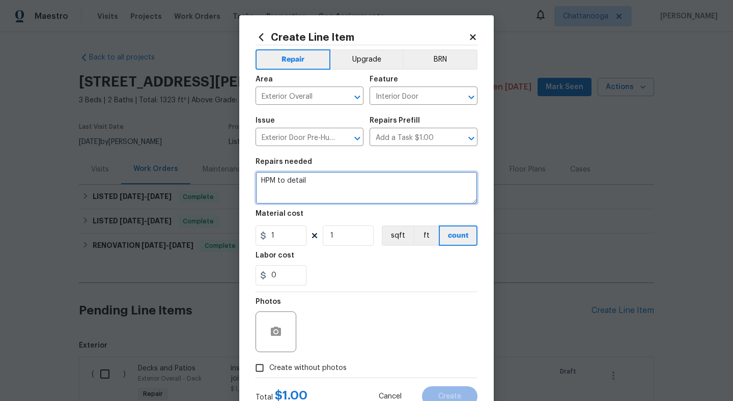
click at [320, 184] on textarea "HPM to detail" at bounding box center [367, 188] width 222 height 33
type textarea "paint front door."
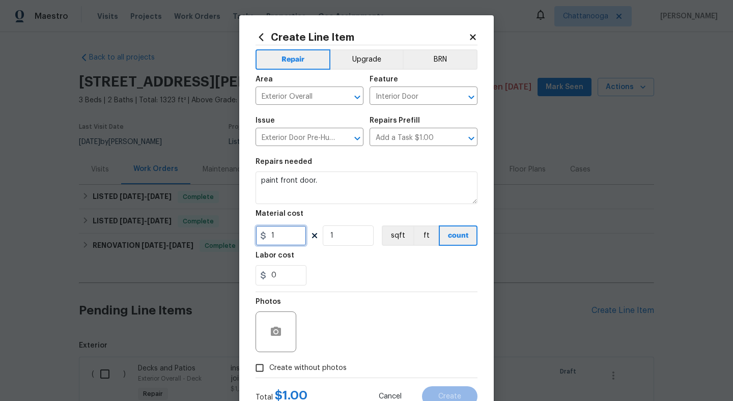
click at [289, 238] on input "1" at bounding box center [281, 236] width 51 height 20
type input "75"
click at [305, 374] on label "Create without photos" at bounding box center [298, 367] width 97 height 19
click at [269, 374] on input "Create without photos" at bounding box center [259, 367] width 19 height 19
checkbox input "true"
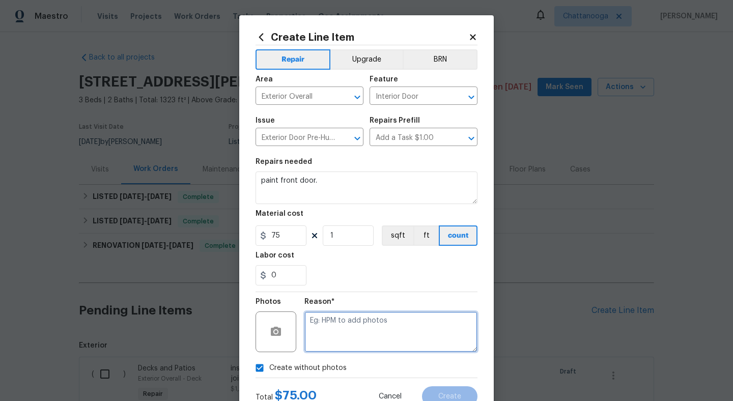
click at [345, 346] on textarea at bounding box center [390, 332] width 173 height 41
type textarea "."
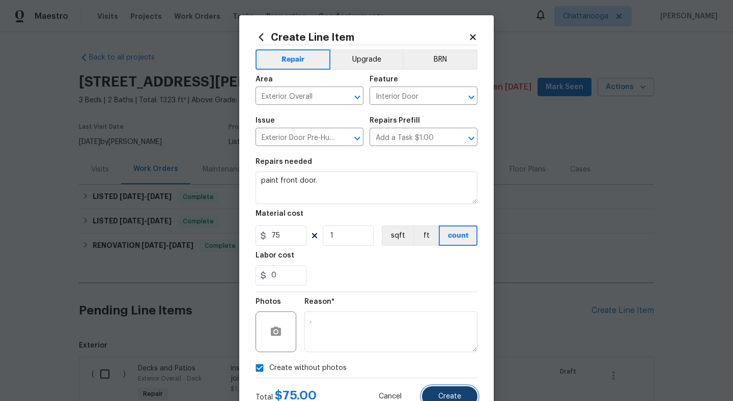
click at [444, 393] on button "Create" at bounding box center [449, 396] width 55 height 20
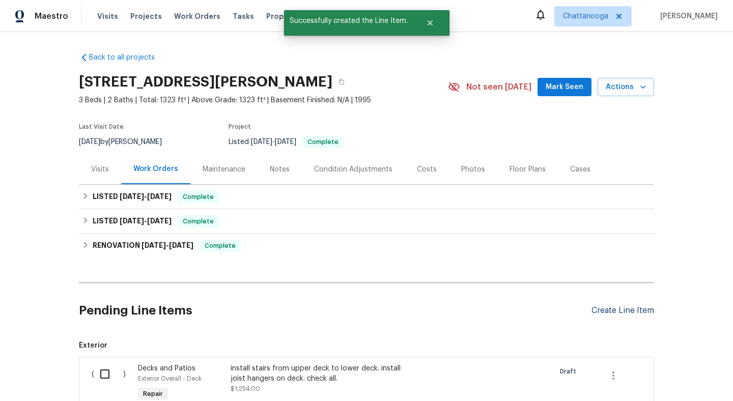
click at [624, 309] on div "Create Line Item" at bounding box center [623, 311] width 63 height 10
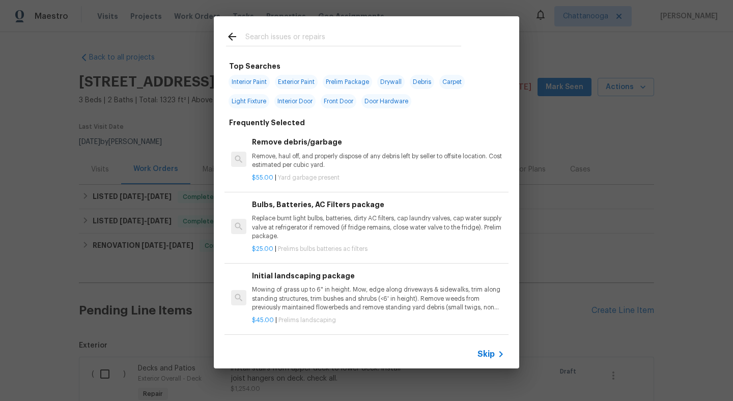
click at [294, 37] on input "text" at bounding box center [353, 38] width 216 height 15
type input "b"
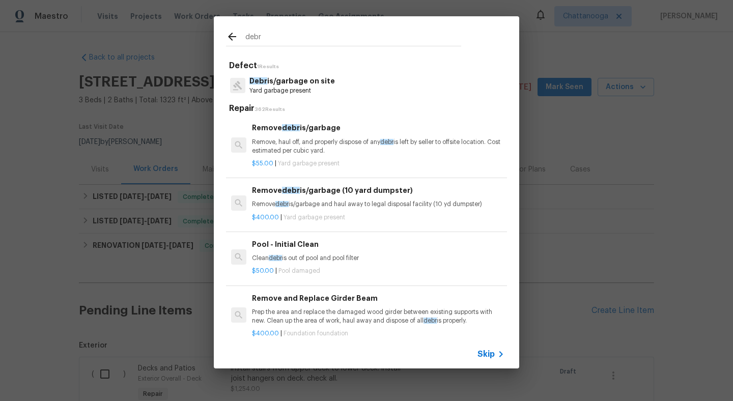
type input "debr"
click at [318, 148] on p "Remove, haul off, and properly dispose of any debr is left by seller to offsite…" at bounding box center [378, 146] width 253 height 17
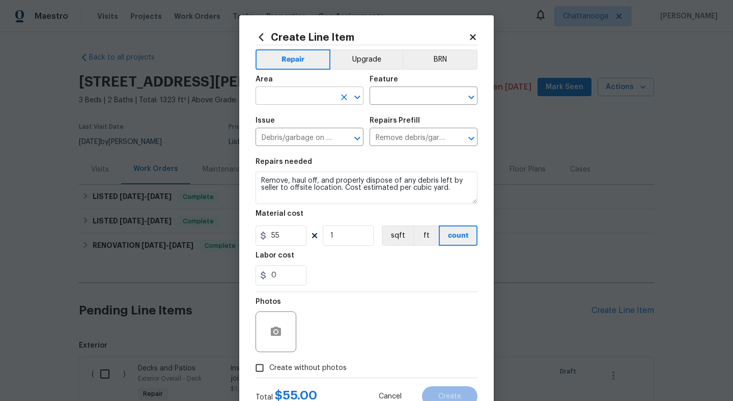
click at [310, 100] on input "text" at bounding box center [295, 97] width 79 height 16
click at [310, 143] on li "Exterior Overall" at bounding box center [310, 136] width 108 height 17
type input "Exterior Overall"
click at [417, 98] on input "text" at bounding box center [409, 97] width 79 height 16
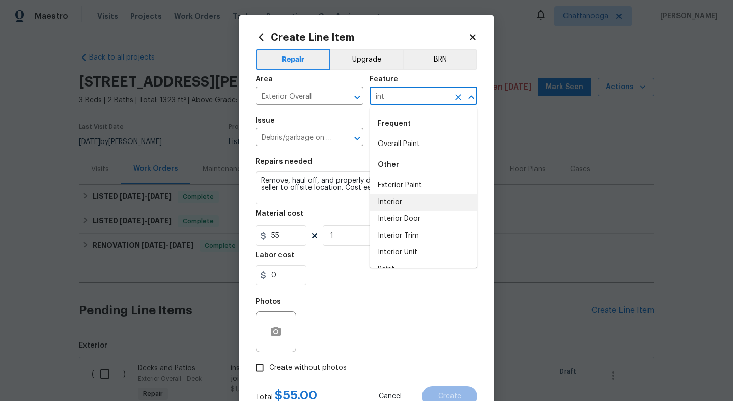
click at [421, 200] on li "Interior" at bounding box center [424, 202] width 108 height 17
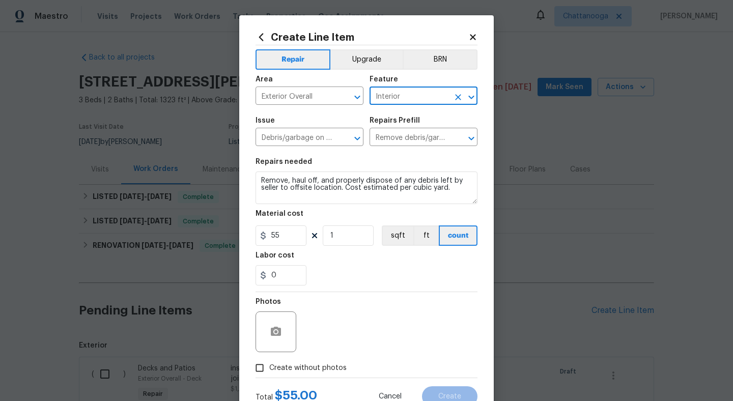
type input "Interior"
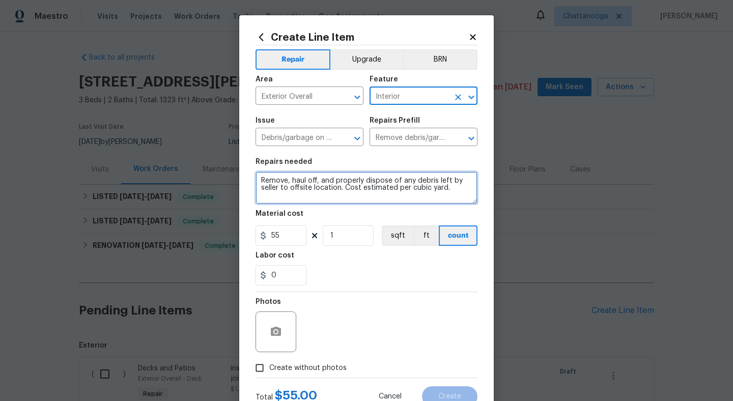
click at [344, 188] on textarea "Remove, haul off, and properly dispose of any debris left by seller to offsite …" at bounding box center [367, 188] width 222 height 33
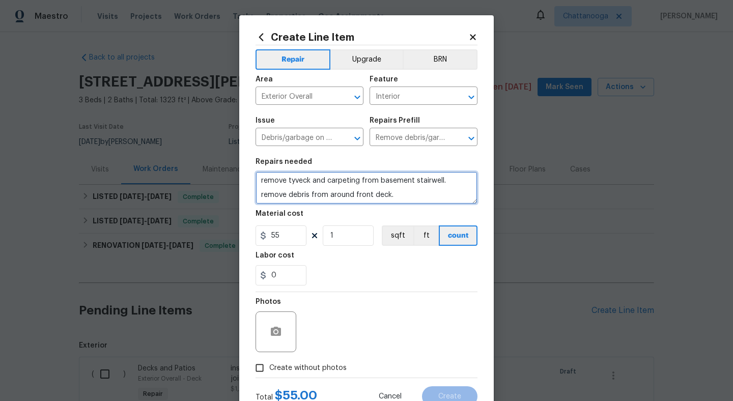
type textarea "remove tyveck and carpeting from basement stairwell. remove debris from around …"
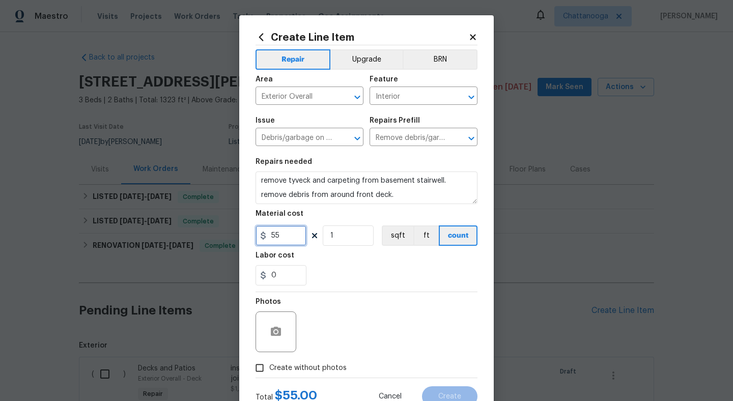
click at [296, 236] on input "55" at bounding box center [281, 236] width 51 height 20
type input "125"
click at [359, 294] on div "Photos" at bounding box center [367, 325] width 222 height 66
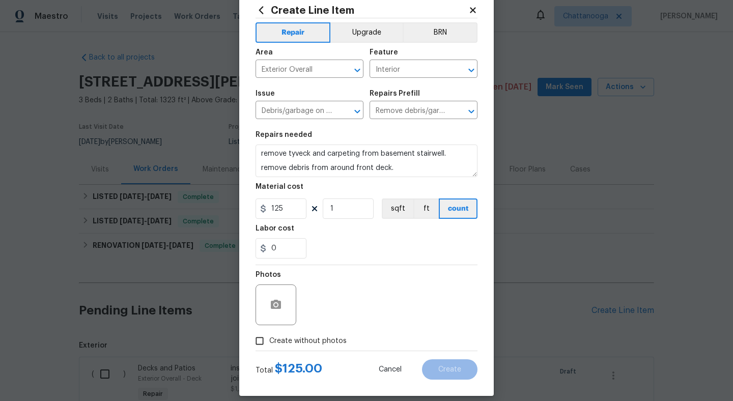
scroll to position [38, 0]
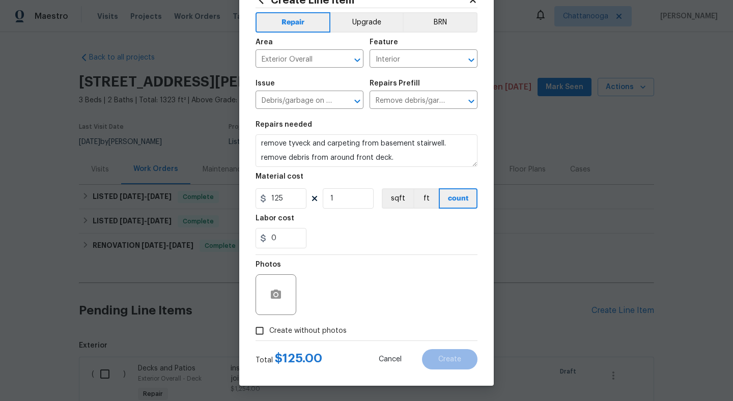
click at [301, 339] on label "Create without photos" at bounding box center [298, 330] width 97 height 19
click at [269, 339] on input "Create without photos" at bounding box center [259, 330] width 19 height 19
checkbox input "true"
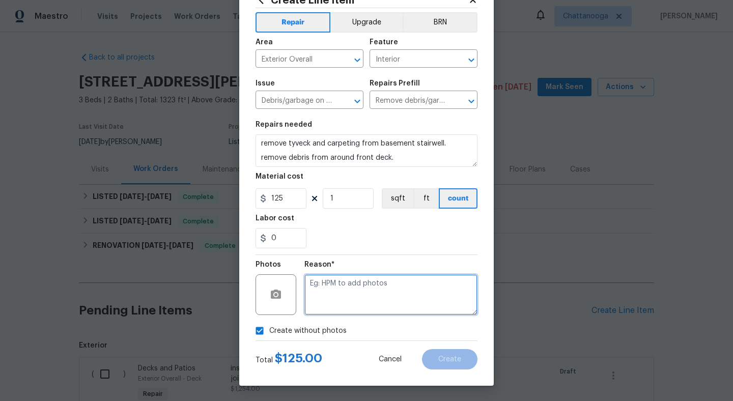
click at [353, 290] on textarea at bounding box center [390, 294] width 173 height 41
type textarea "."
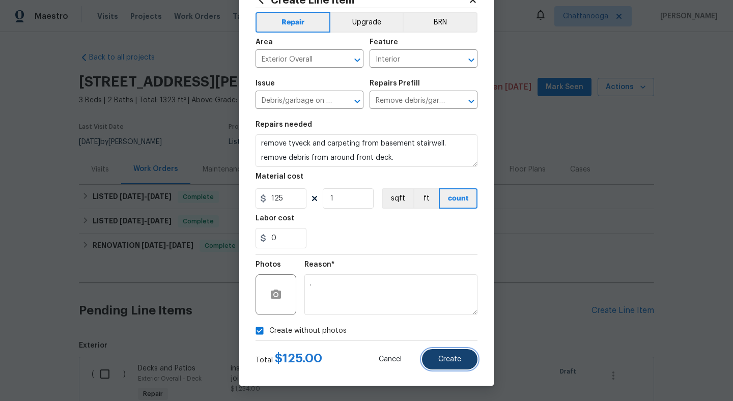
click at [450, 352] on button "Create" at bounding box center [449, 359] width 55 height 20
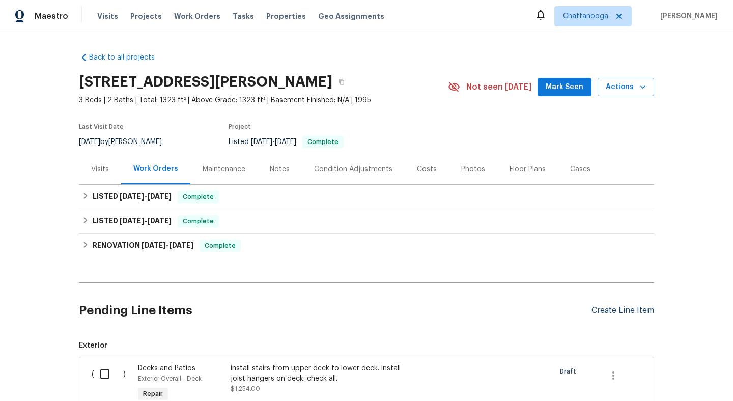
click at [628, 313] on div "Create Line Item" at bounding box center [623, 311] width 63 height 10
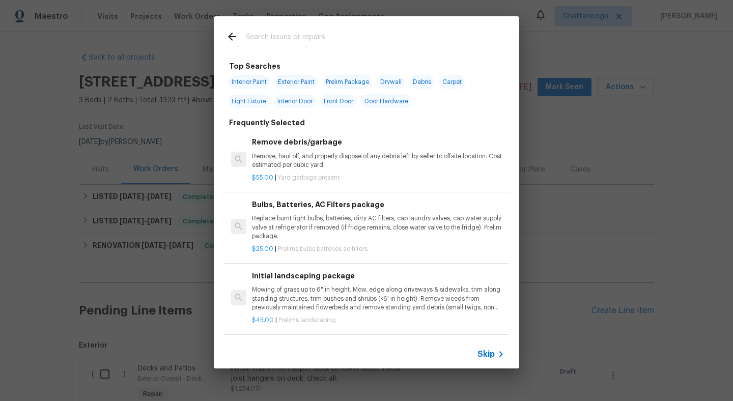
click at [354, 44] on input "text" at bounding box center [353, 38] width 216 height 15
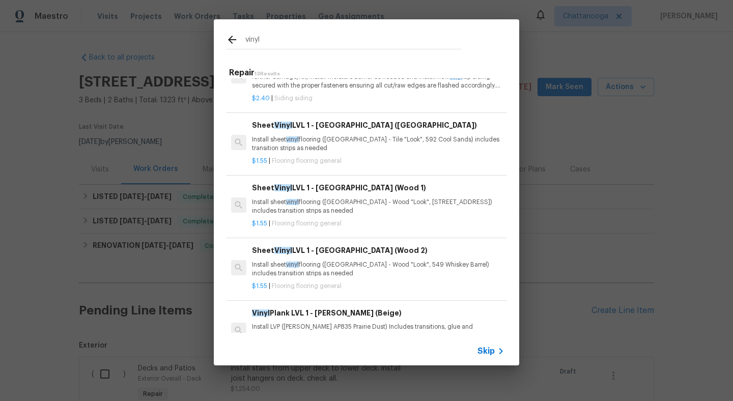
scroll to position [317, 0]
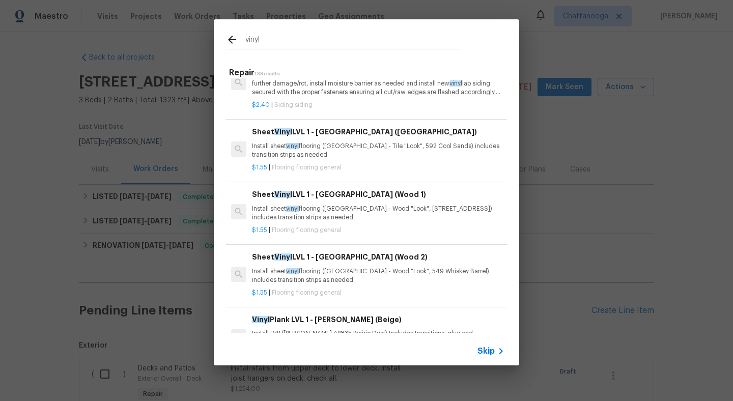
type input "vinyl"
click at [350, 145] on p "Install sheet vinyl flooring (Sugar Valley - Tile "Look", 592 Cool Sands) inclu…" at bounding box center [378, 150] width 253 height 17
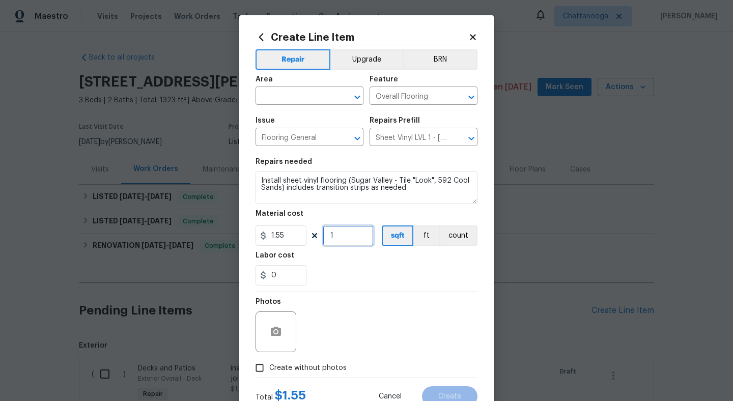
click at [350, 238] on input "1" at bounding box center [348, 236] width 51 height 20
type input "75"
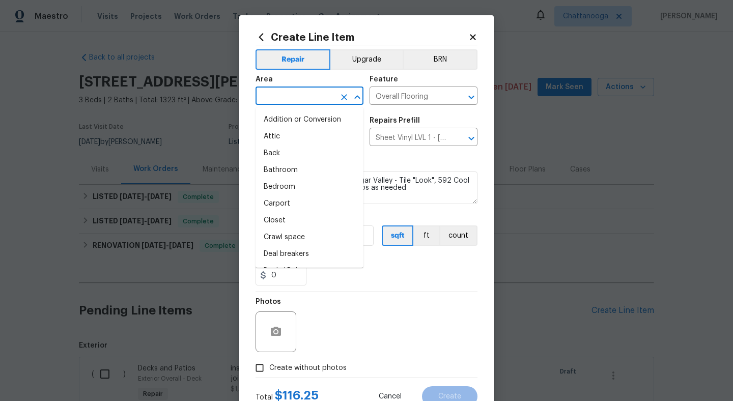
click at [309, 98] on input "text" at bounding box center [295, 97] width 79 height 16
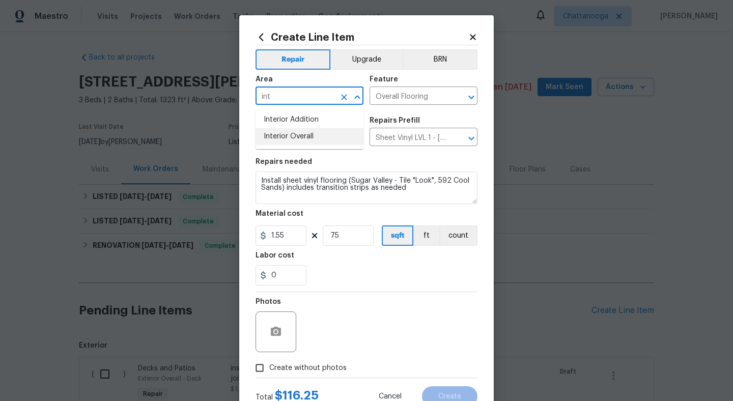
click at [314, 132] on li "Interior Overall" at bounding box center [310, 136] width 108 height 17
type input "Interior Overall"
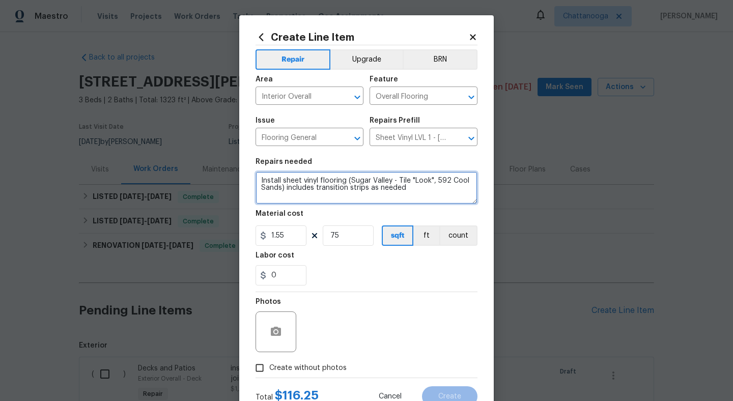
click at [439, 199] on textarea "Install sheet vinyl flooring (Sugar Valley - Tile "Look", 592 Cool Sands) inclu…" at bounding box center [367, 188] width 222 height 33
type textarea "Install sheet vinyl flooring (Sugar Valley - Tile "Look", 592 Cool Sands) inclu…"
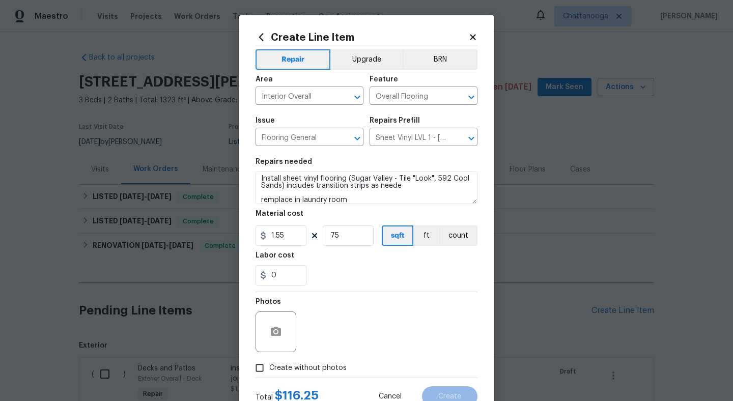
click at [296, 363] on label "Create without photos" at bounding box center [298, 367] width 97 height 19
click at [269, 363] on input "Create without photos" at bounding box center [259, 367] width 19 height 19
checkbox input "true"
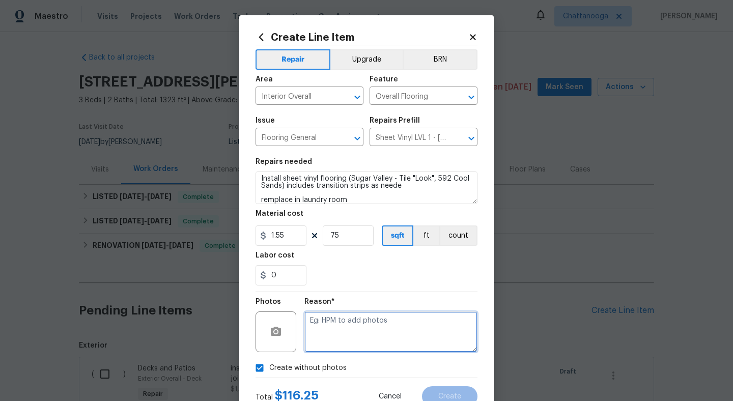
click at [333, 326] on textarea at bounding box center [390, 332] width 173 height 41
type textarea "."
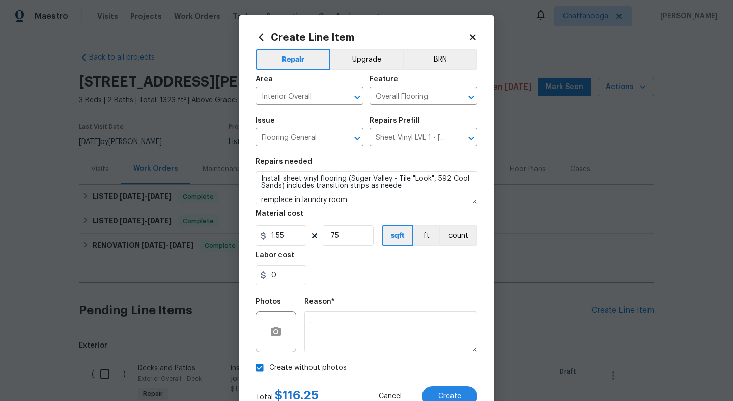
click at [387, 270] on div "0" at bounding box center [367, 275] width 222 height 20
click at [450, 395] on span "Create" at bounding box center [449, 397] width 23 height 8
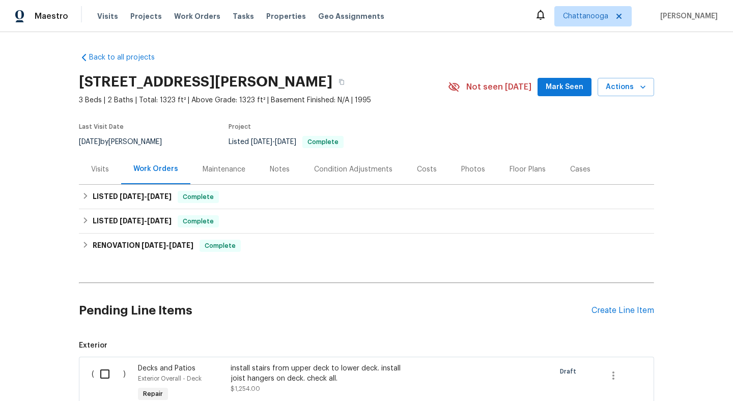
click at [589, 312] on h2 "Pending Line Items" at bounding box center [335, 310] width 513 height 47
click at [617, 311] on div "Create Line Item" at bounding box center [623, 311] width 63 height 10
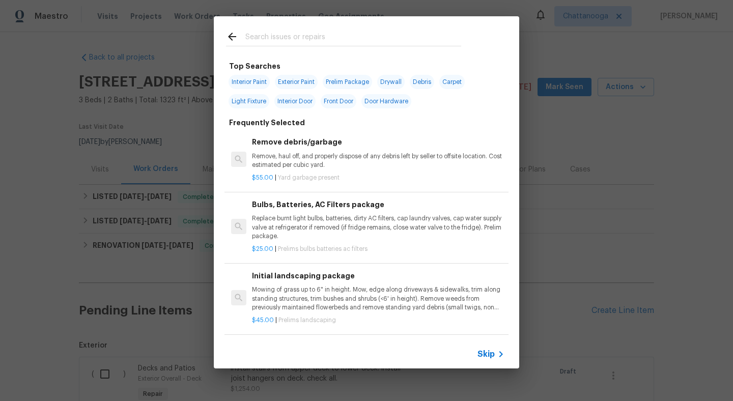
click at [281, 33] on input "text" at bounding box center [353, 38] width 216 height 15
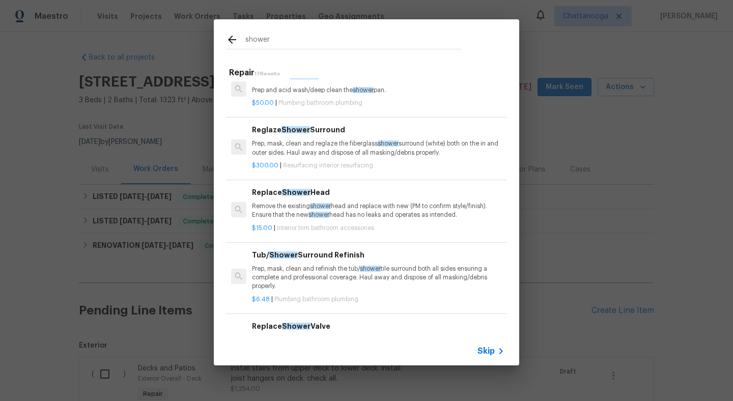
scroll to position [0, 0]
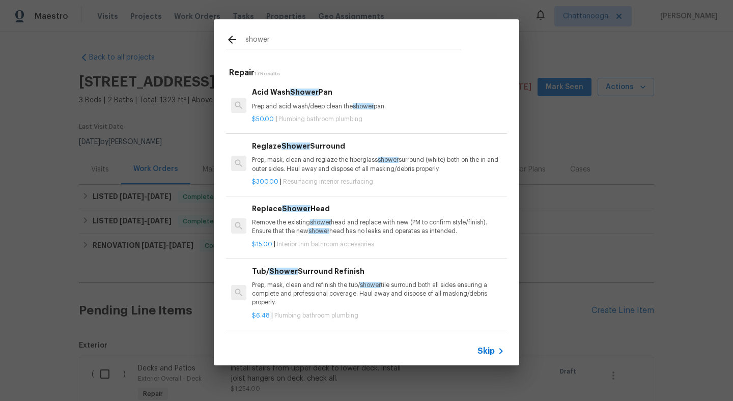
type input "shower"
click at [319, 162] on p "Prep, mask, clean and reglaze the fiberglass shower surround (white) both on th…" at bounding box center [378, 164] width 253 height 17
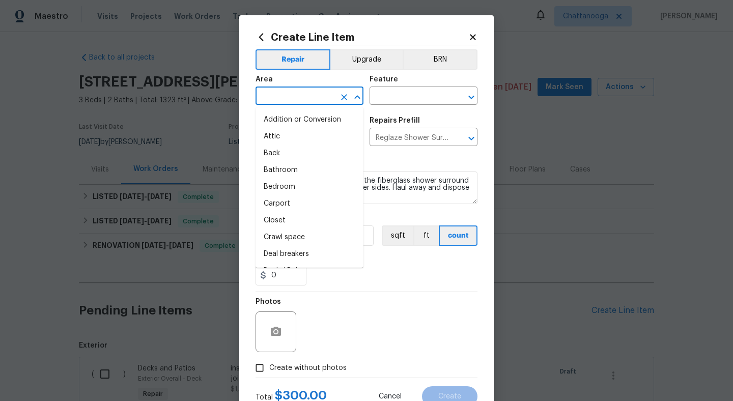
click at [320, 94] on input "text" at bounding box center [295, 97] width 79 height 16
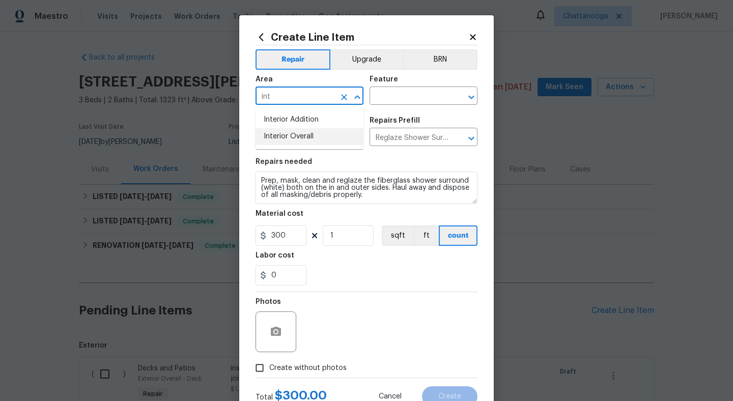
click at [320, 133] on li "Interior Overall" at bounding box center [310, 136] width 108 height 17
type input "Interior Overall"
click at [375, 106] on div "Area Interior Overall ​ Feature ​" at bounding box center [367, 90] width 222 height 41
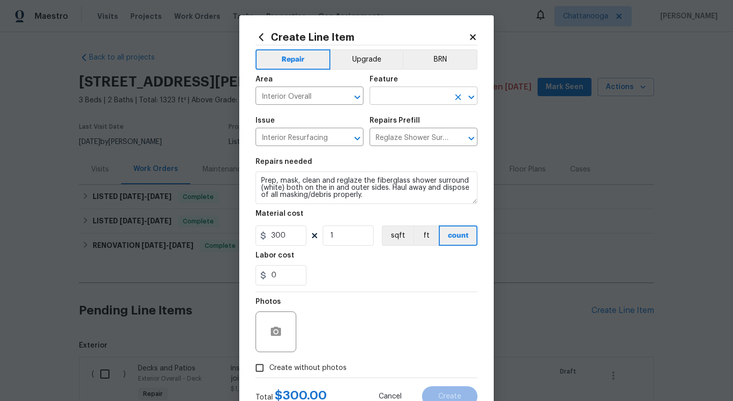
click at [386, 98] on input "text" at bounding box center [409, 97] width 79 height 16
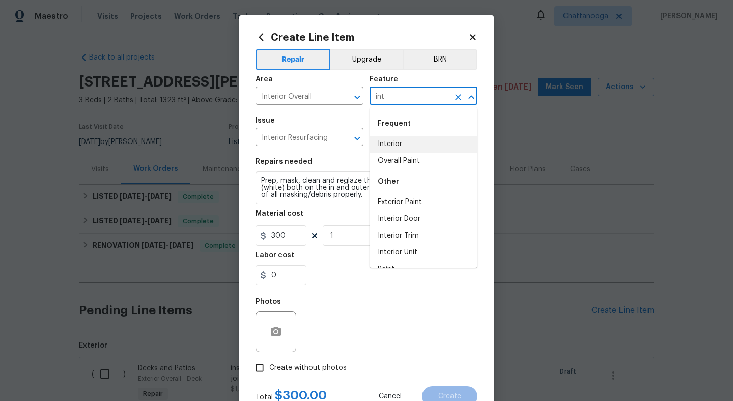
click at [408, 151] on li "Interior" at bounding box center [424, 144] width 108 height 17
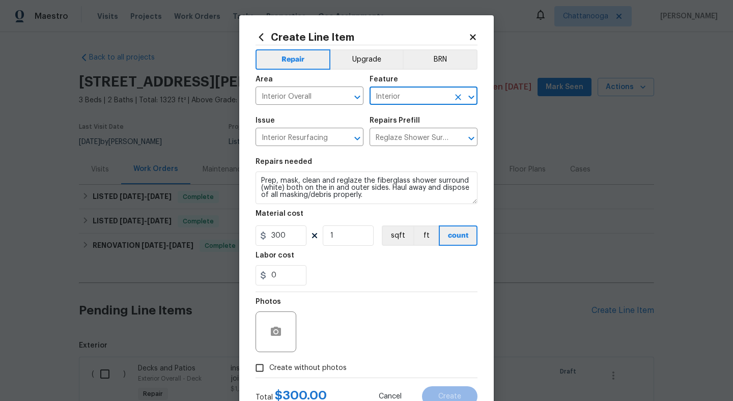
type input "Interior"
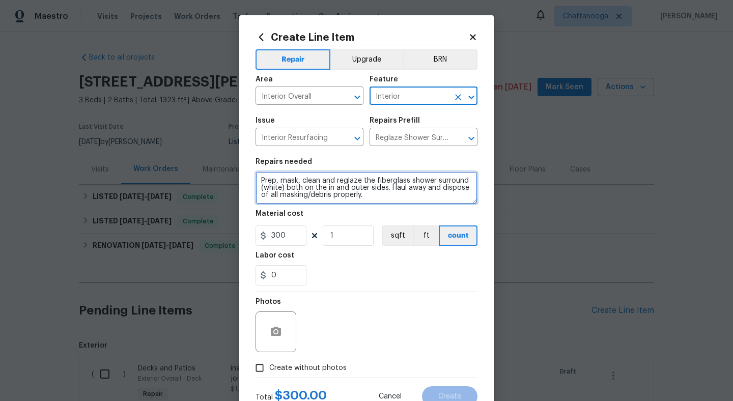
click at [332, 188] on textarea "Prep, mask, clean and reglaze the fiberglass shower surround (white) both on th…" at bounding box center [367, 188] width 222 height 33
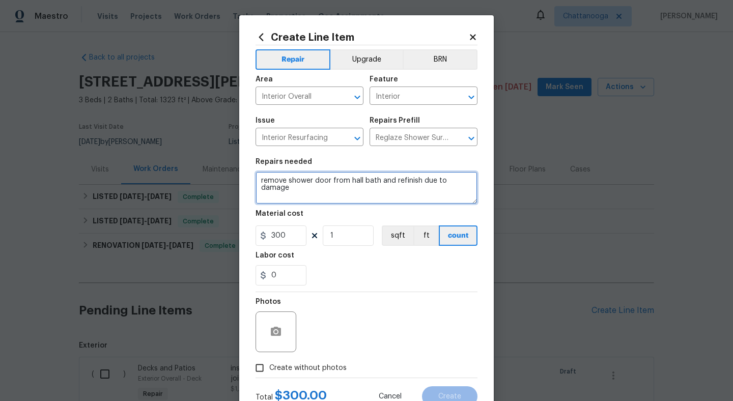
type textarea "remove shower door from hall bath and refinish due to damage"
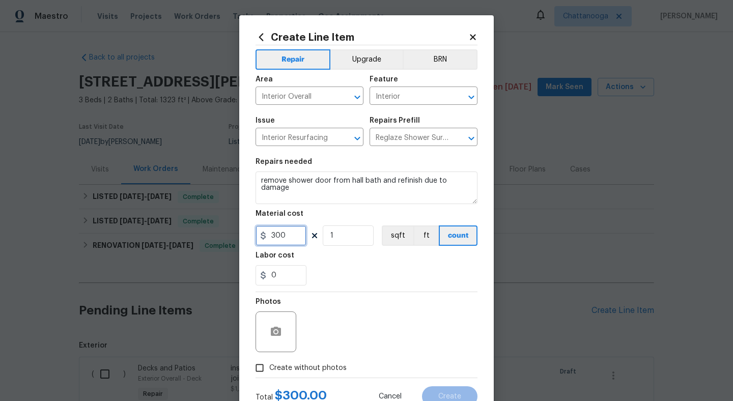
click at [293, 244] on input "300" at bounding box center [281, 236] width 51 height 20
type input "600"
click at [372, 277] on div "0" at bounding box center [367, 275] width 222 height 20
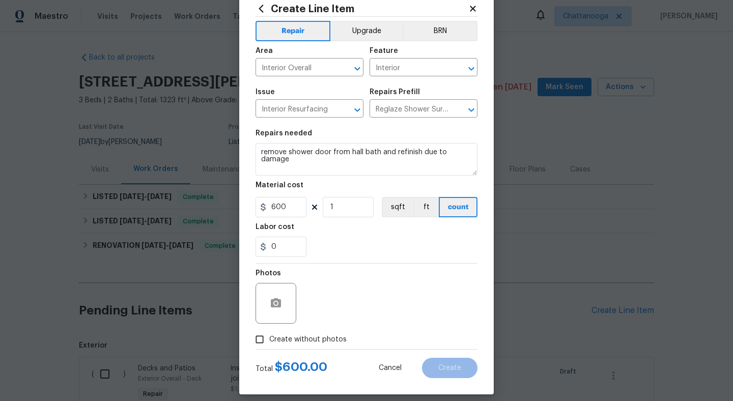
scroll to position [38, 0]
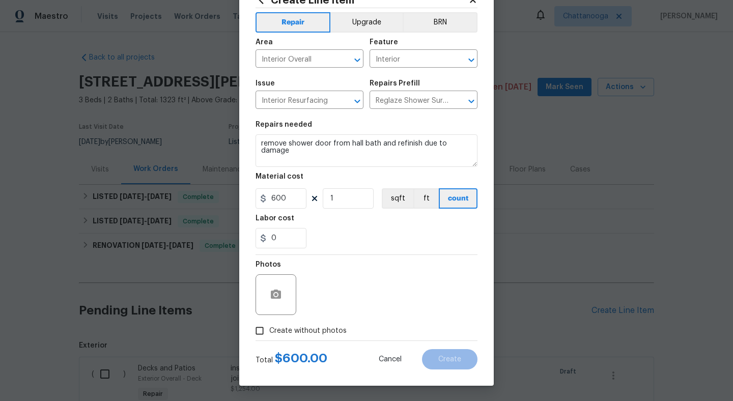
click at [288, 337] on label "Create without photos" at bounding box center [298, 330] width 97 height 19
click at [269, 337] on input "Create without photos" at bounding box center [259, 330] width 19 height 19
checkbox input "true"
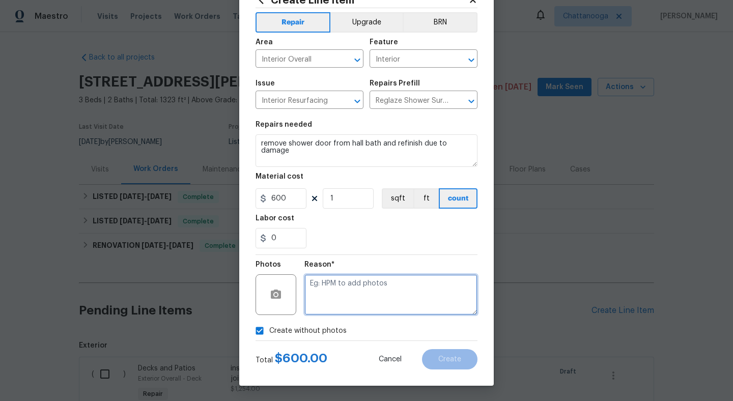
click at [354, 289] on textarea at bounding box center [390, 294] width 173 height 41
type textarea "."
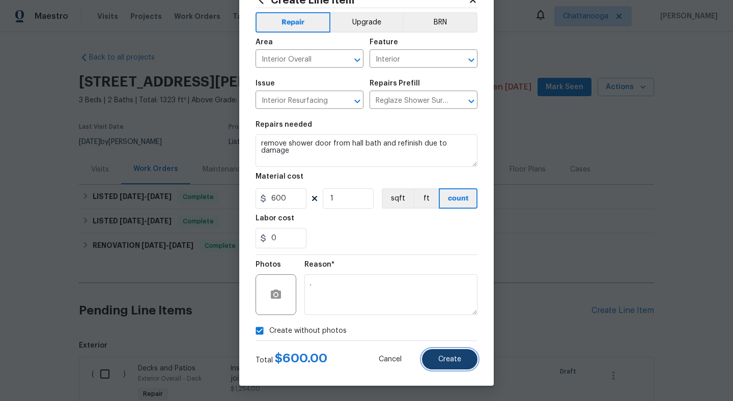
click at [459, 351] on button "Create" at bounding box center [449, 359] width 55 height 20
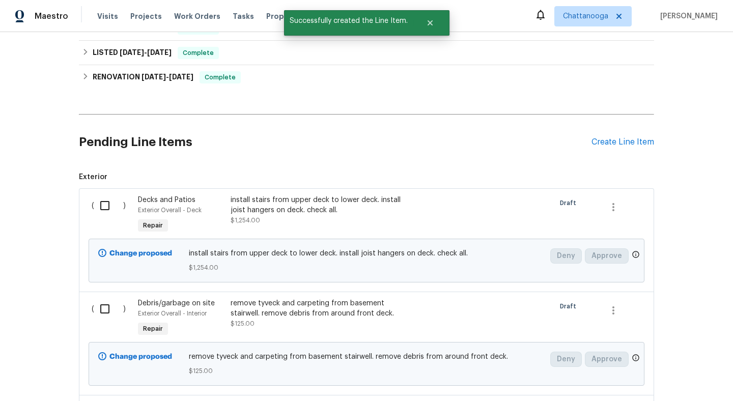
scroll to position [178, 0]
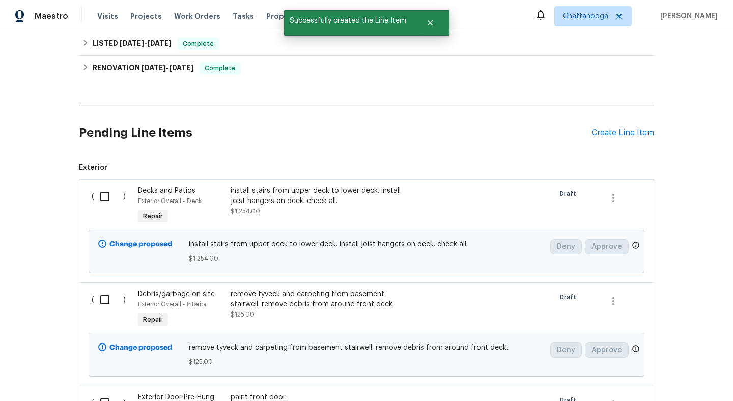
click at [107, 198] on input "checkbox" at bounding box center [108, 196] width 29 height 21
checkbox input "true"
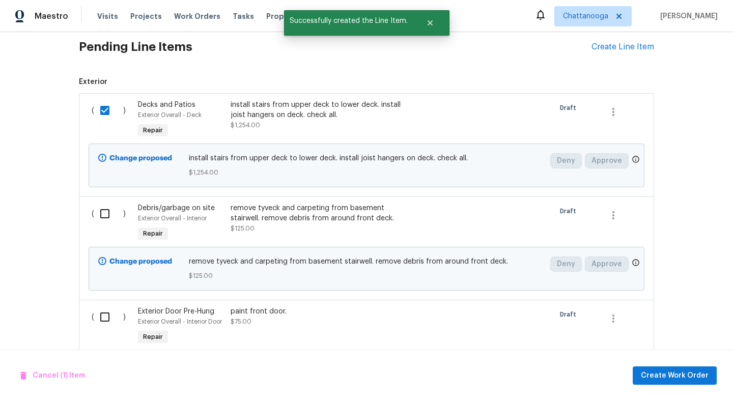
scroll to position [292, 0]
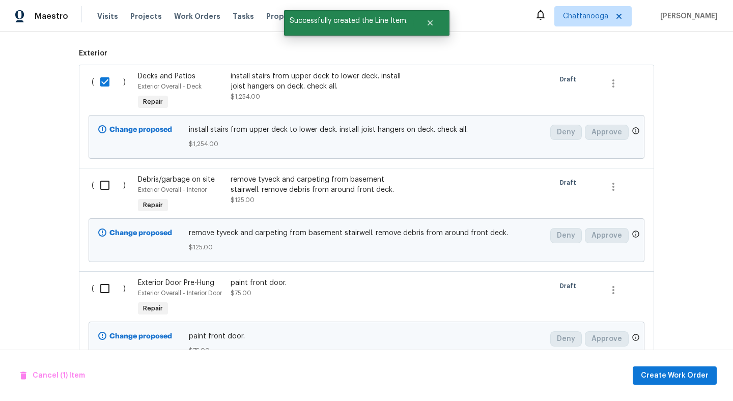
click at [110, 182] on input "checkbox" at bounding box center [108, 185] width 29 height 21
checkbox input "true"
click at [105, 292] on input "checkbox" at bounding box center [108, 288] width 29 height 21
checkbox input "true"
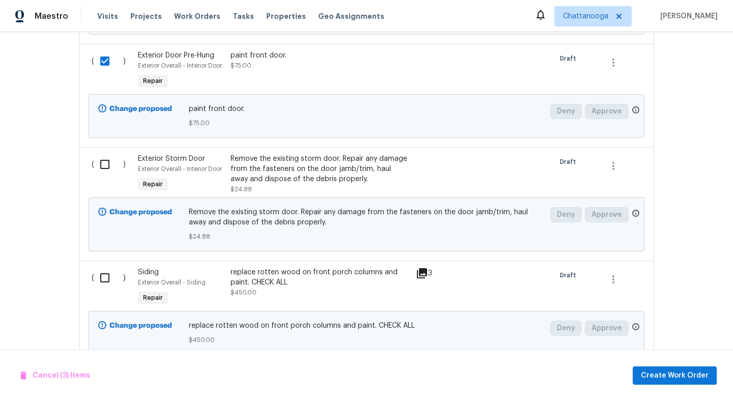
scroll to position [529, 0]
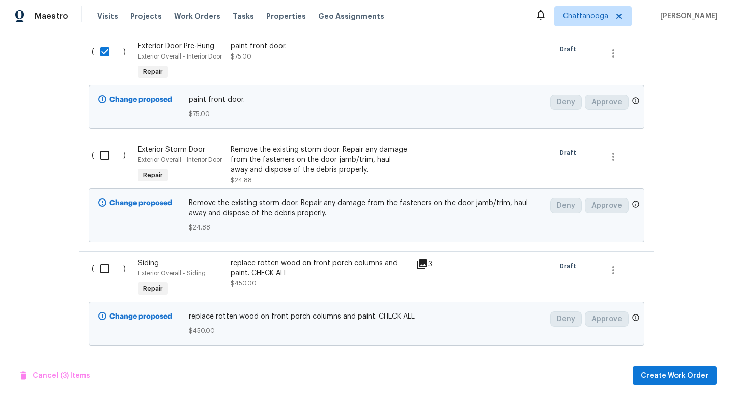
click at [103, 155] on input "checkbox" at bounding box center [108, 155] width 29 height 21
checkbox input "true"
click at [104, 273] on input "checkbox" at bounding box center [108, 268] width 29 height 21
checkbox input "true"
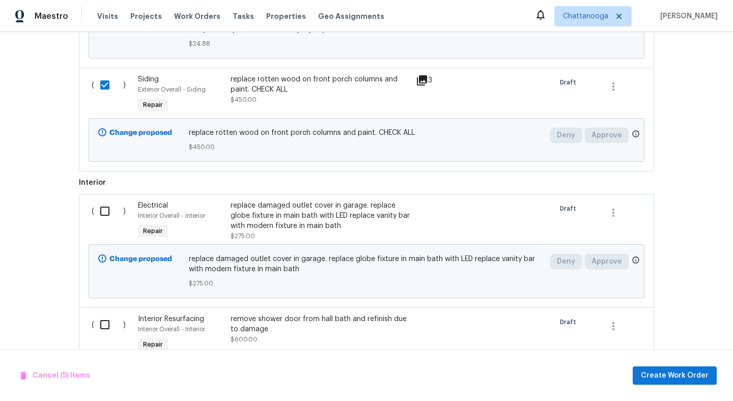
scroll to position [714, 0]
click at [104, 206] on input "checkbox" at bounding box center [108, 210] width 29 height 21
checkbox input "true"
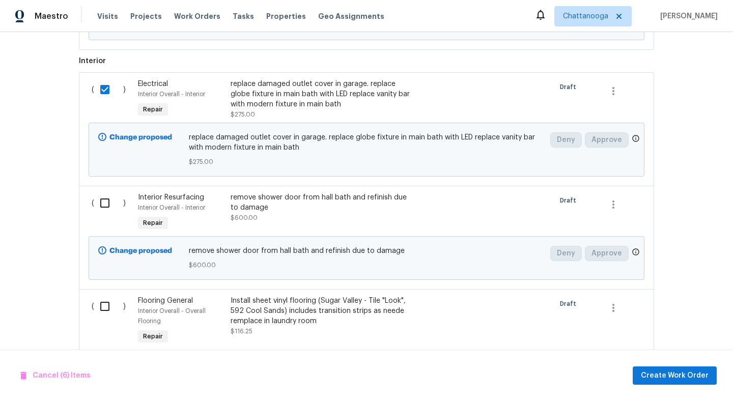
scroll to position [835, 0]
click at [104, 206] on input "checkbox" at bounding box center [108, 202] width 29 height 21
checkbox input "true"
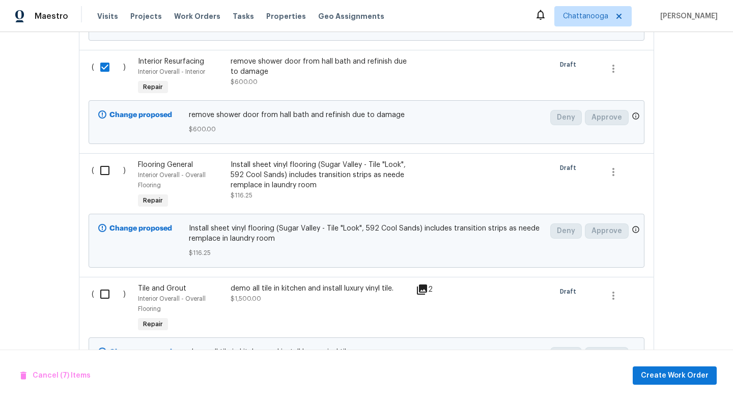
scroll to position [1012, 0]
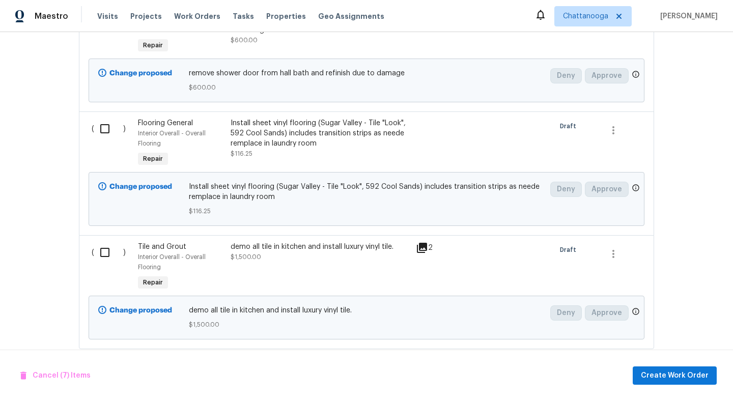
click at [105, 258] on input "checkbox" at bounding box center [108, 252] width 29 height 21
checkbox input "true"
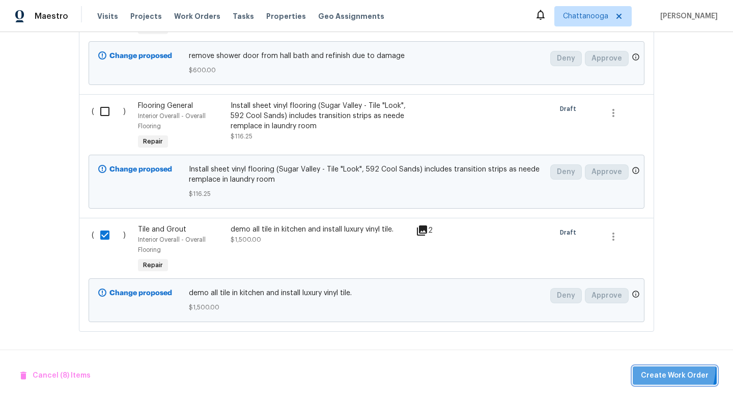
click at [650, 367] on button "Create Work Order" at bounding box center [675, 376] width 84 height 19
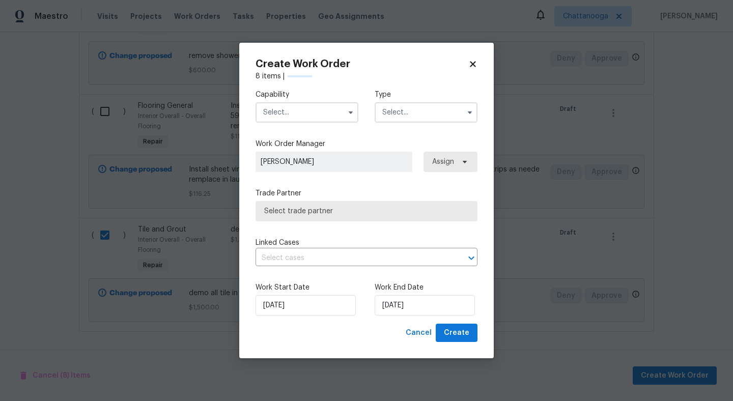
checkbox input "false"
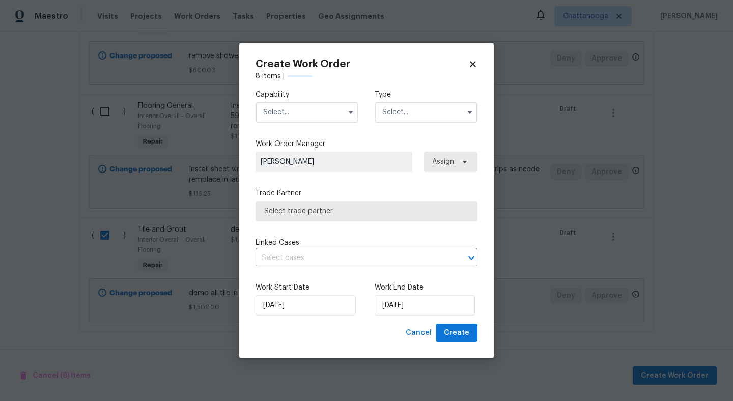
checkbox input "false"
click at [302, 112] on input "text" at bounding box center [307, 112] width 103 height 20
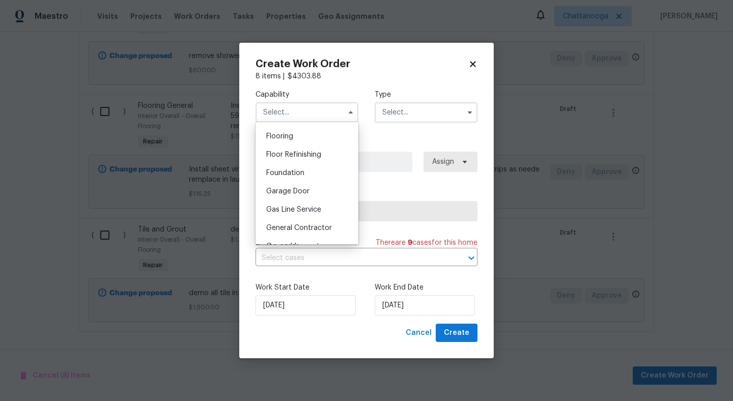
scroll to position [392, 0]
click at [308, 227] on span "General Contractor" at bounding box center [299, 228] width 66 height 7
type input "General Contractor"
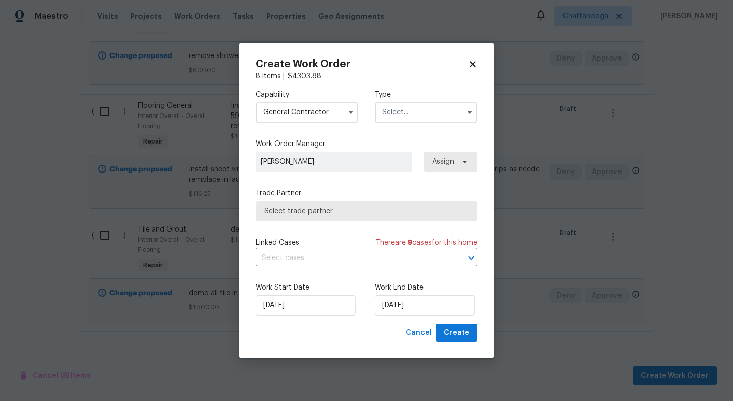
click at [431, 110] on input "text" at bounding box center [426, 112] width 103 height 20
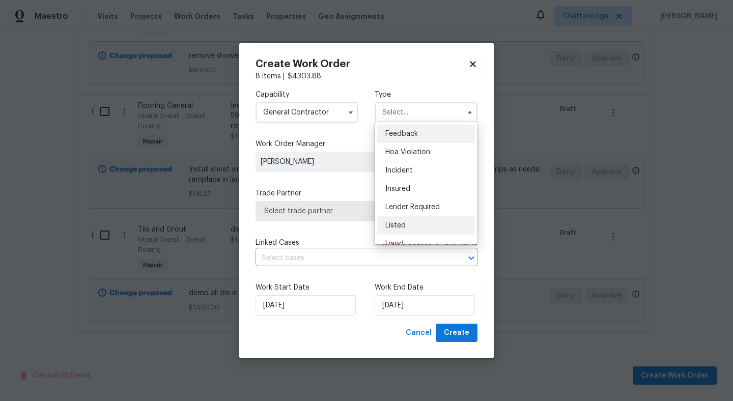
click at [425, 218] on div "Listed" at bounding box center [426, 225] width 98 height 18
type input "Listed"
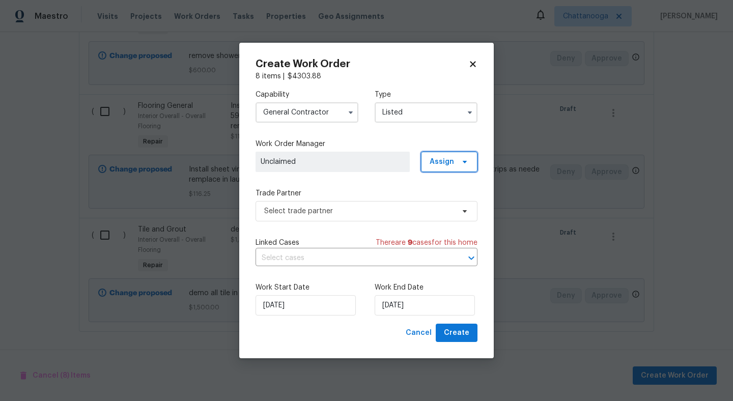
click at [455, 156] on span "Assign" at bounding box center [449, 162] width 57 height 20
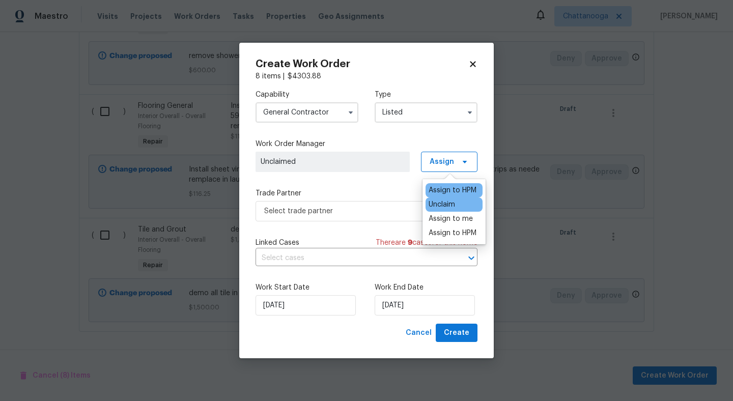
click at [454, 194] on div "Assign to HPM" at bounding box center [453, 190] width 48 height 10
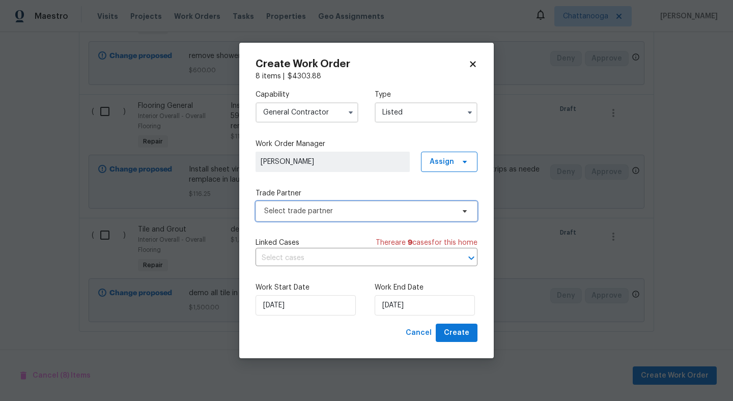
click at [361, 216] on span "Select trade partner" at bounding box center [367, 211] width 222 height 20
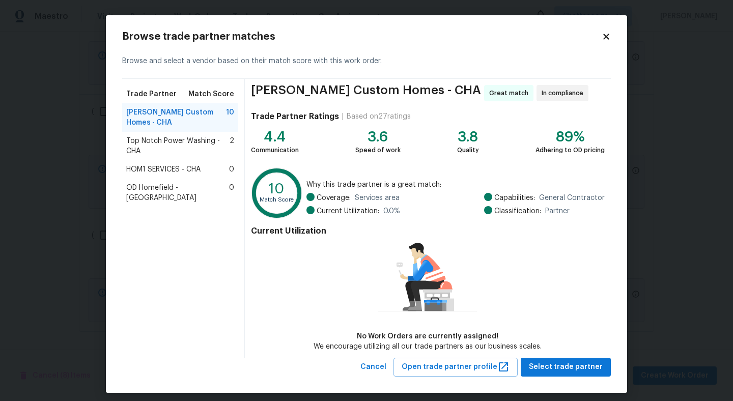
click at [166, 136] on span "Top Notch Power Washing - CHA" at bounding box center [177, 146] width 103 height 20
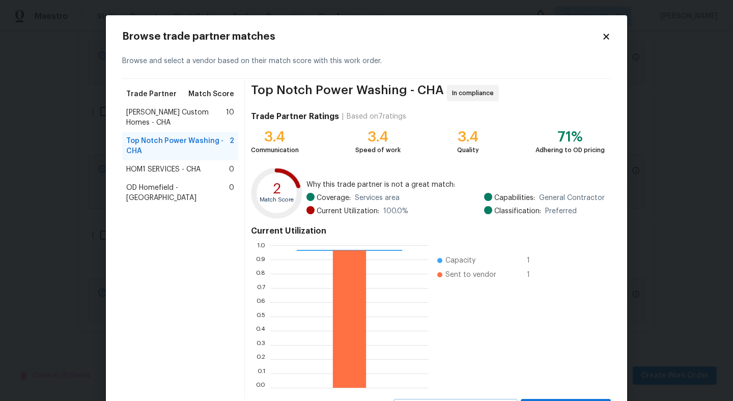
scroll to position [48, 0]
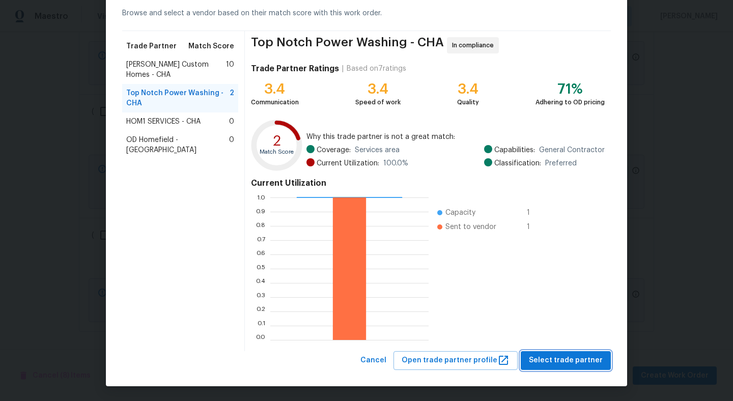
click at [576, 360] on span "Select trade partner" at bounding box center [566, 360] width 74 height 13
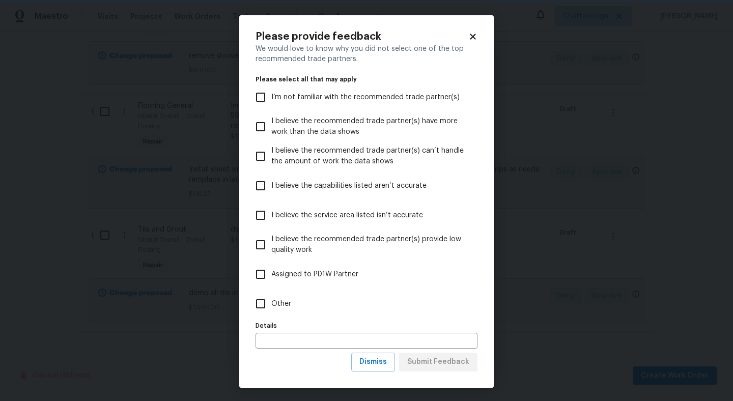
scroll to position [0, 0]
click at [264, 297] on input "Other" at bounding box center [260, 303] width 21 height 21
checkbox input "true"
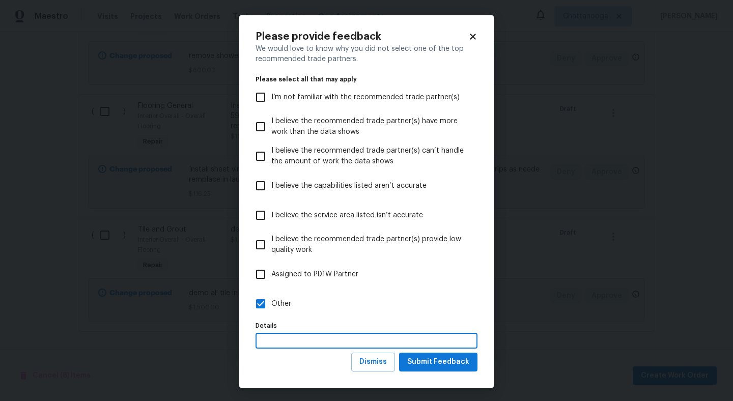
click at [377, 343] on input "text" at bounding box center [367, 341] width 222 height 16
type input "RAPPA NOT IN CHATT"
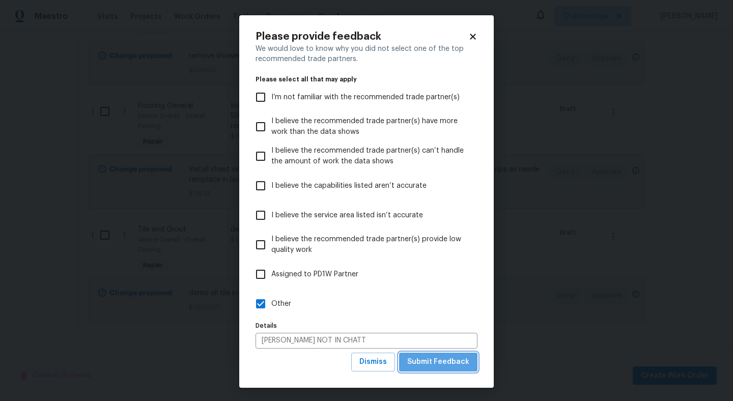
click at [451, 354] on button "Submit Feedback" at bounding box center [438, 362] width 78 height 19
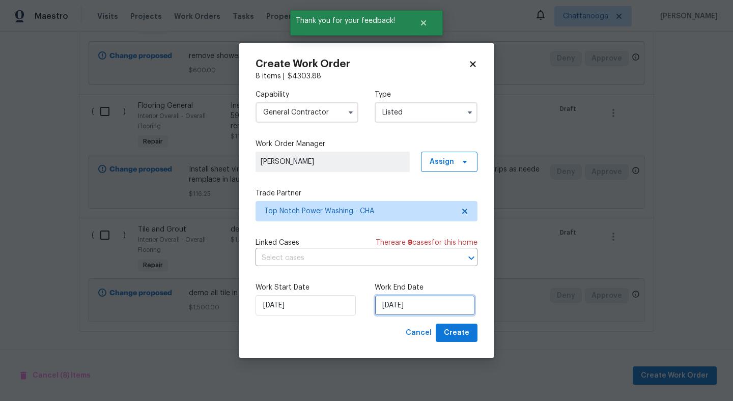
click at [421, 311] on input "[DATE]" at bounding box center [425, 305] width 100 height 20
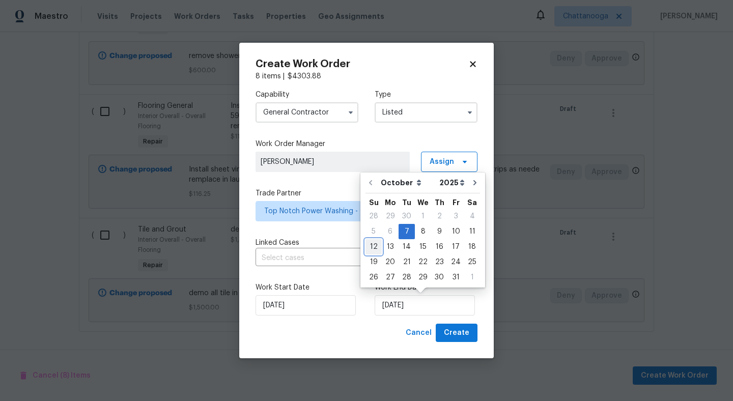
click at [375, 247] on div "12" at bounding box center [374, 247] width 16 height 14
type input "[DATE]"
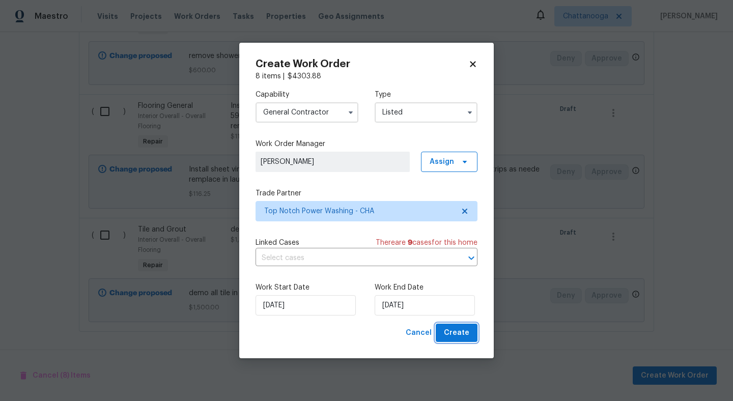
click at [460, 339] on span "Create" at bounding box center [456, 333] width 25 height 13
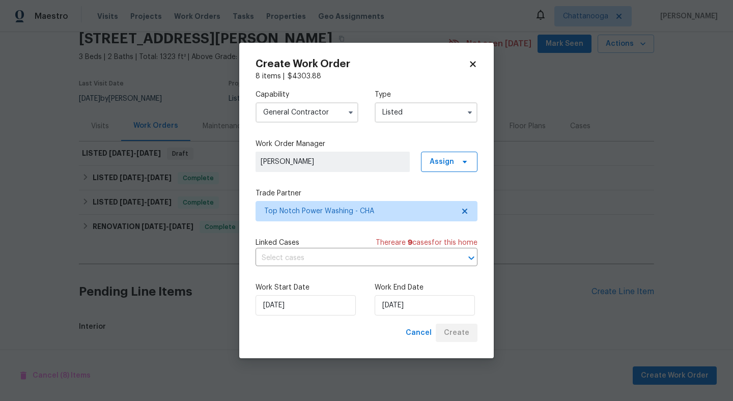
scroll to position [174, 0]
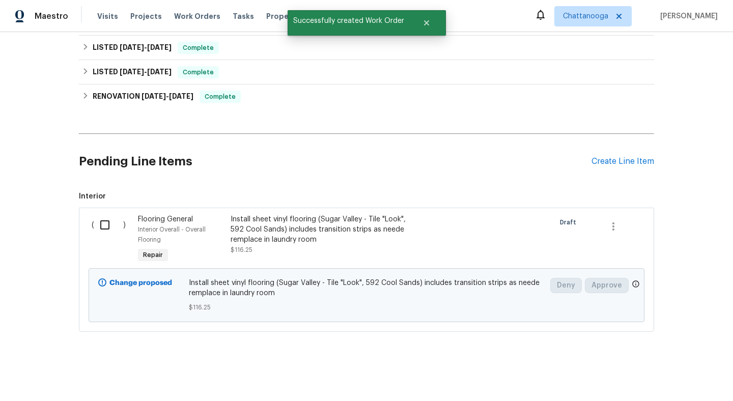
click at [103, 220] on input "checkbox" at bounding box center [108, 224] width 29 height 21
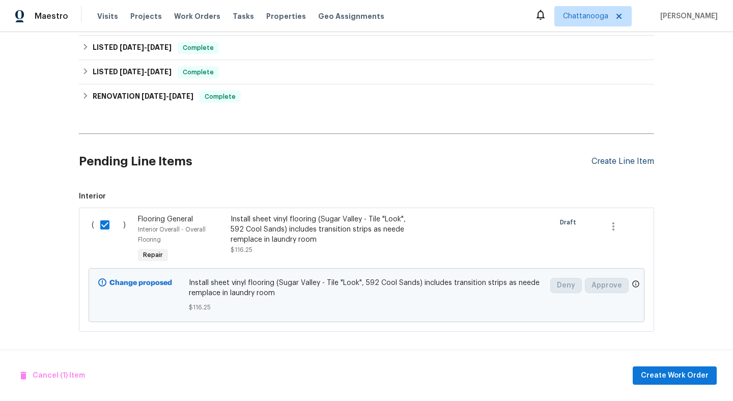
click at [631, 161] on div "Create Line Item" at bounding box center [623, 162] width 63 height 10
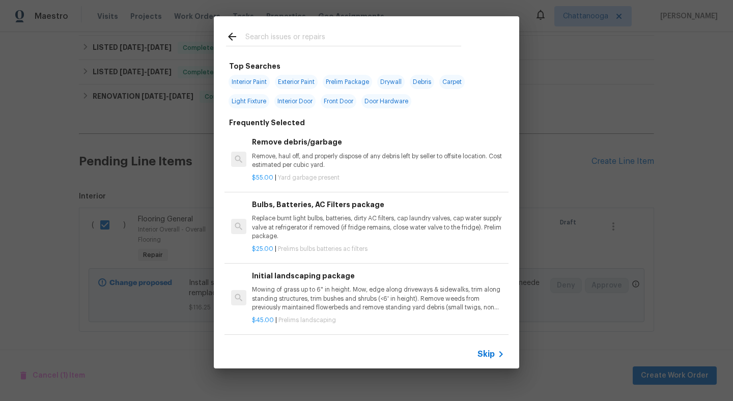
click at [233, 36] on icon at bounding box center [232, 37] width 12 height 12
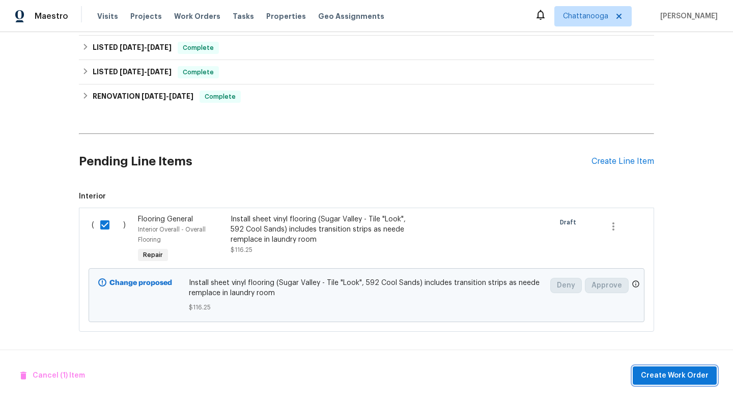
click at [689, 374] on span "Create Work Order" at bounding box center [675, 376] width 68 height 13
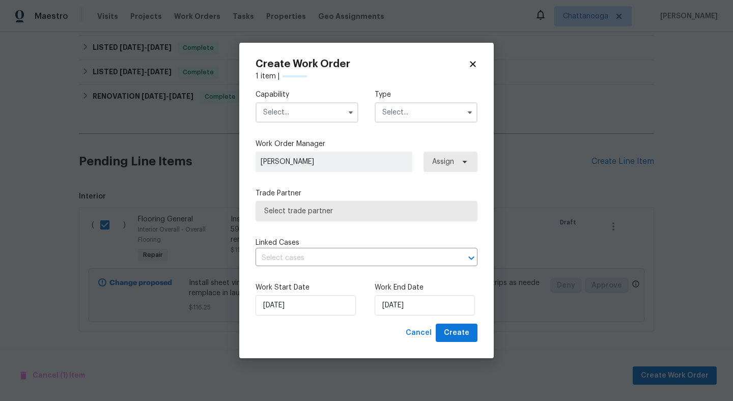
checkbox input "false"
click at [293, 110] on input "text" at bounding box center [307, 112] width 103 height 20
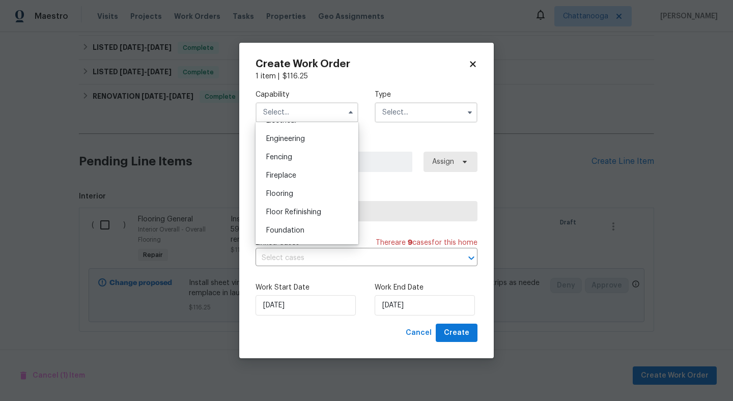
scroll to position [339, 0]
click at [293, 187] on span "Flooring" at bounding box center [279, 189] width 27 height 7
type input "Flooring"
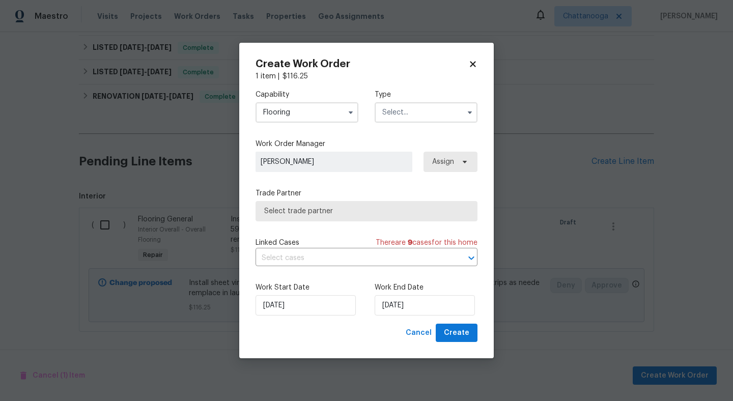
click at [431, 112] on input "text" at bounding box center [426, 112] width 103 height 20
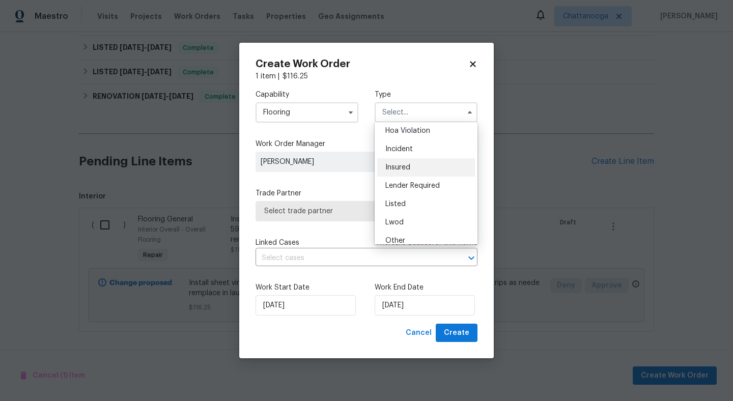
scroll to position [23, 0]
click at [401, 197] on div "Listed" at bounding box center [426, 202] width 98 height 18
type input "Listed"
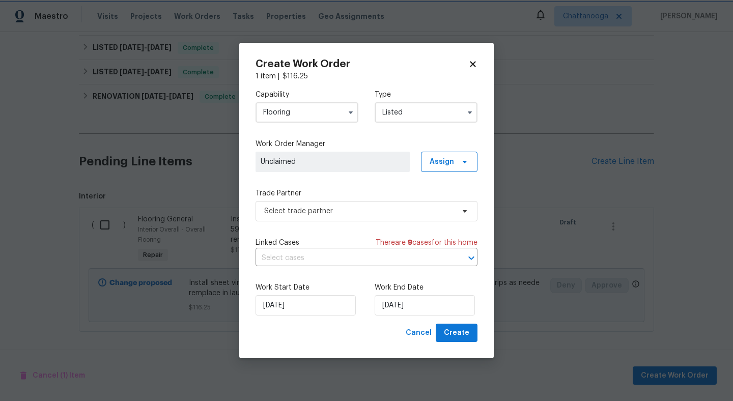
scroll to position [0, 0]
click at [476, 161] on span "Assign" at bounding box center [449, 162] width 57 height 20
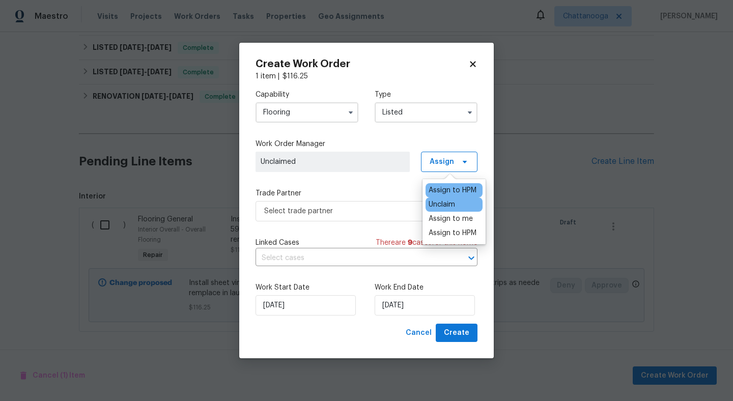
click at [457, 188] on div "Assign to HPM" at bounding box center [453, 190] width 48 height 10
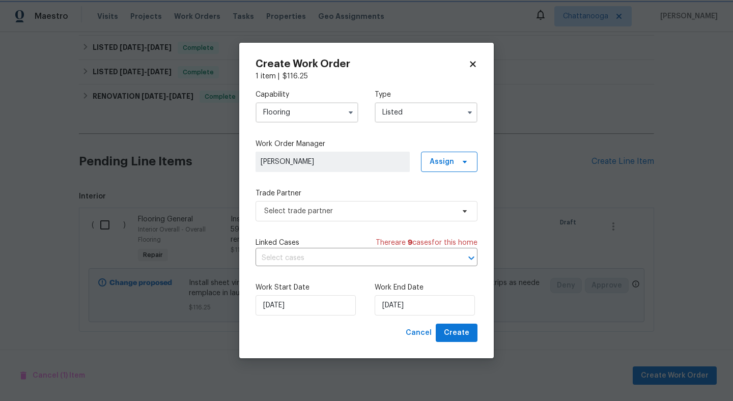
click at [360, 225] on div "Capability Flooring Type Listed Work Order Manager Corey Nail Assign Trade Part…" at bounding box center [367, 202] width 222 height 242
click at [364, 209] on span "Select trade partner" at bounding box center [359, 211] width 190 height 10
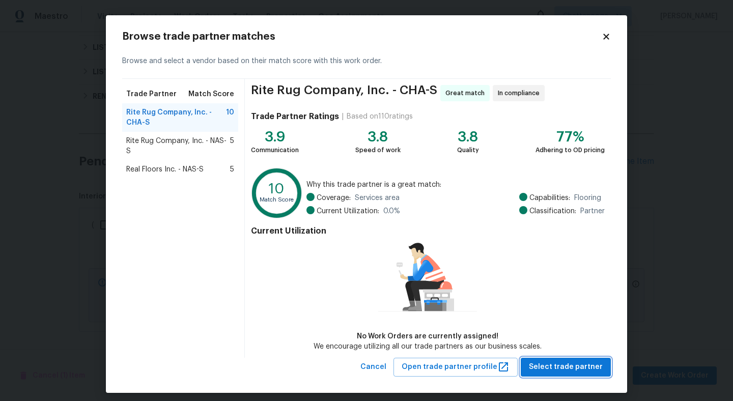
click at [577, 369] on span "Select trade partner" at bounding box center [566, 367] width 74 height 13
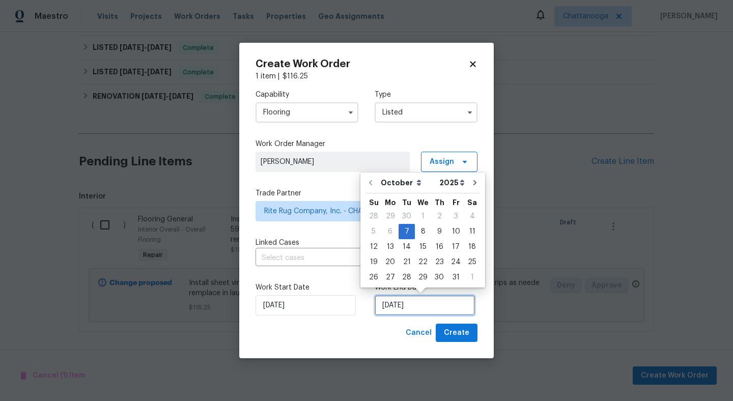
click at [441, 307] on input "[DATE]" at bounding box center [425, 305] width 100 height 20
click at [375, 248] on div "12" at bounding box center [374, 247] width 16 height 14
type input "[DATE]"
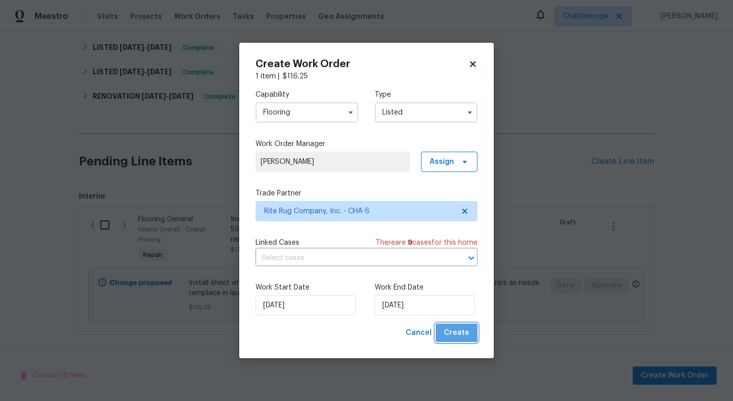
click at [457, 331] on span "Create" at bounding box center [456, 333] width 25 height 13
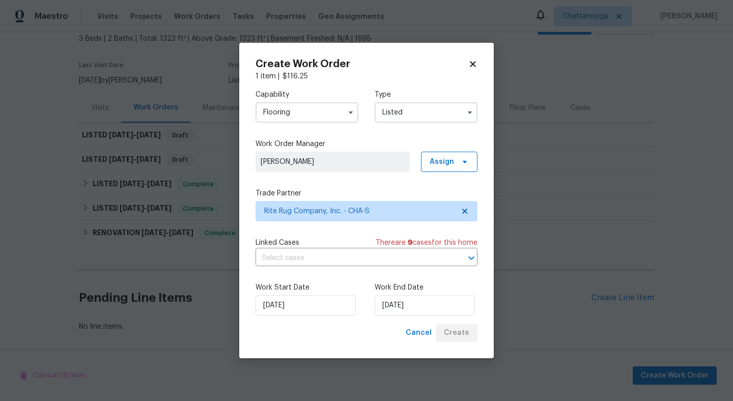
scroll to position [62, 0]
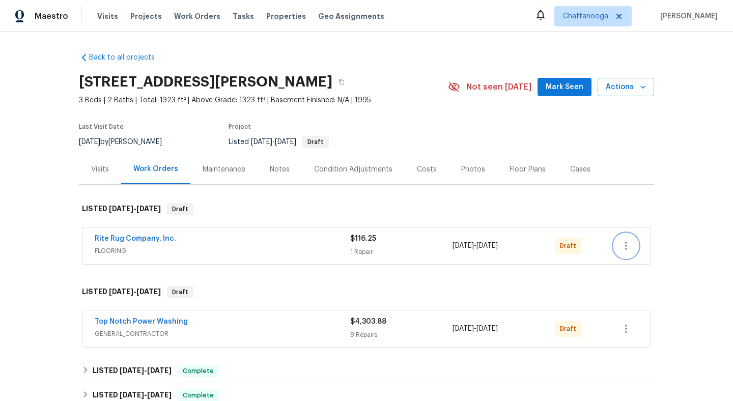
click at [626, 246] on icon "button" at bounding box center [626, 246] width 12 height 12
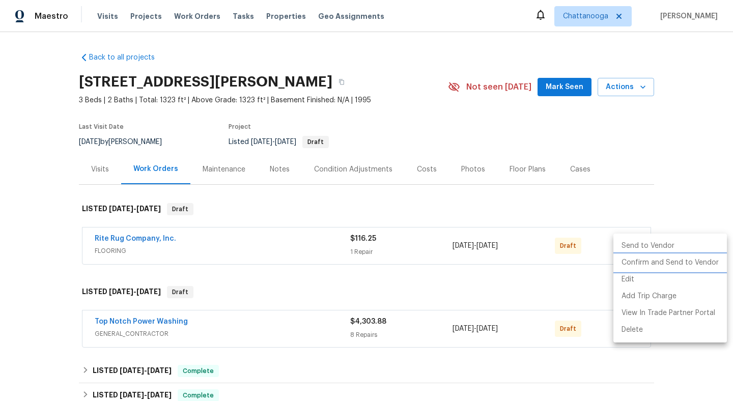
click at [667, 259] on li "Confirm and Send to Vendor" at bounding box center [671, 263] width 114 height 17
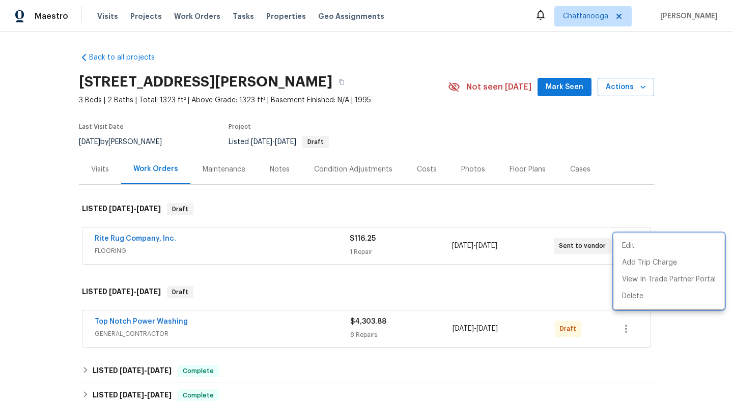
click at [643, 331] on div at bounding box center [366, 200] width 733 height 401
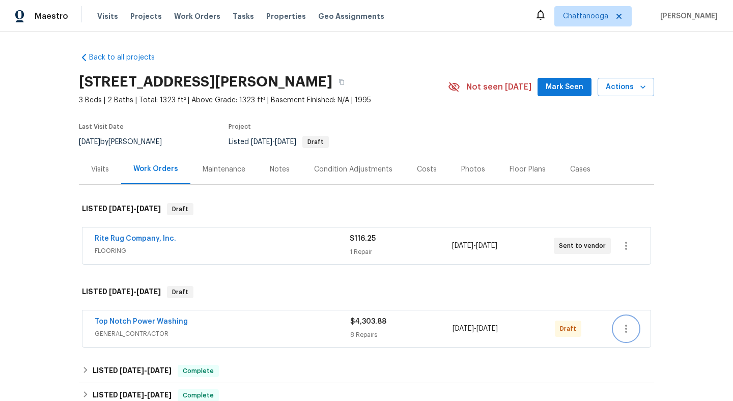
click at [631, 331] on icon "button" at bounding box center [626, 329] width 12 height 12
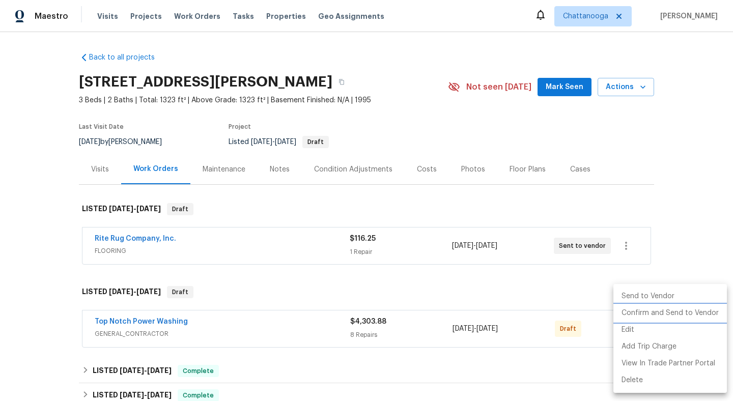
click at [658, 315] on li "Confirm and Send to Vendor" at bounding box center [671, 313] width 114 height 17
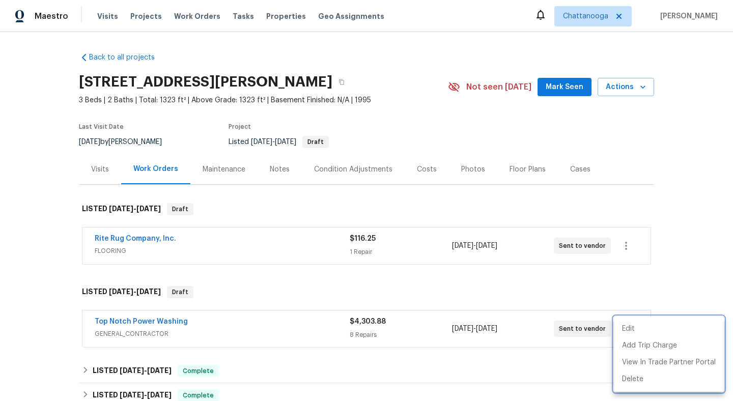
click at [62, 263] on div at bounding box center [366, 200] width 733 height 401
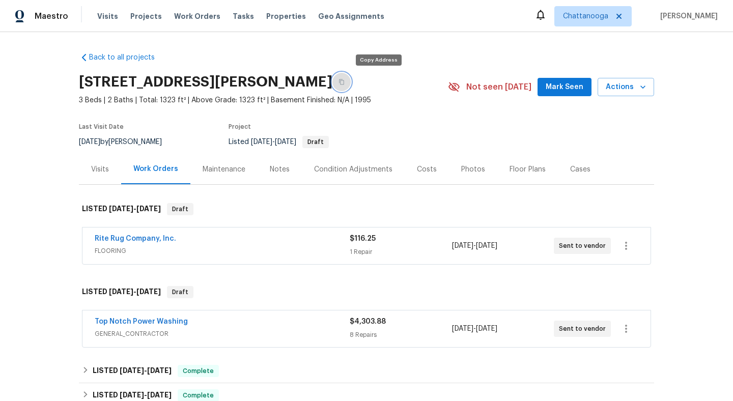
click at [351, 76] on button "button" at bounding box center [341, 82] width 18 height 18
